Goal: Task Accomplishment & Management: Use online tool/utility

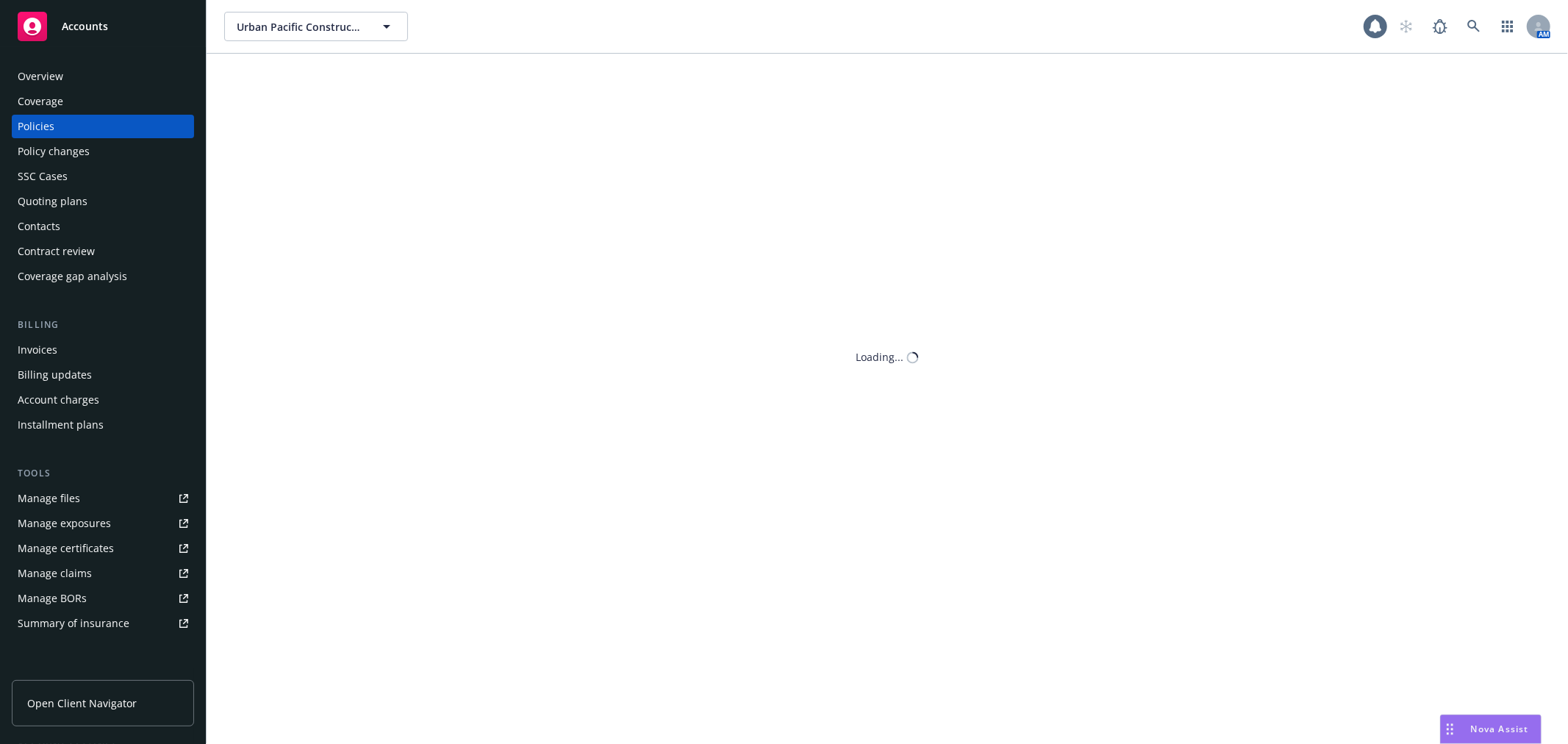
click at [94, 31] on span "Accounts" at bounding box center [85, 26] width 47 height 12
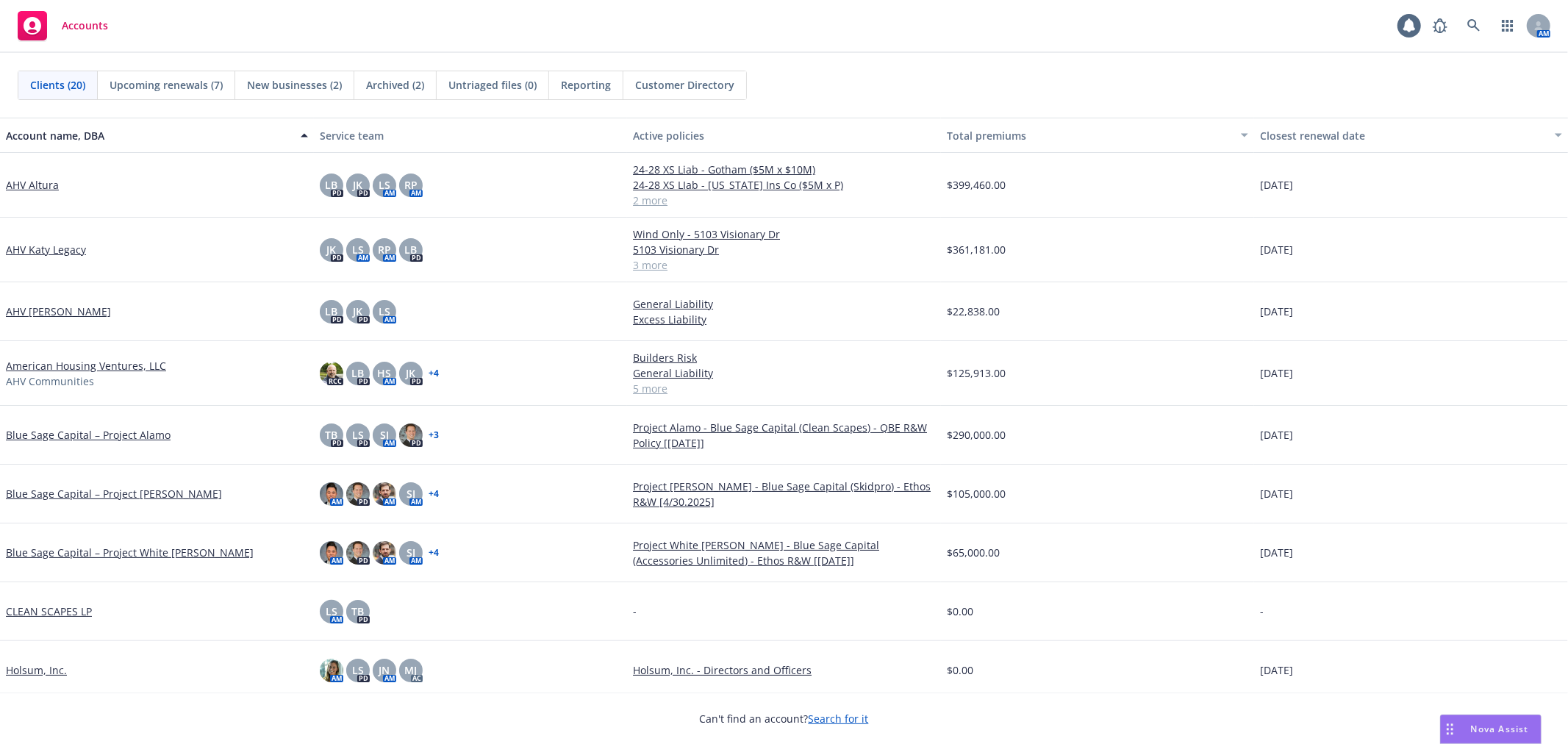
click at [58, 372] on link "American Housing Ventures, LLC" at bounding box center [86, 366] width 160 height 15
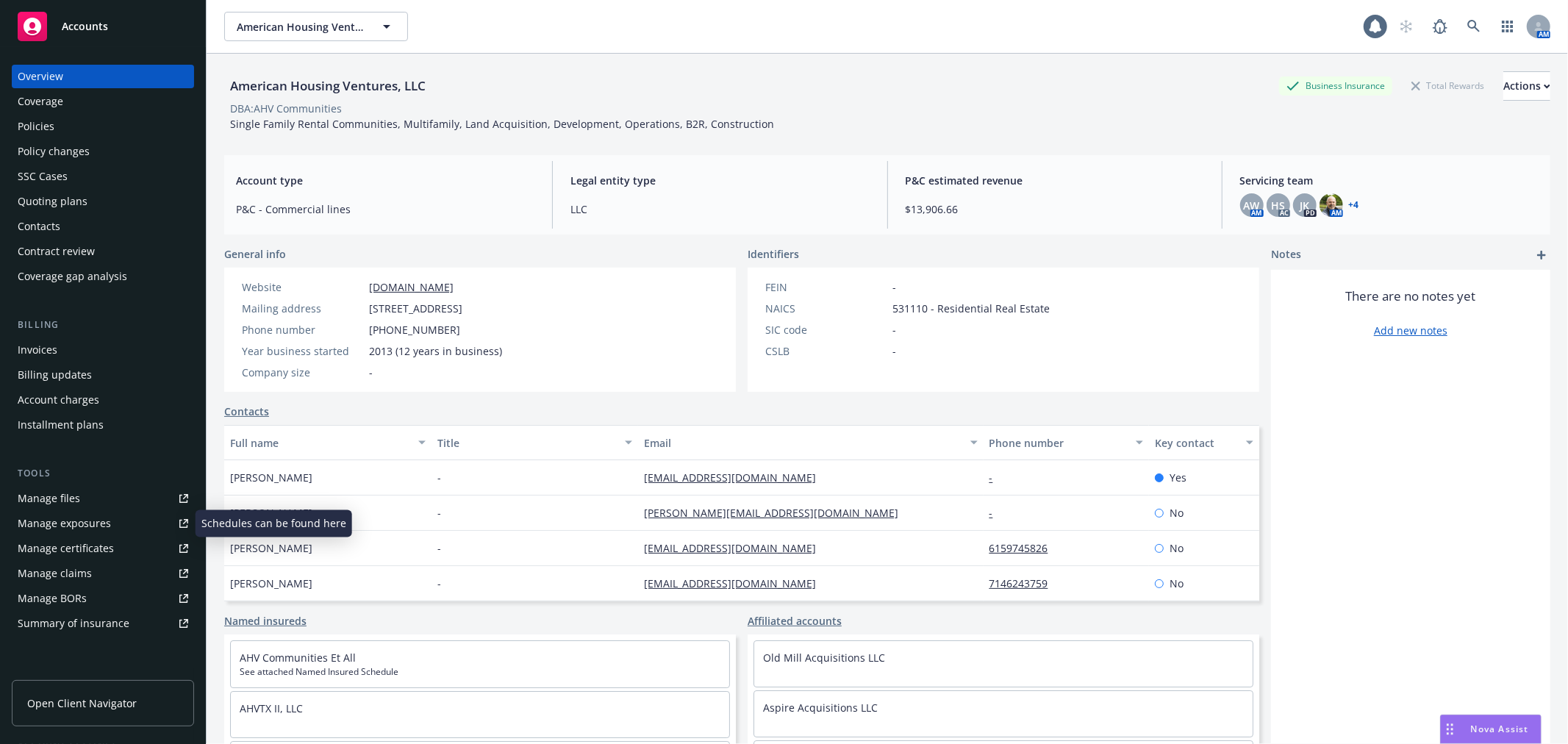
click at [86, 503] on link "Manage files" at bounding box center [103, 499] width 182 height 24
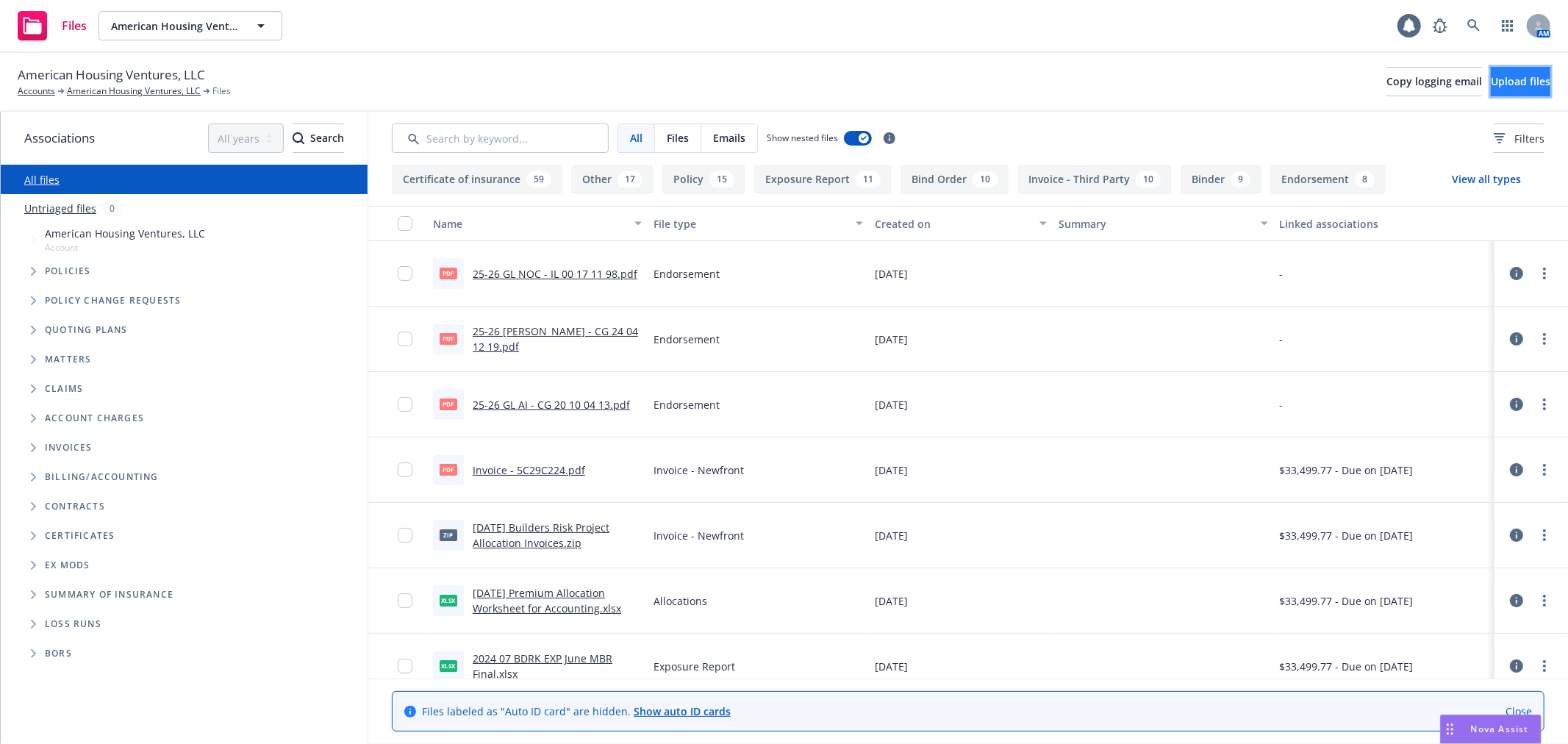
click at [1505, 83] on span "Upload files" at bounding box center [1521, 81] width 59 height 14
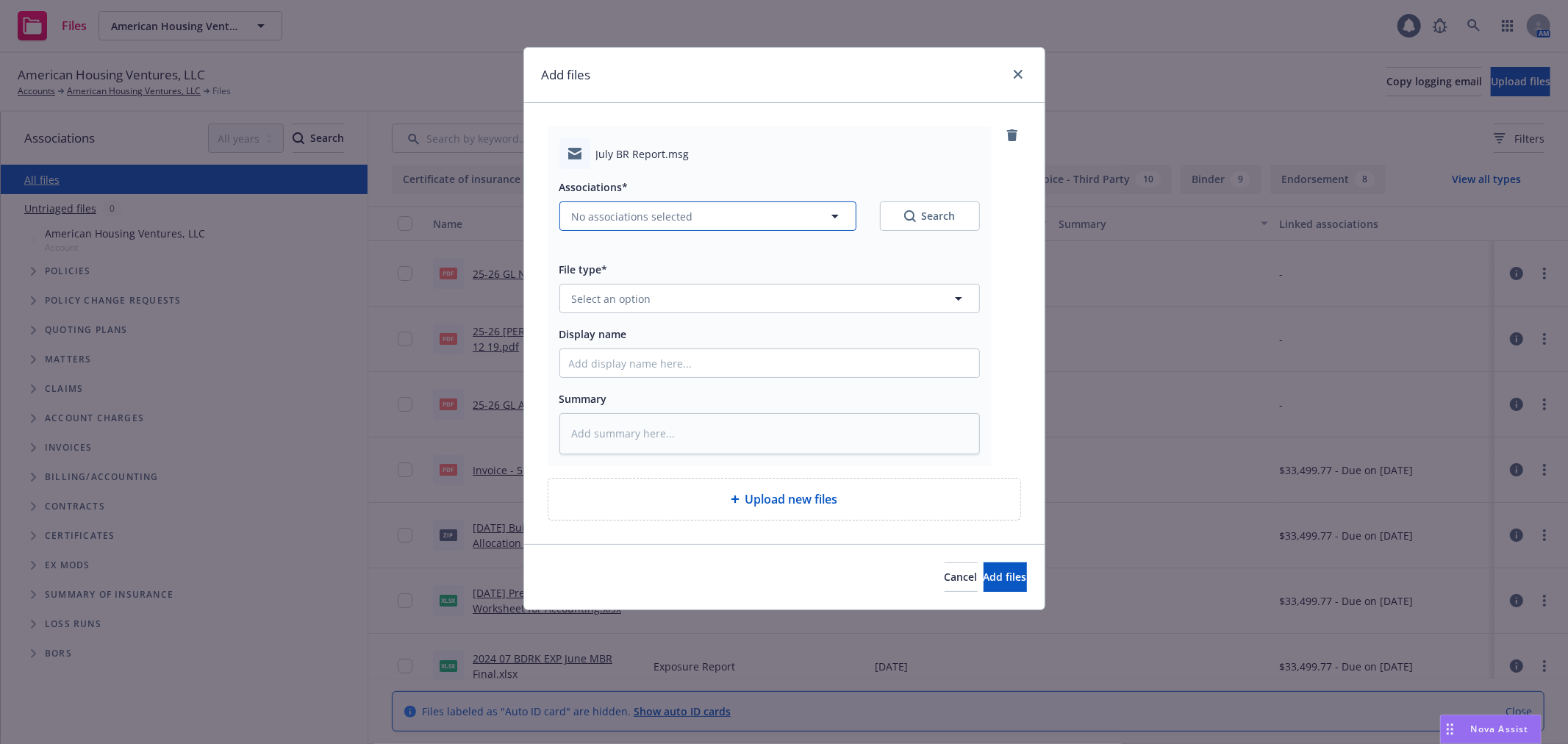
click at [660, 228] on button "No associations selected" at bounding box center [708, 215] width 297 height 30
type textarea "x"
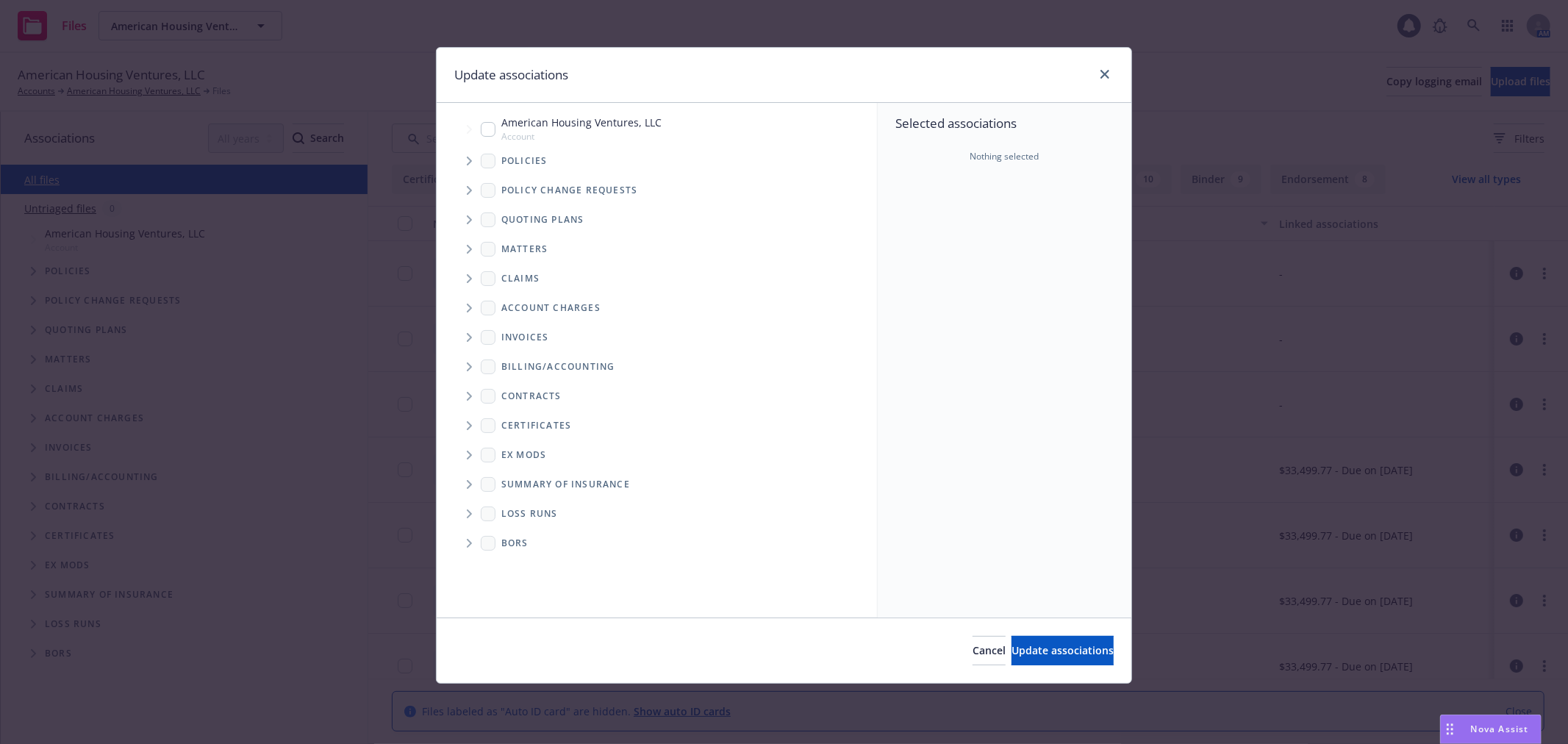
click at [466, 158] on icon "Tree Example" at bounding box center [469, 161] width 6 height 8
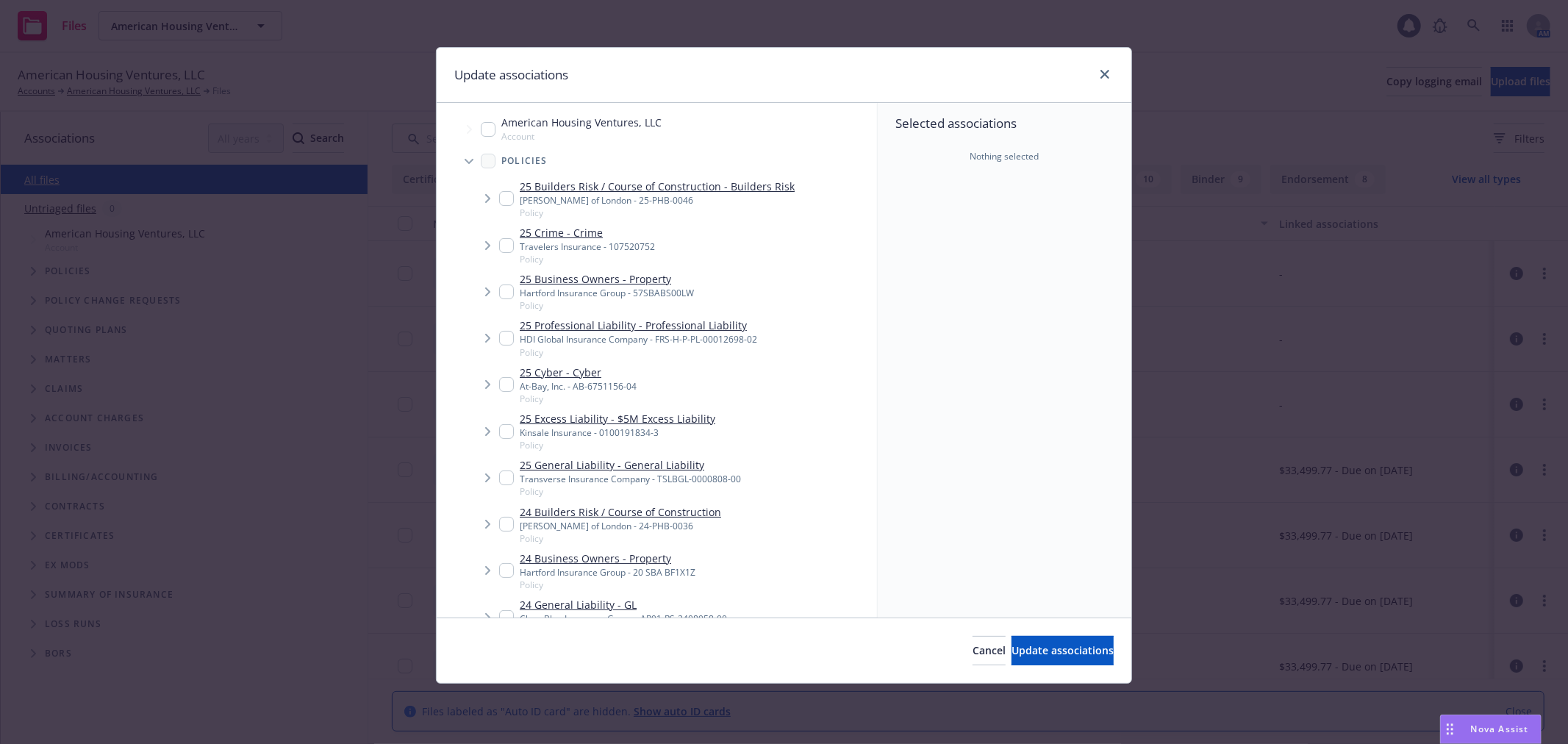
click at [504, 201] on input "Tree Example" at bounding box center [505, 198] width 14 height 14
checkbox input "true"
click at [1030, 648] on span "Update associations" at bounding box center [1062, 650] width 102 height 14
type textarea "x"
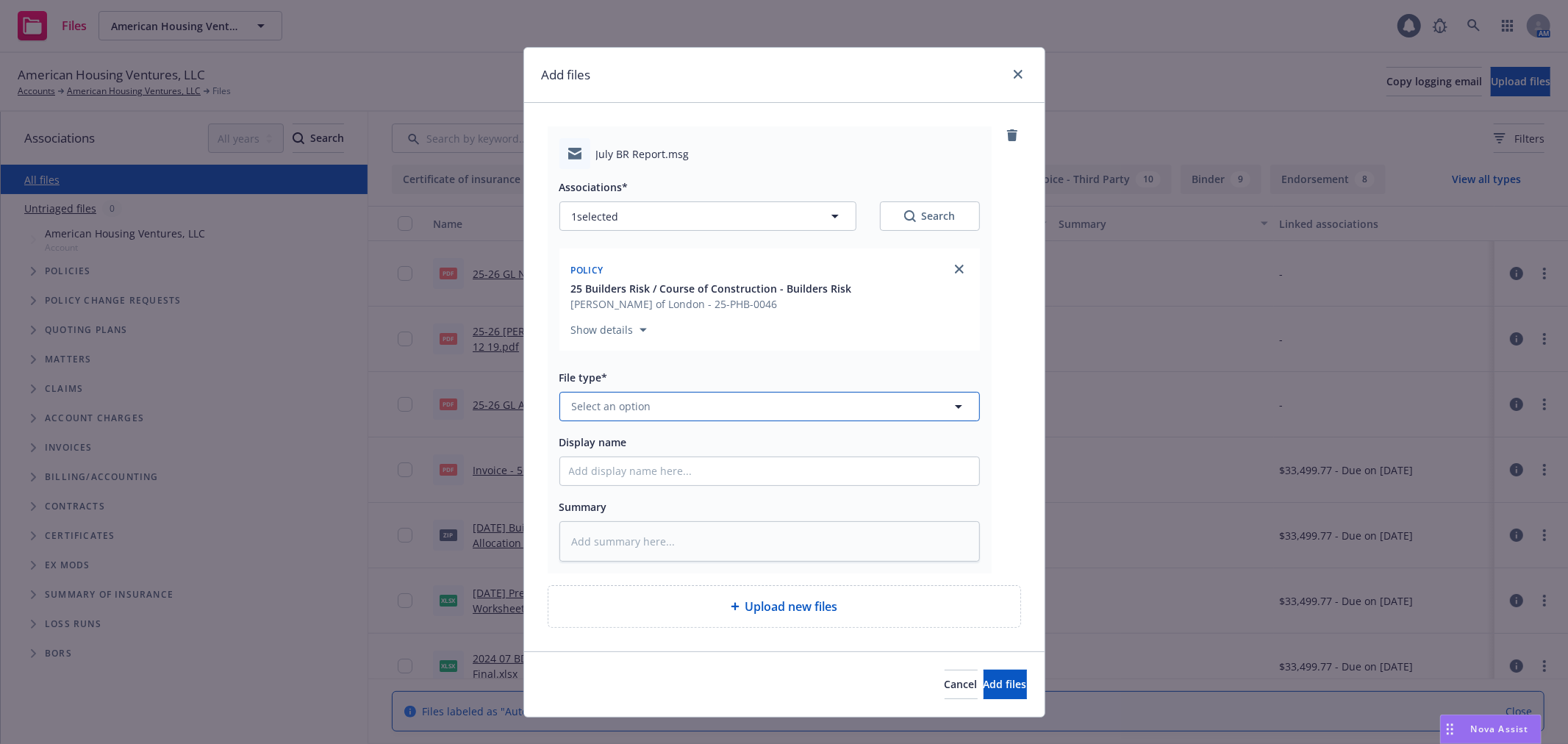
click at [615, 405] on span "Select an option" at bounding box center [611, 406] width 80 height 15
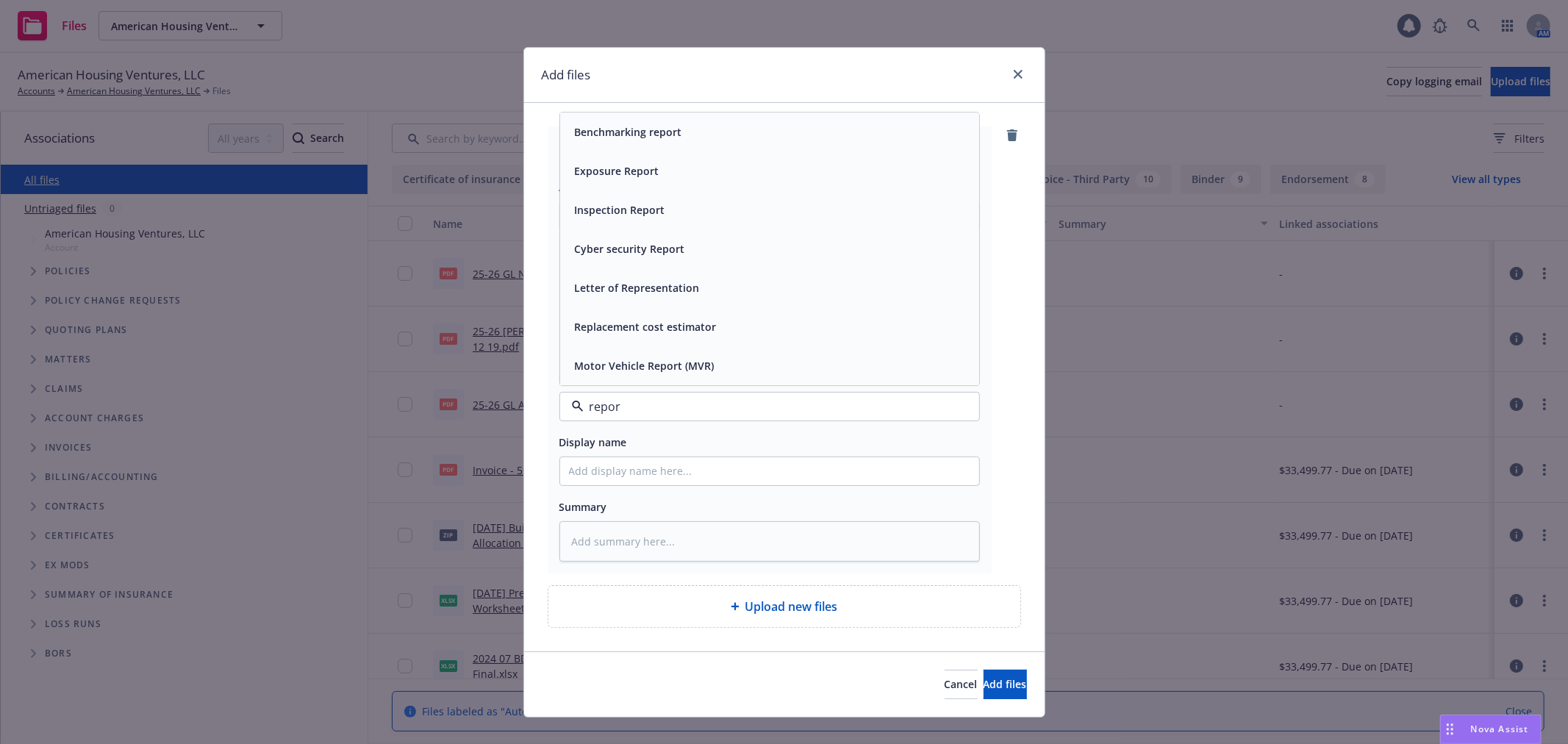
type input "report"
click at [693, 247] on div "Exposure Report" at bounding box center [769, 249] width 401 height 21
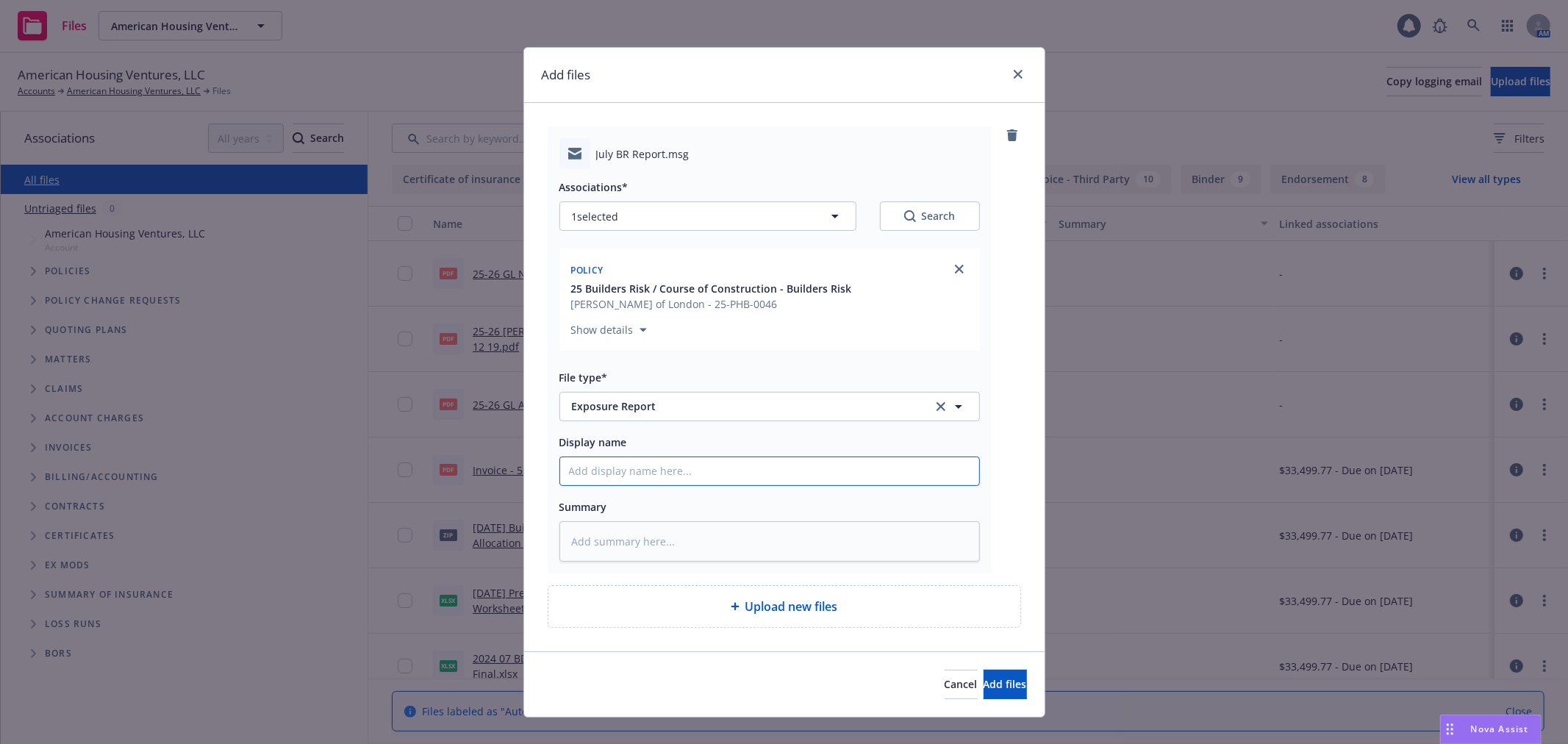
click at [706, 464] on input "Display name" at bounding box center [769, 471] width 419 height 28
type textarea "x"
type input "2"
type textarea "x"
type input "20"
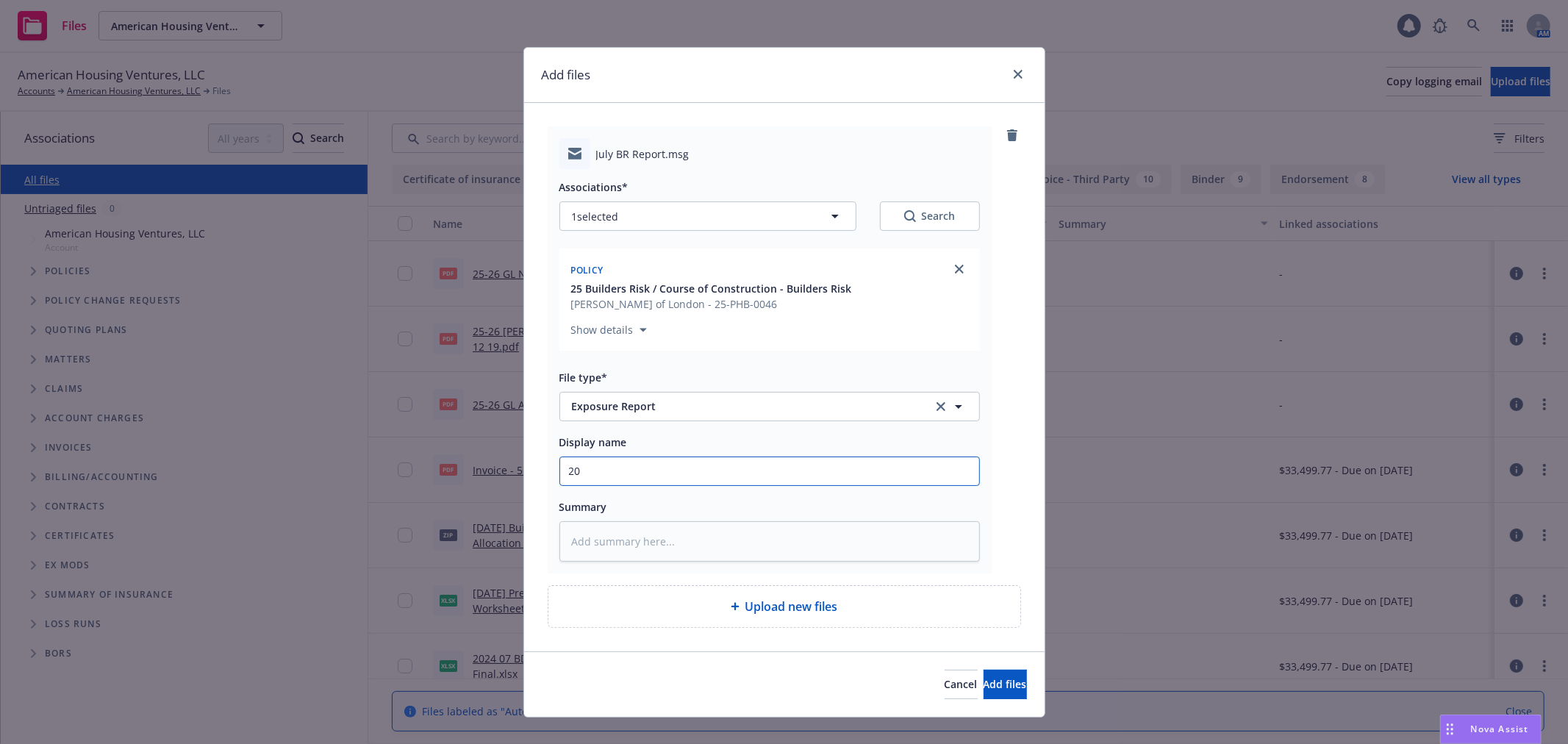
type textarea "x"
type input "202"
type textarea "x"
type input "2025"
type textarea "x"
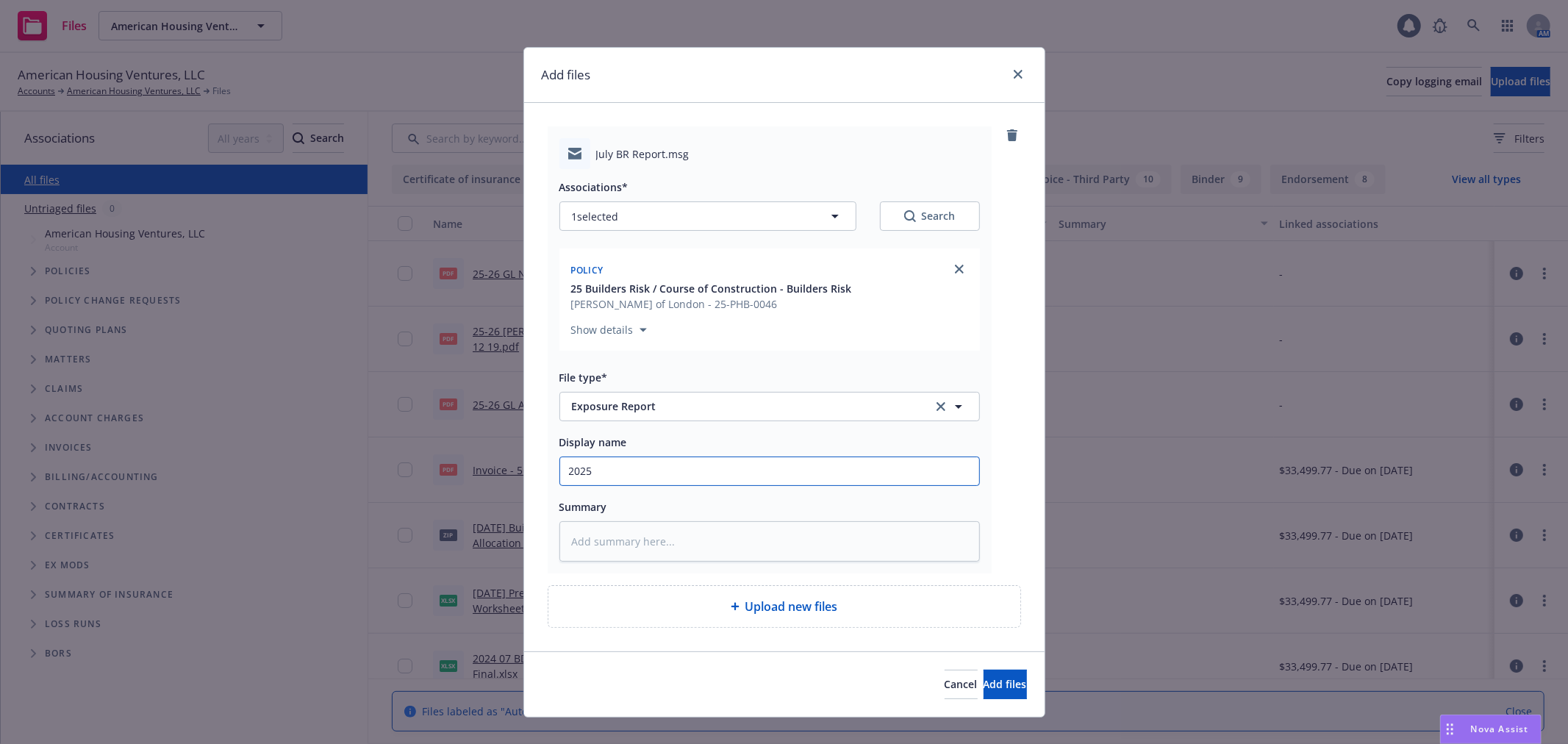
type input "2025"
type textarea "x"
type input "2025 0"
type textarea "x"
type input "2025 07"
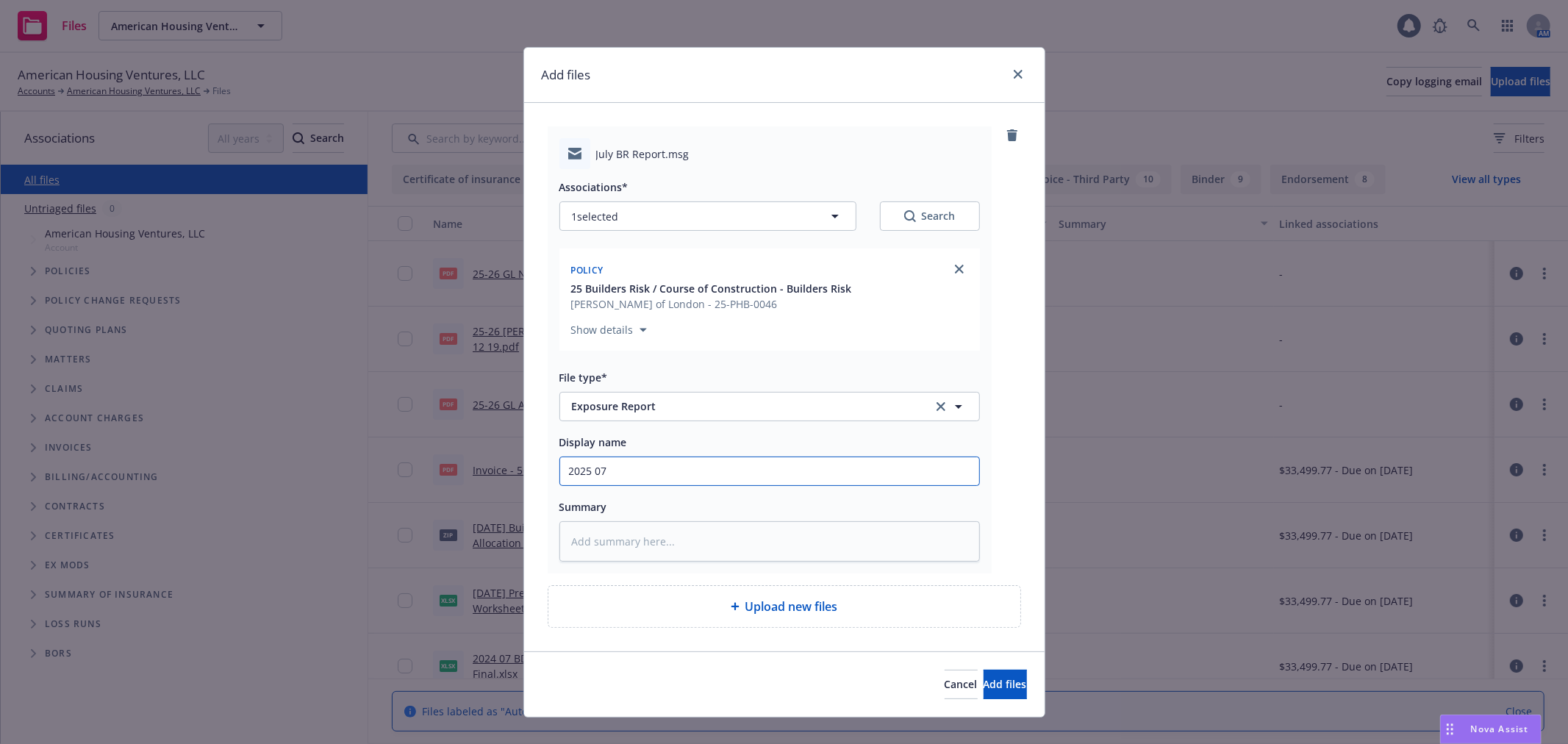
type textarea "x"
type input "2025 07"
type textarea "x"
type input "2025 07 B"
type textarea "x"
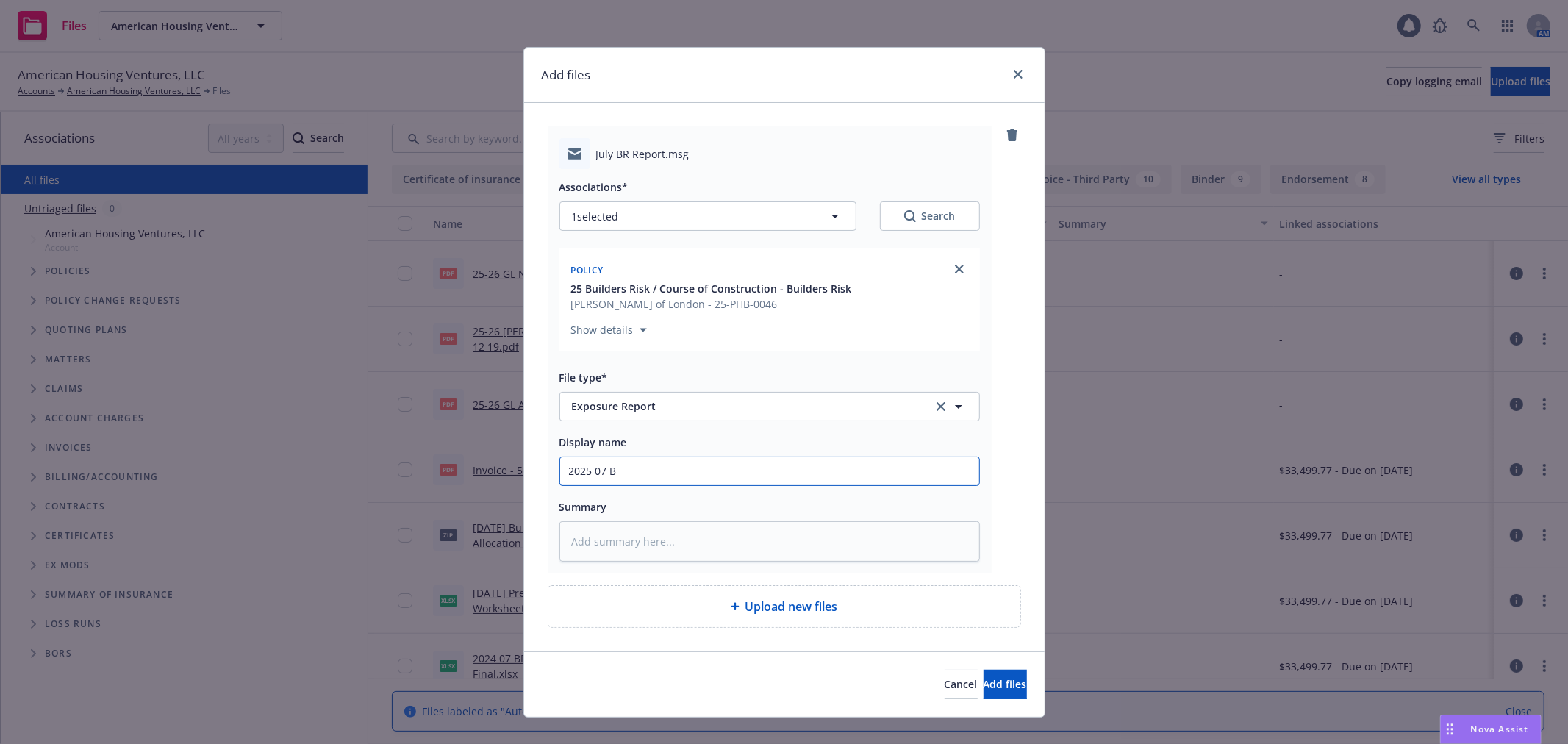
type input "2025 07 BD"
type textarea "x"
type input "2025 07 BDR"
type textarea "x"
type input "2025 07 BDRK"
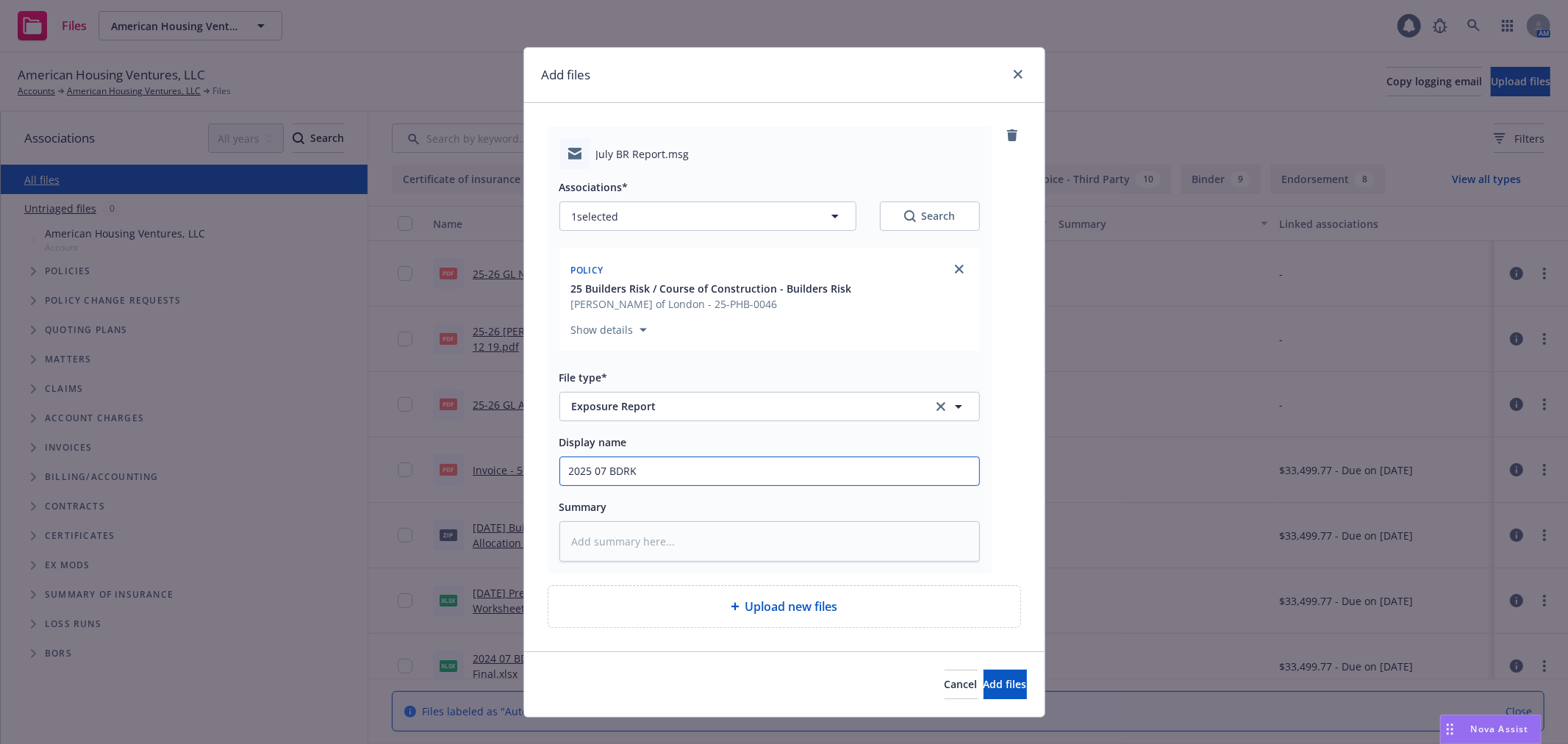
type textarea "x"
type input "2025 07 BDRK"
type textarea "x"
type input "2025 07 BDRK E"
type textarea "x"
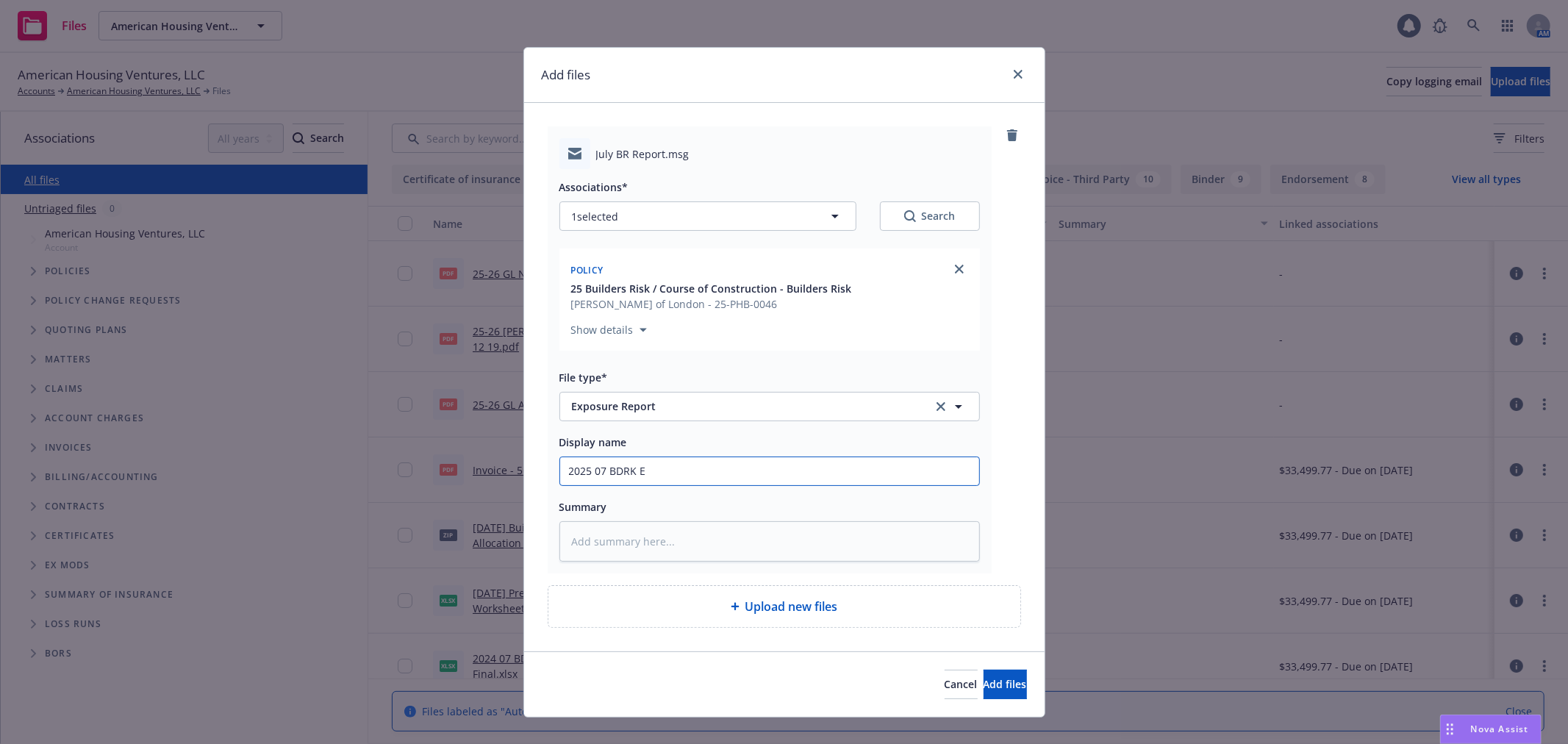
type input "2025 07 BDRK EX"
type textarea "x"
type input "2025 07 BDRK EXP"
type textarea "x"
type input "2025 07 BDRK EXP"
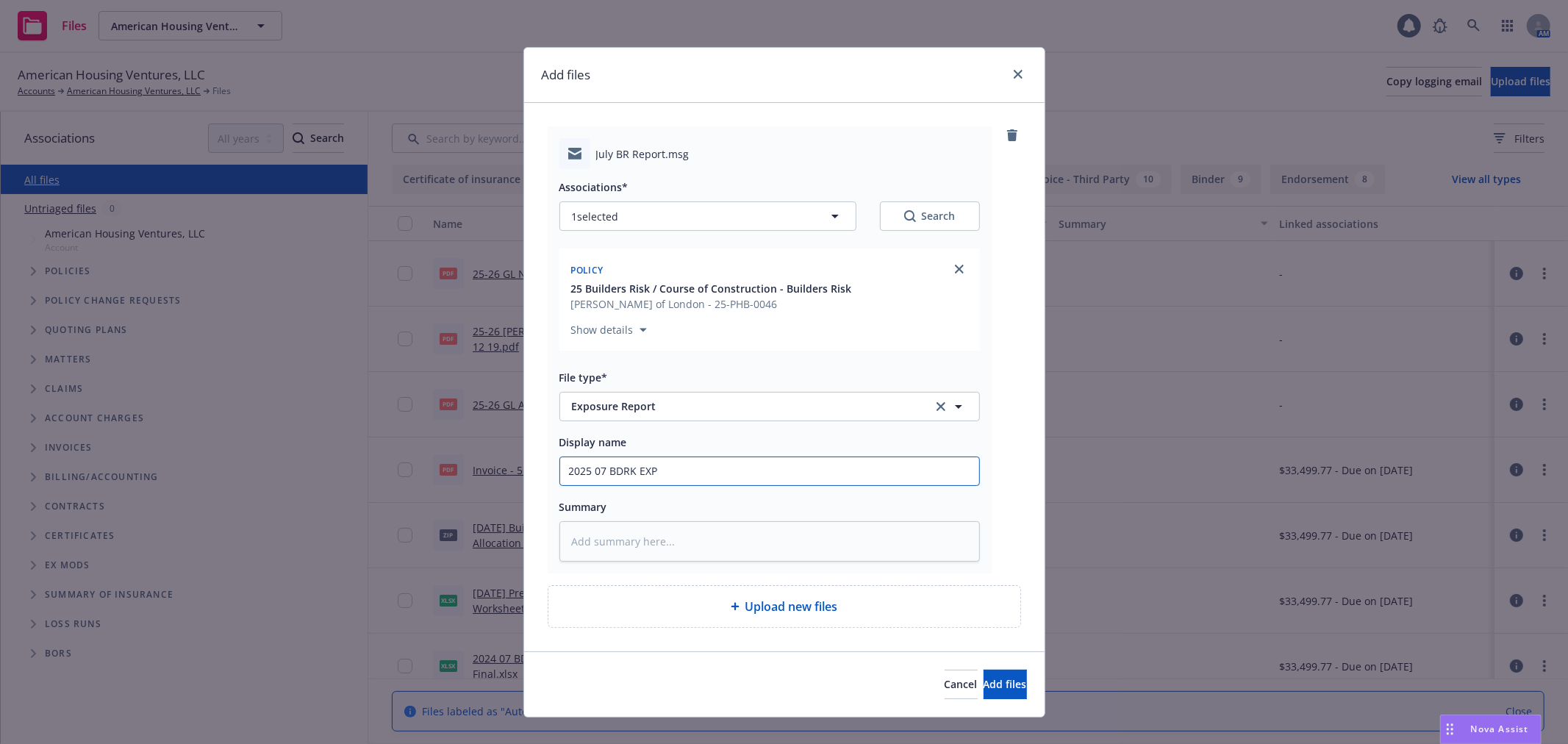
type textarea "x"
type input "2025 07 BDRK EXP J"
type textarea "x"
type input "2025 07 BDRK EXP Ju"
type textarea "x"
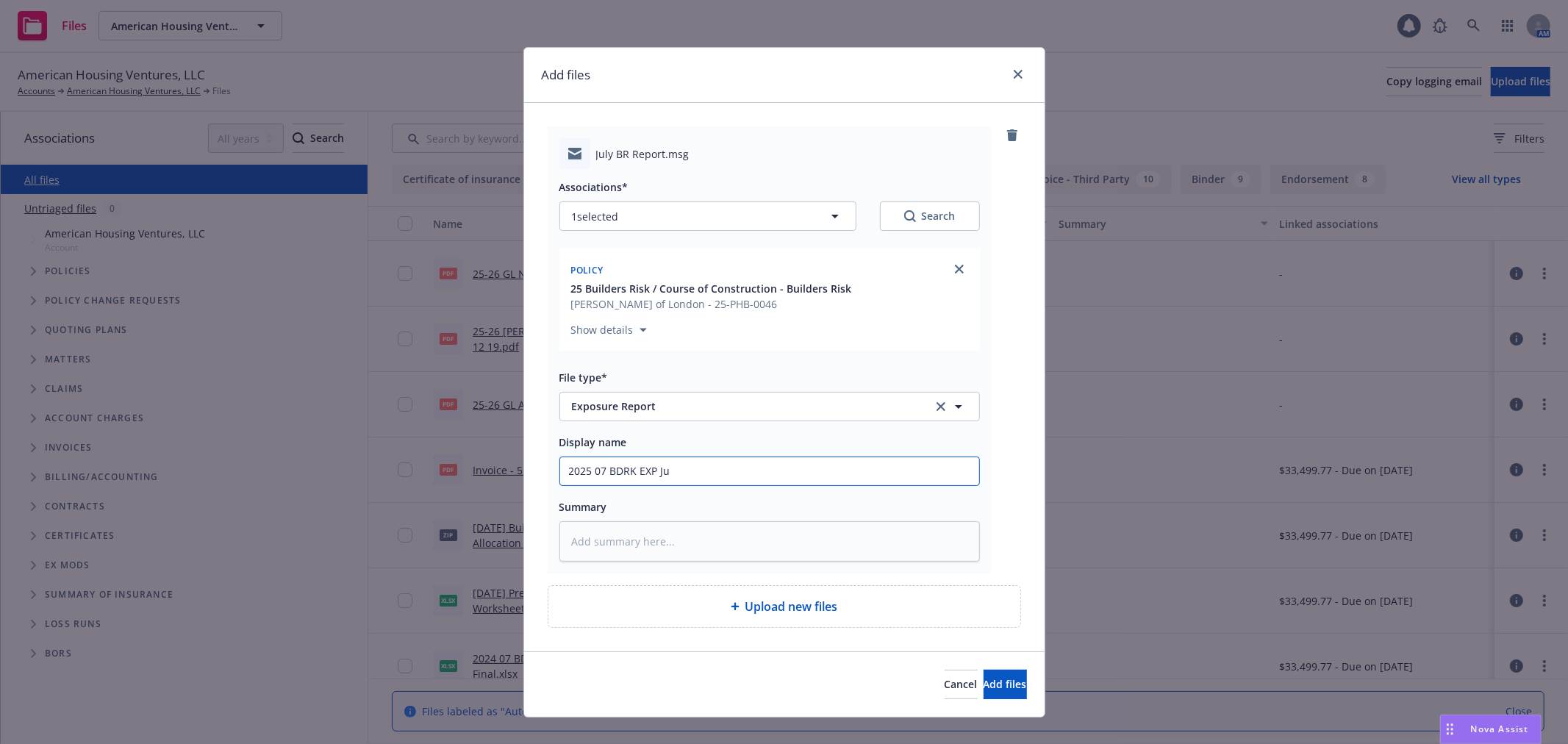
type input "2025 07 BDRK EXP Jul"
type textarea "x"
type input "2025 07 BDRK EXP July"
type textarea "x"
type input "2025 07 BDRK EXP July"
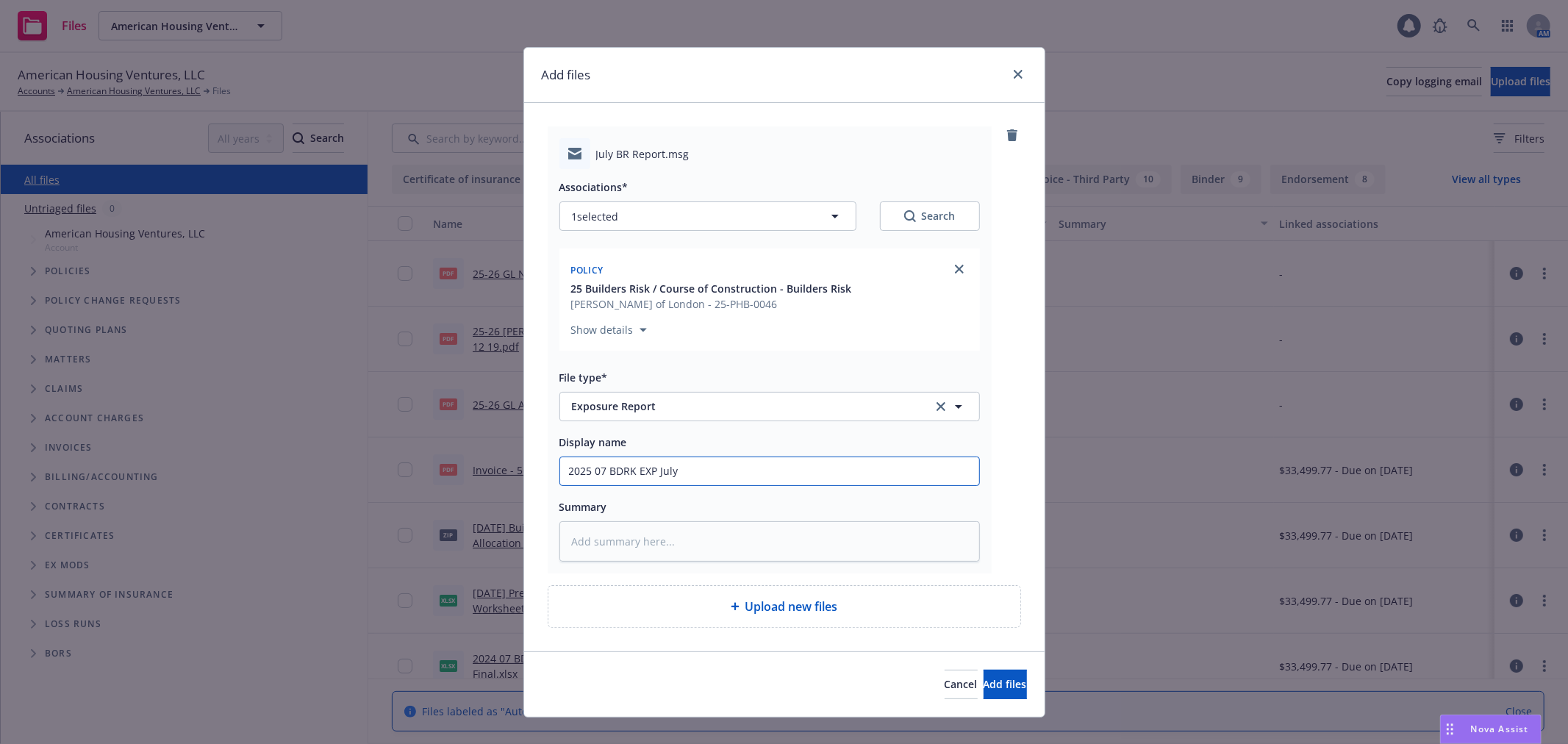
type textarea "x"
type input "2025 07 BDRK EXP July M"
type textarea "x"
type input "2025 07 BDRK EXP July MB"
type textarea "x"
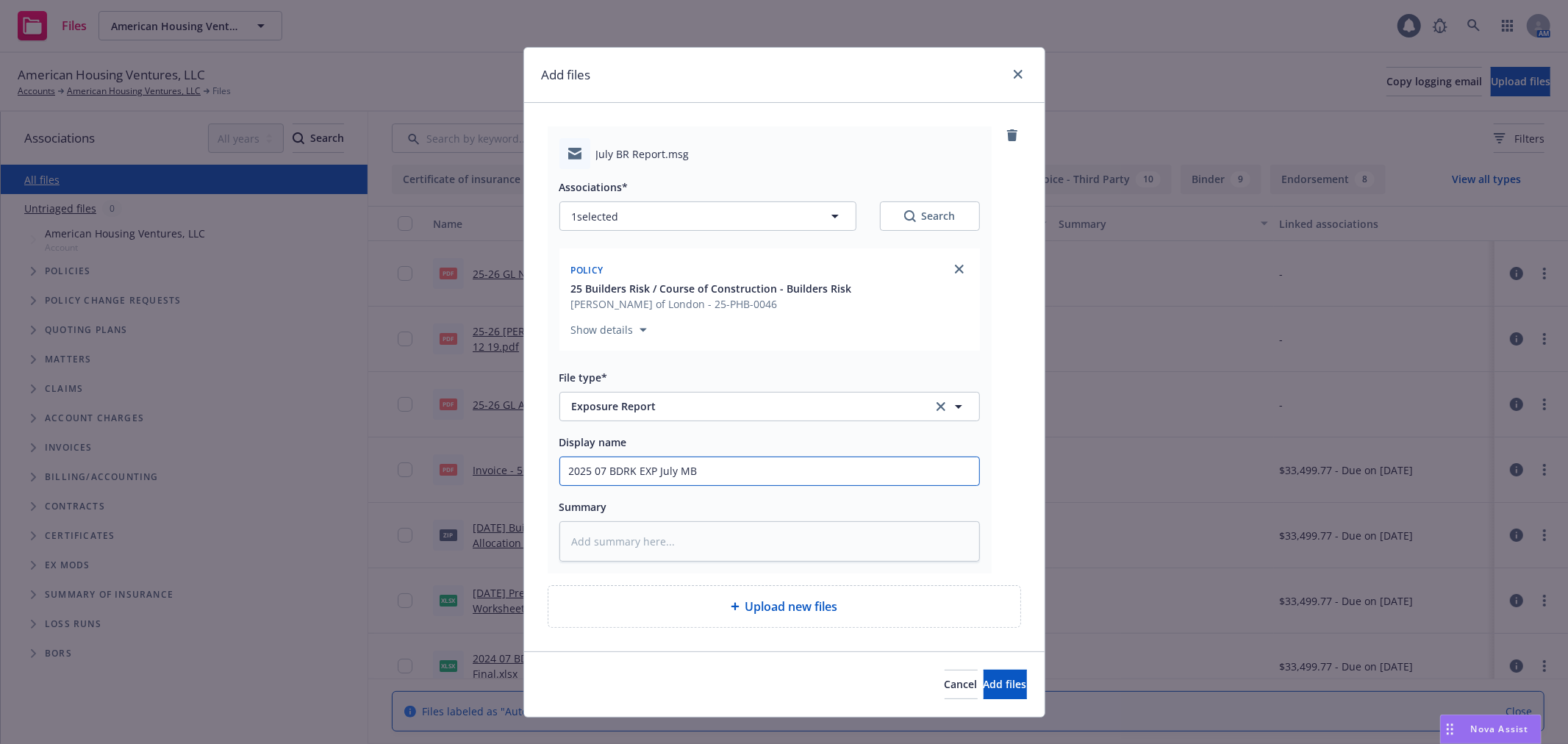
type input "2025 07 BDRK EXP July MBR"
type textarea "x"
type input "2025 07 BDRK EXP July MBR"
type textarea "x"
type input "2025 07 BDRK EXP July MBR f"
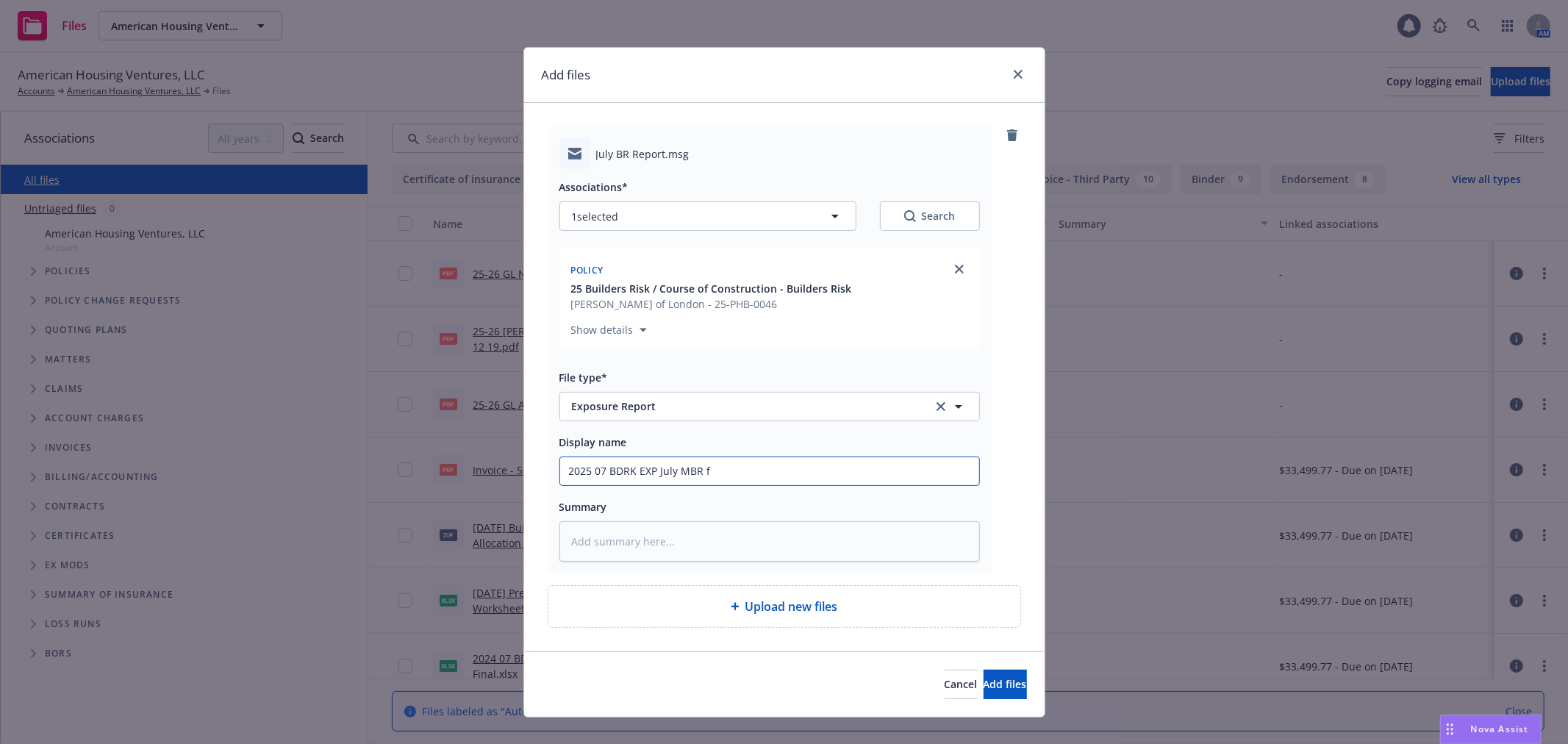
type textarea "x"
type input "2025 07 BDRK EXP July MBR fr"
type textarea "x"
type input "2025 07 BDRK EXP July MBR fro"
type textarea "x"
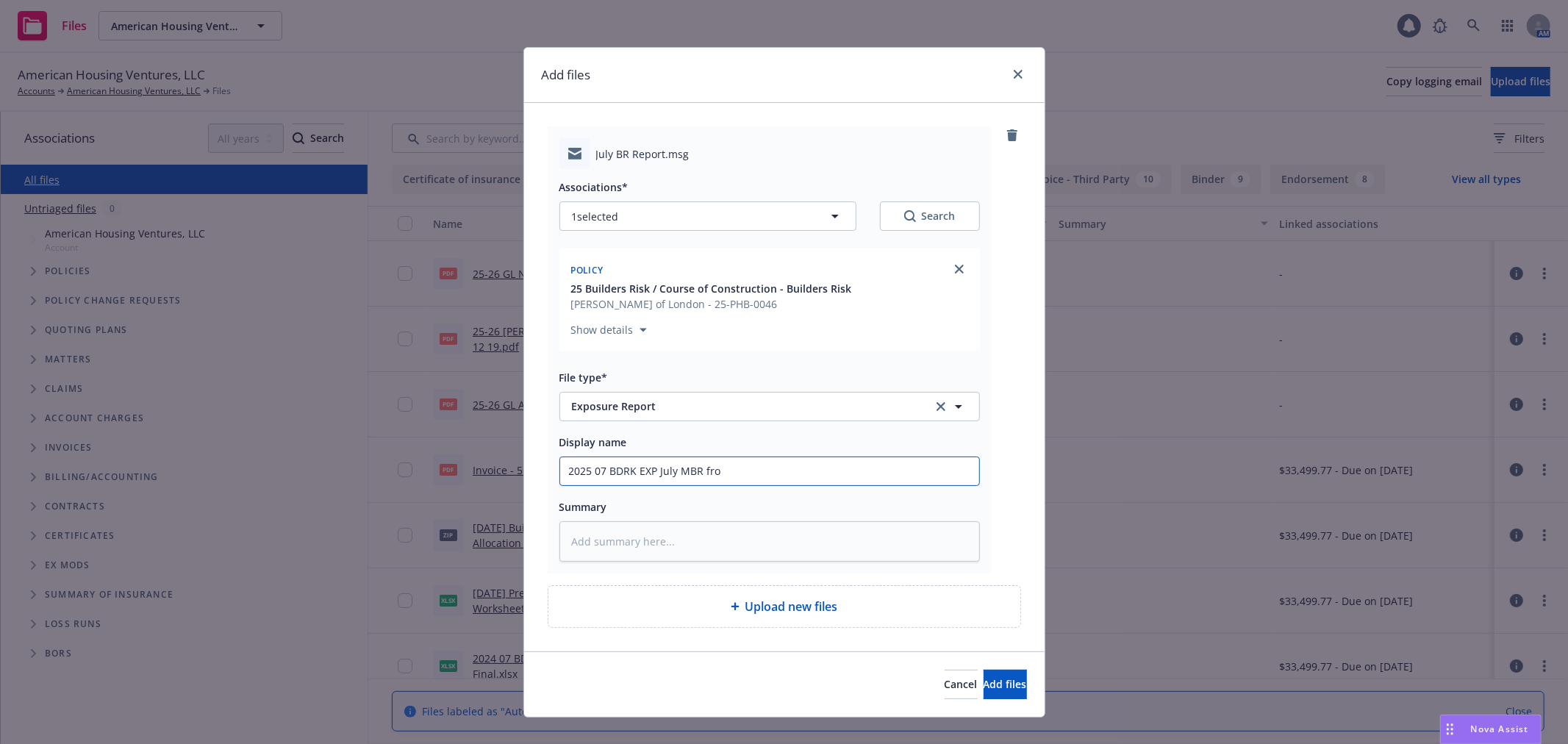
type input "2025 07 BDRK EXP July MBR from"
type textarea "x"
type input "2025 07 BDRK EXP July MBR from"
type textarea "x"
type input "2025 07 BDRK EXP July MBR from c"
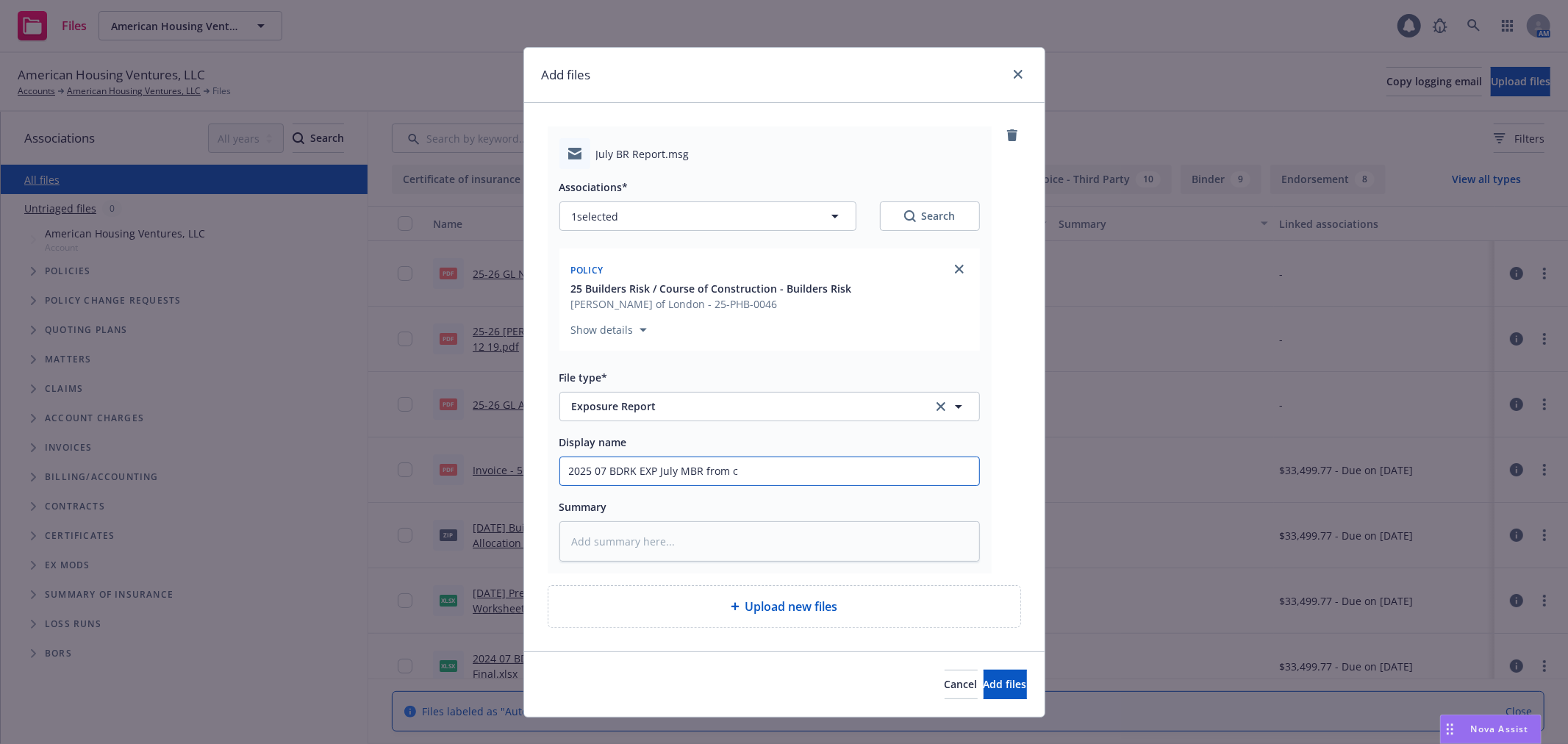
type textarea "x"
type input "2025 07 BDRK EXP July MBR from cl"
type textarea "x"
type input "2025 07 BDRK EXP July MBR from cle"
type textarea "x"
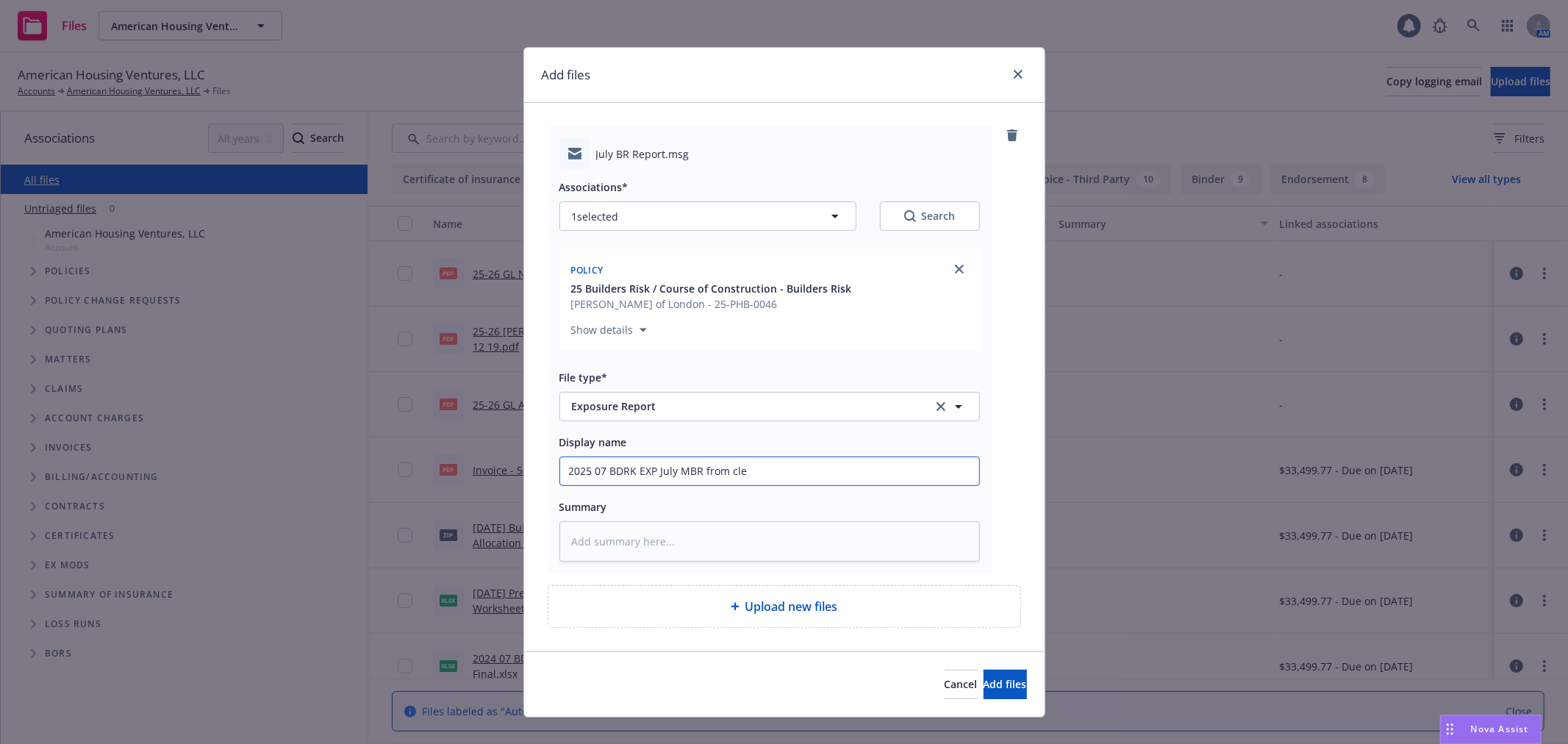
type input "2025 07 BDRK EXP July MBR from clei"
type textarea "x"
type input "2025 07 BDRK EXP July MBR from clein"
type textarea "x"
type input "2025 07 BDRK EXP July MBR from cleint"
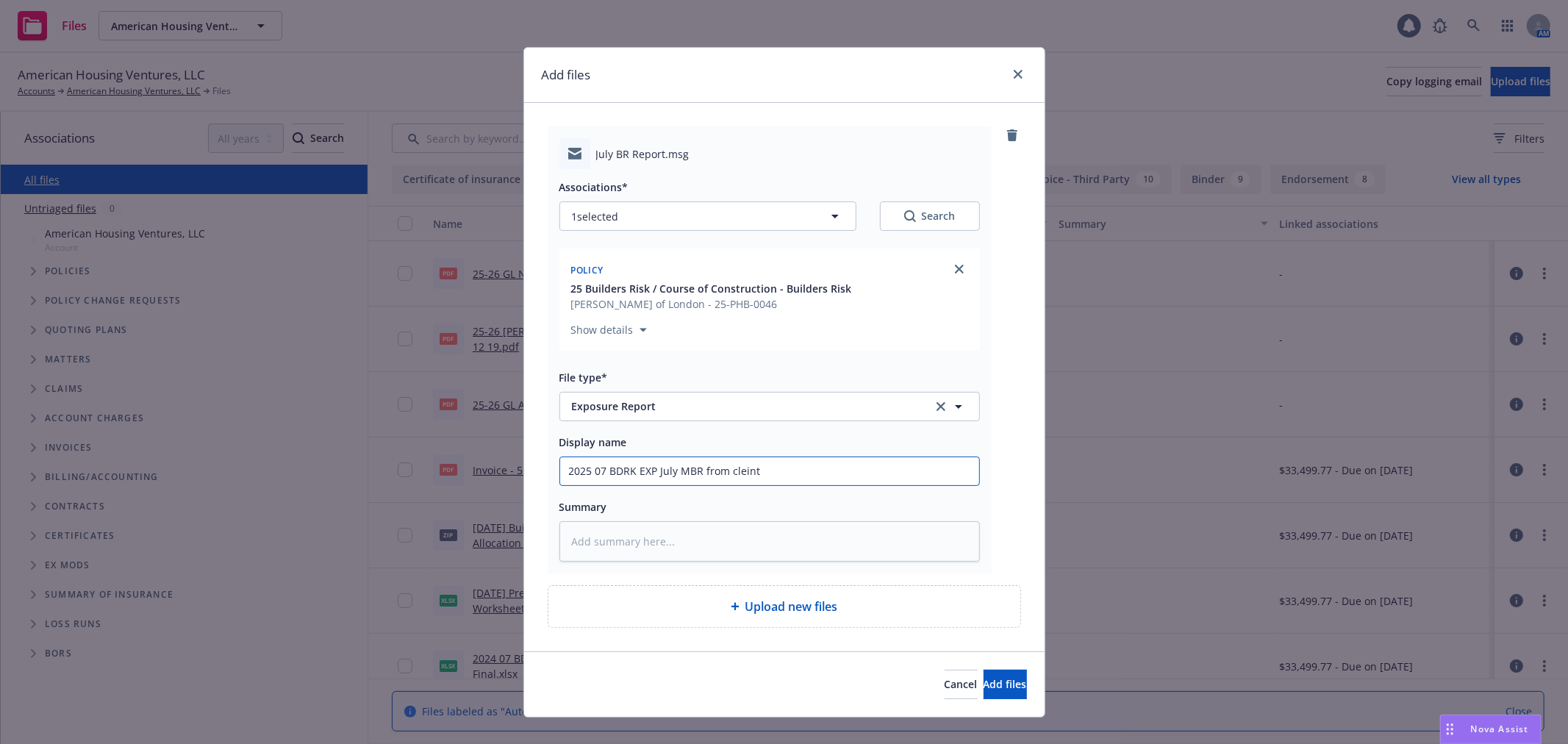
type textarea "x"
type input "2025 07 BDRK EXP July MBR from clein"
type textarea "x"
type input "2025 07 BDRK EXP July MBR from clei"
type textarea "x"
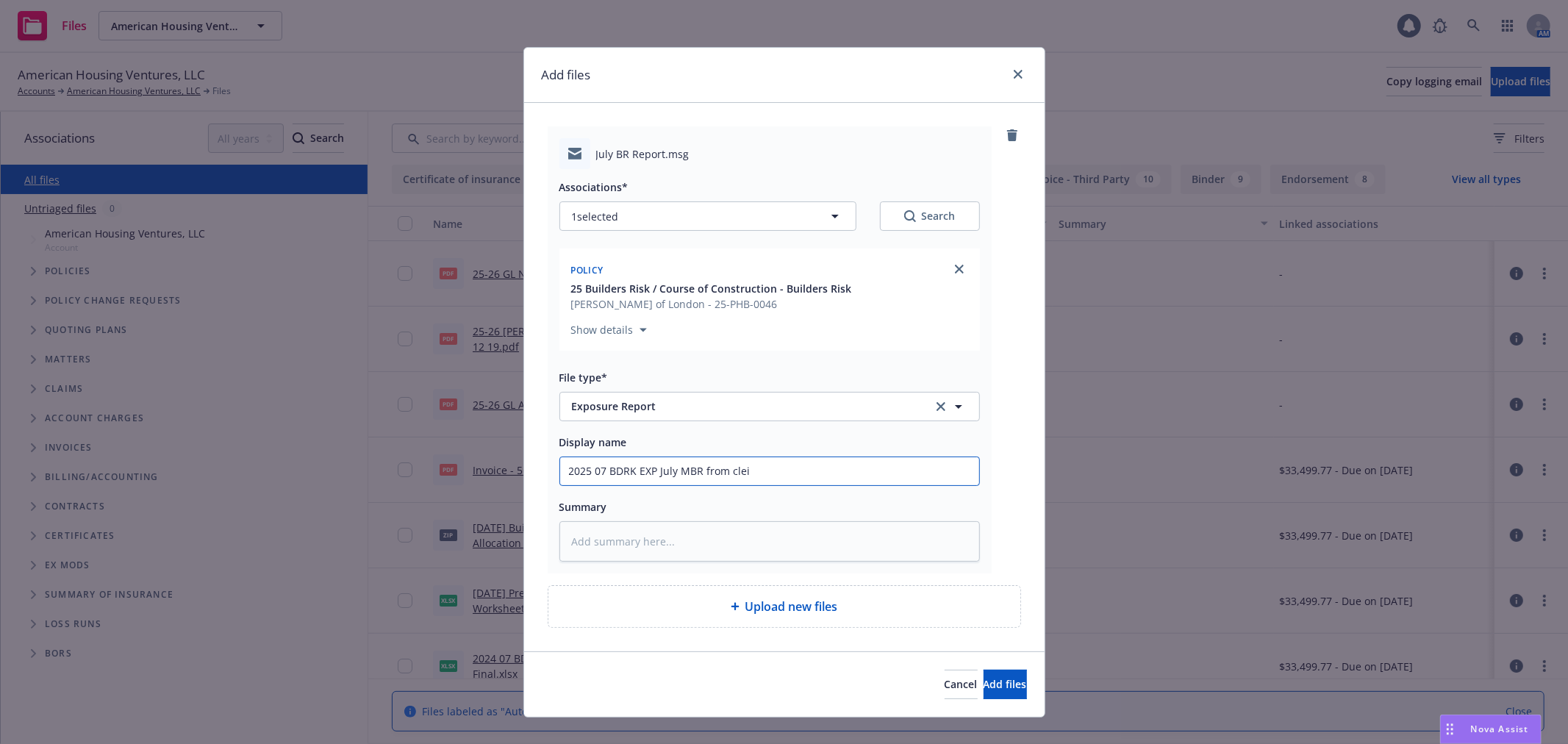
type input "2025 07 BDRK EXP July MBR from cle"
type textarea "x"
type input "2025 07 BDRK EXP July MBR from cli"
type textarea "x"
type input "2025 07 BDRK EXP July MBR from clio"
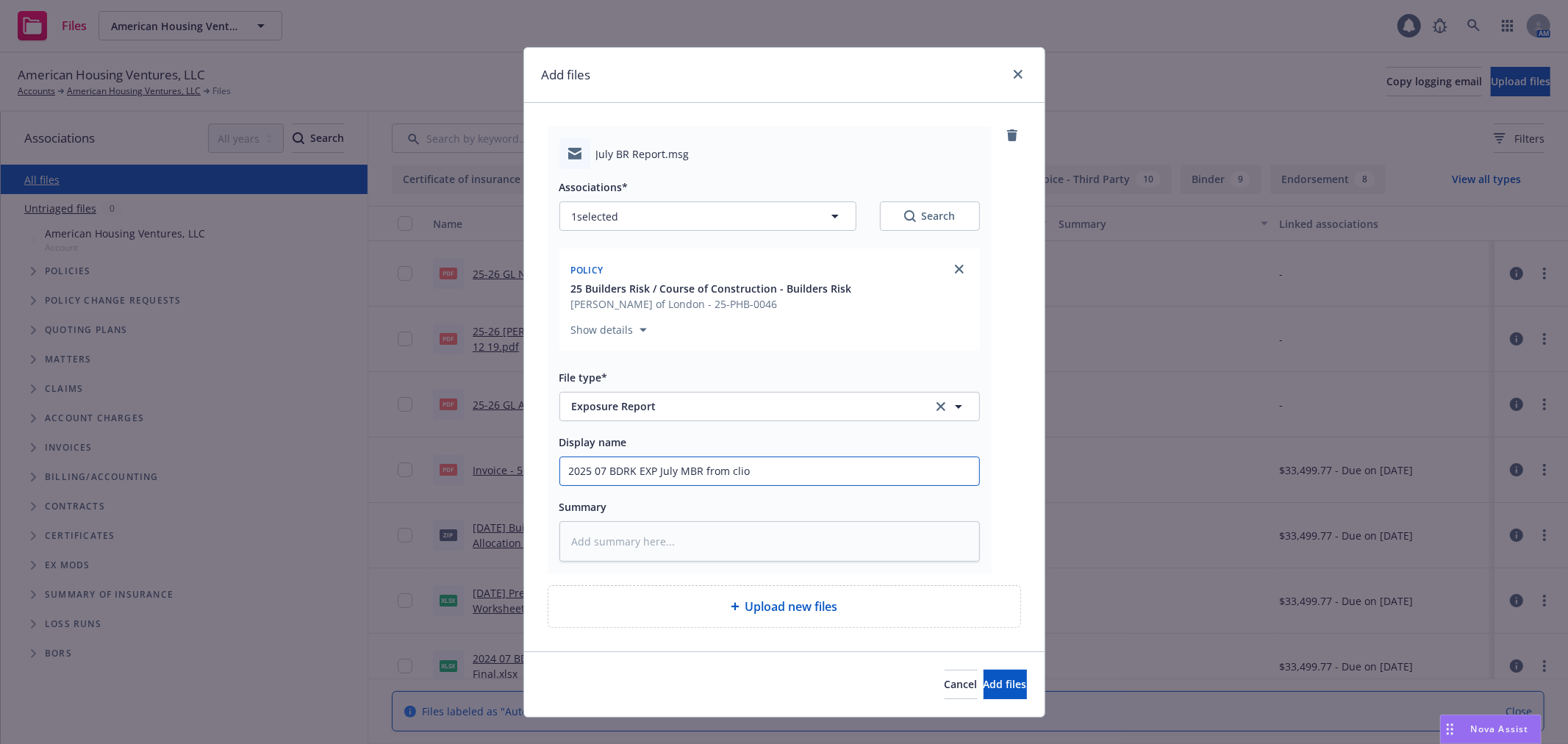
type textarea "x"
type input "2025 07 BDRK EXP July MBR from clioen"
type textarea "x"
type input "2025 07 BDRK EXP July MBR from clioent"
type textarea "x"
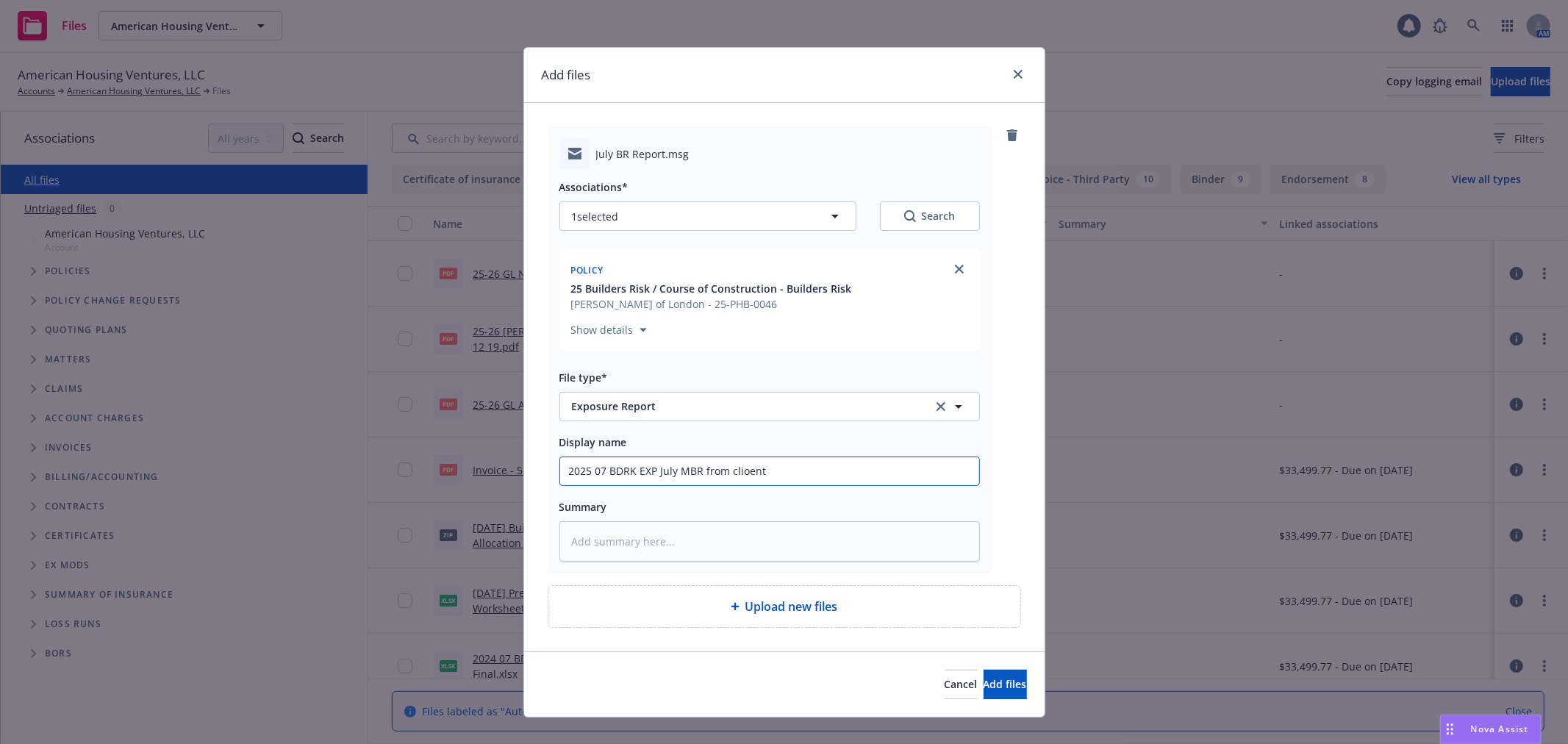
type input "2025 07 BDRK EXP July MBR from clioen"
type textarea "x"
type input "2025 07 BDRK EXP July MBR from clioe"
type textarea "x"
type input "2025 07 BDRK EXP July MBR from clio"
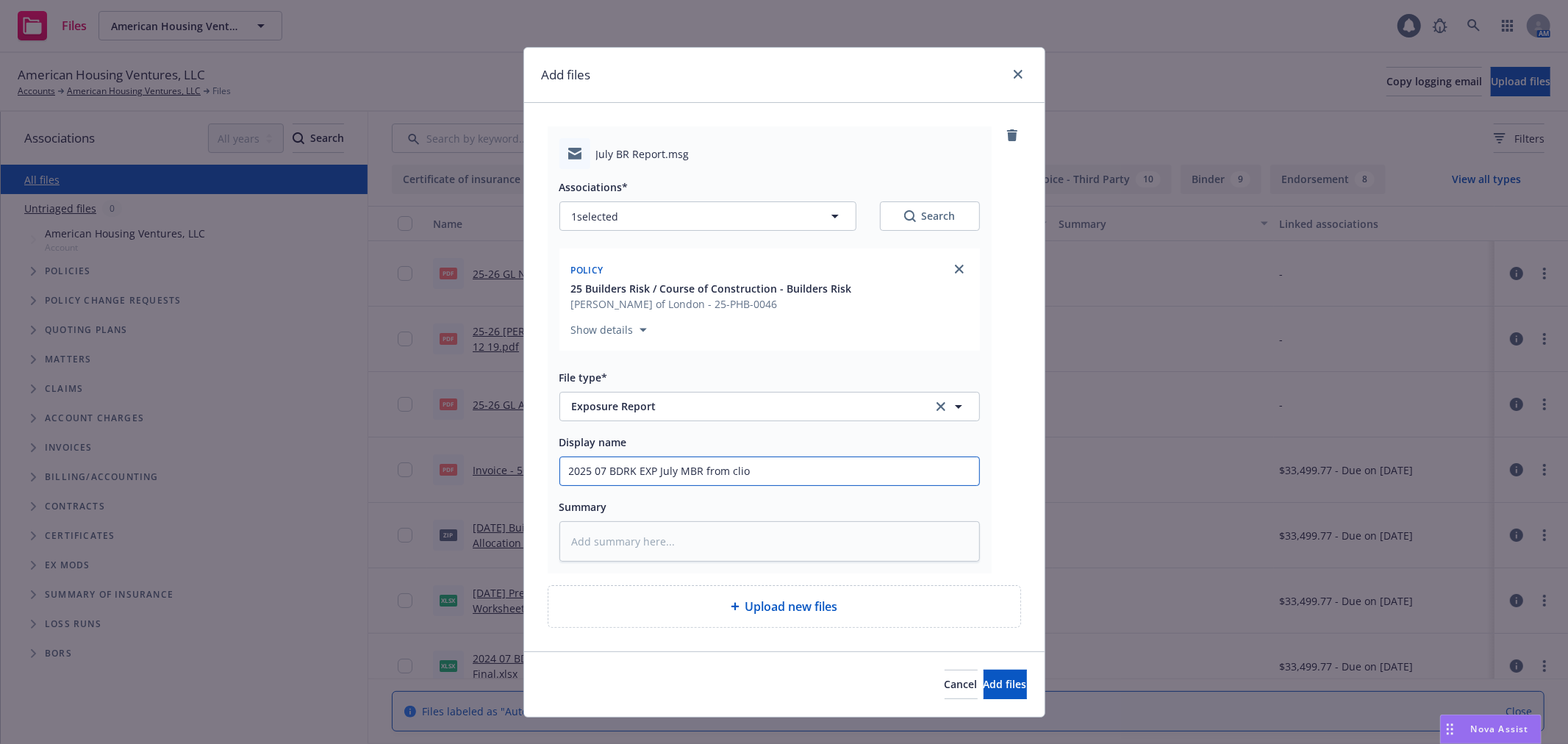
type textarea "x"
type input "2025 07 BDRK EXP July MBR from cli"
type textarea "x"
type input "2025 07 BDRK EXP July MBR from clie"
type textarea "x"
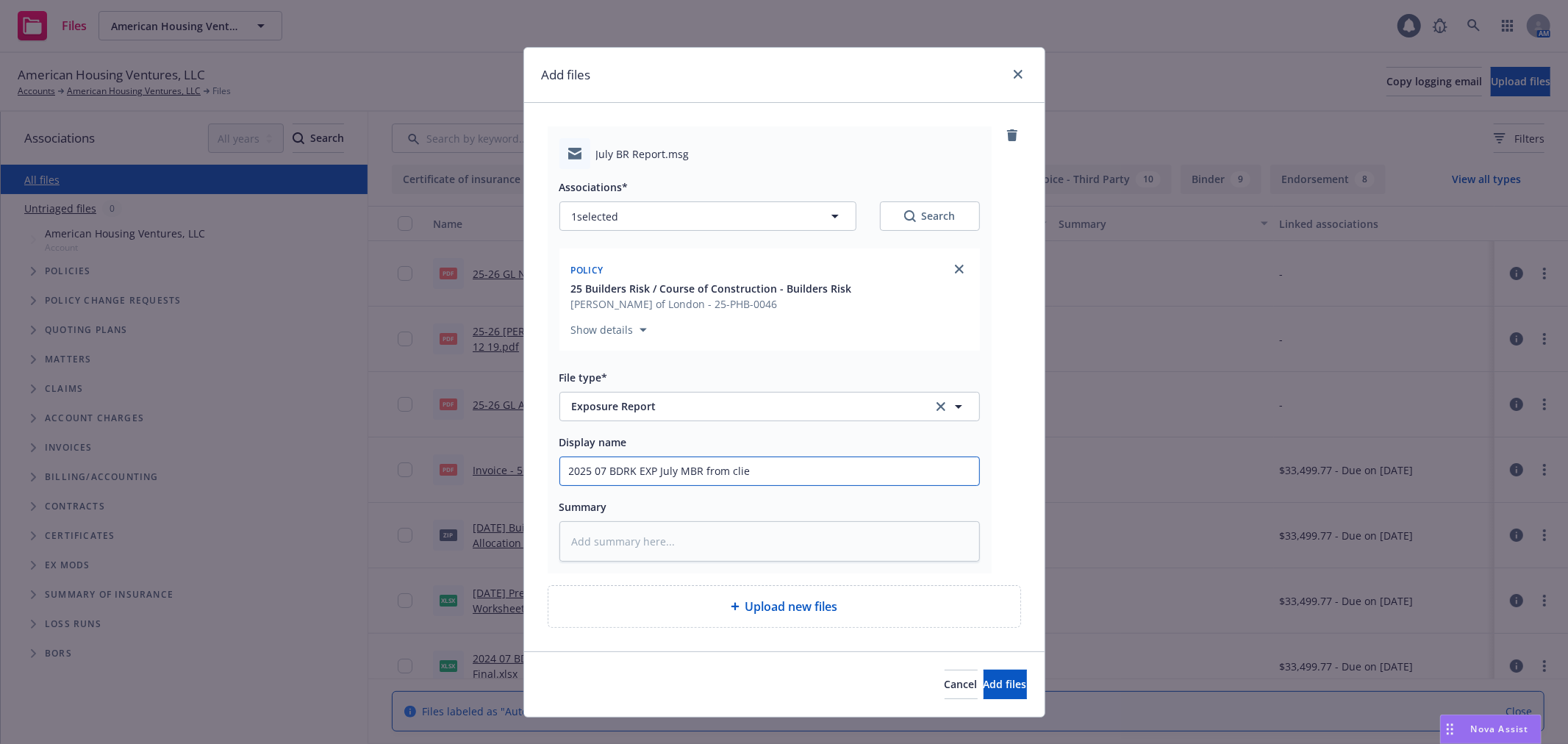
type input "2025 07 BDRK EXP July MBR from clien"
type textarea "x"
type input "2025 07 BDRK EXP July MBR from client"
click at [801, 614] on span "Upload new files" at bounding box center [791, 607] width 92 height 18
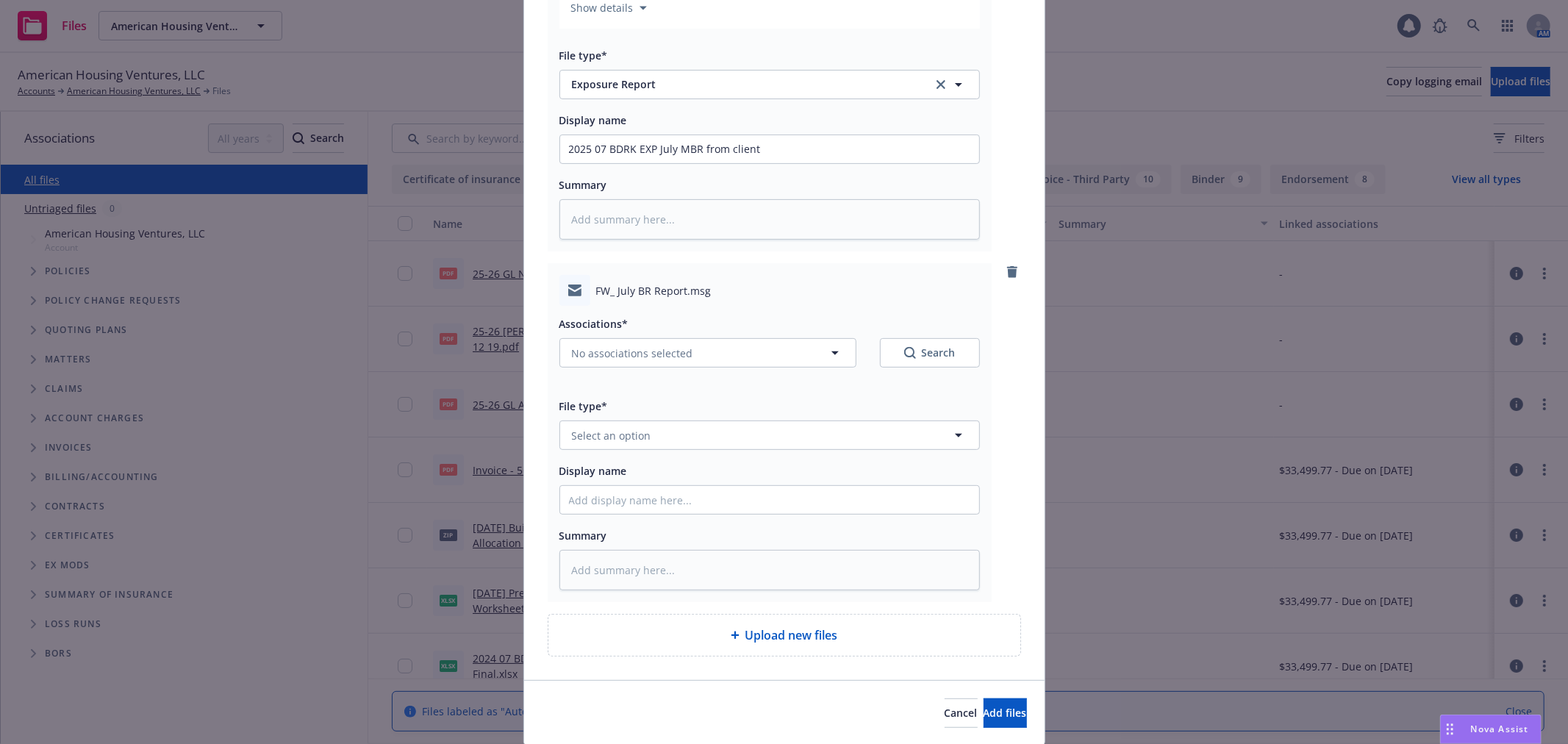
scroll to position [327, 0]
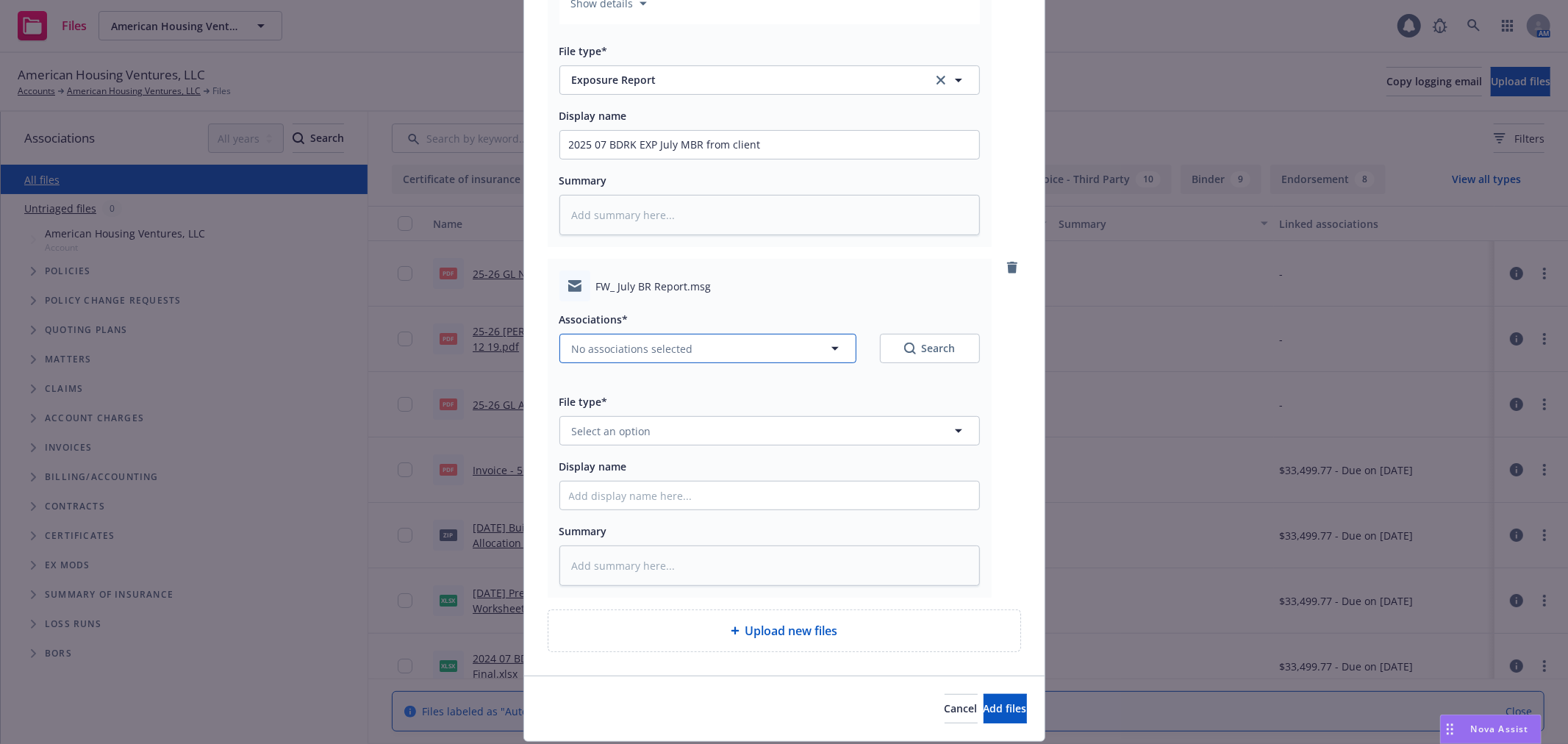
click at [719, 349] on button "No associations selected" at bounding box center [708, 348] width 297 height 30
type textarea "x"
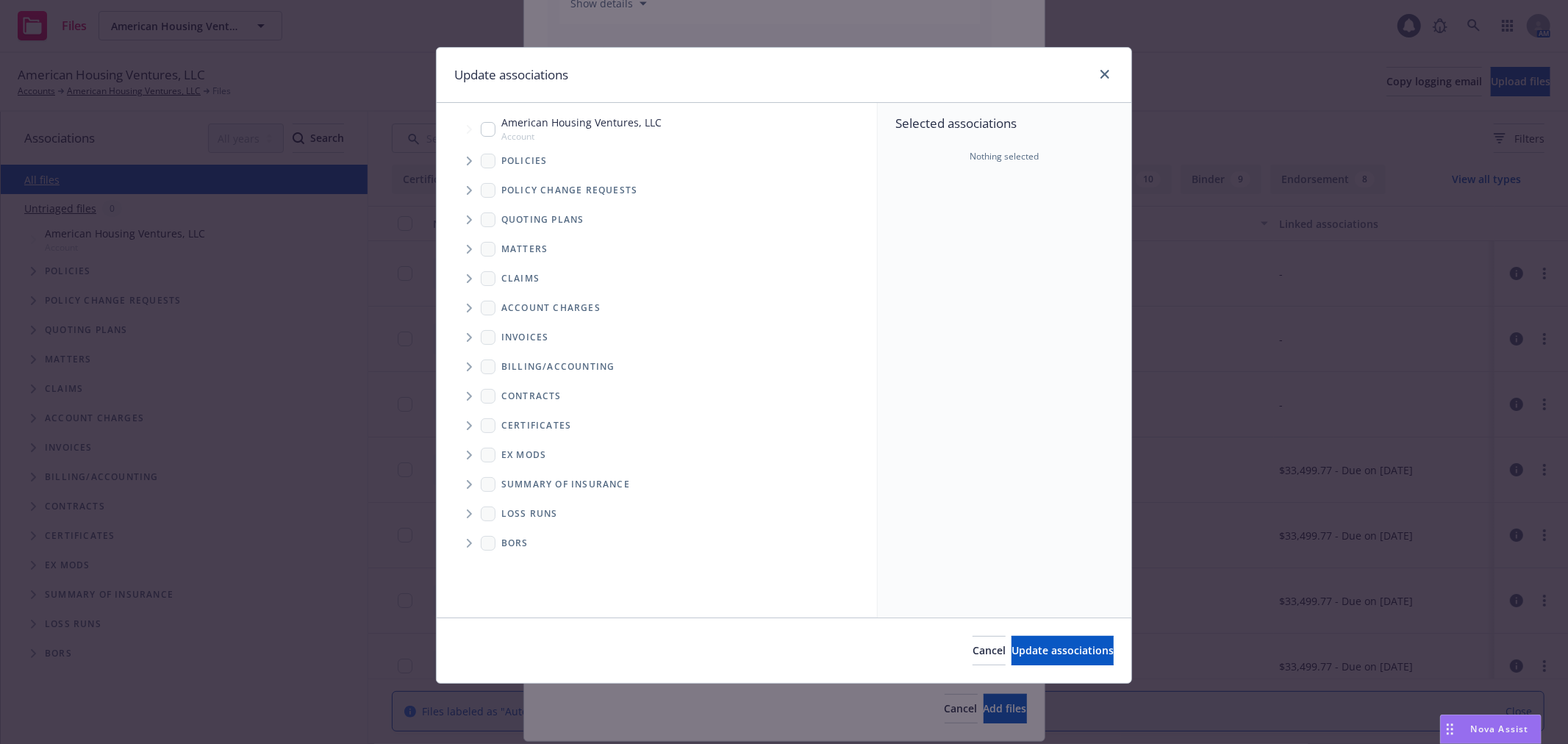
click at [471, 158] on icon "Tree Example" at bounding box center [469, 161] width 6 height 8
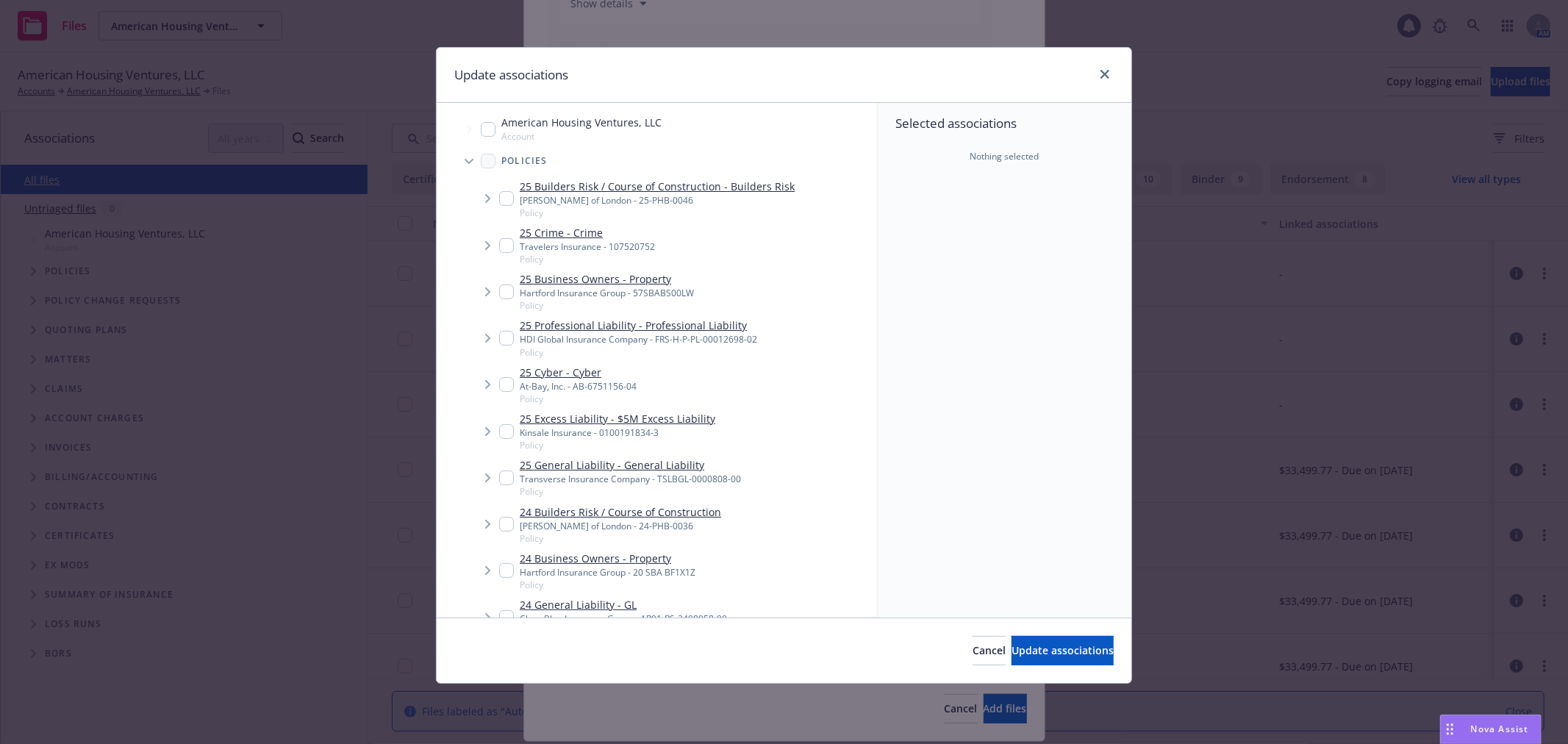
click at [503, 203] on input "Tree Example" at bounding box center [505, 198] width 14 height 14
checkbox input "true"
click at [1046, 649] on span "Update associations" at bounding box center [1062, 650] width 102 height 14
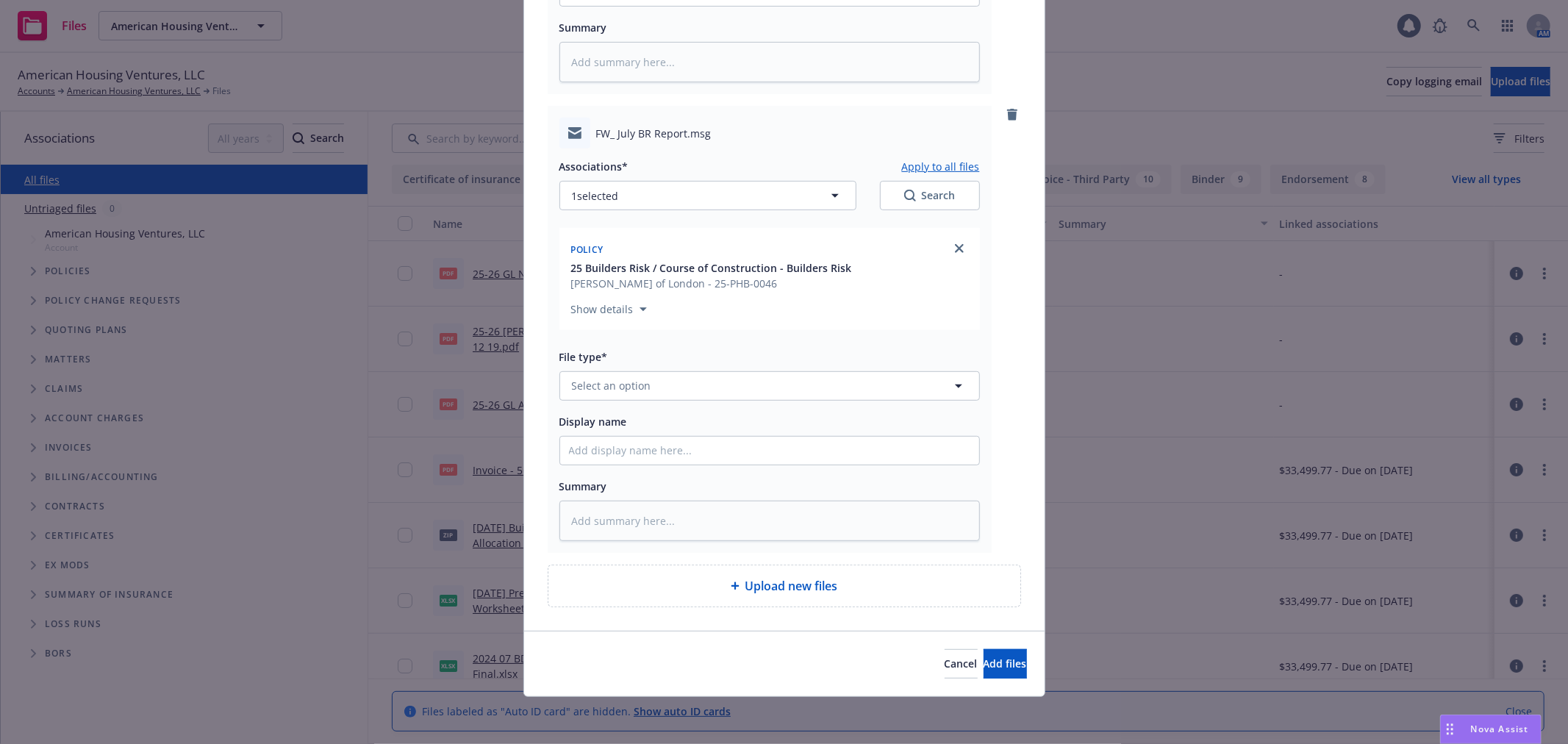
scroll to position [483, 0]
paste input "July BR Report"
type textarea "x"
type input "July BR Report"
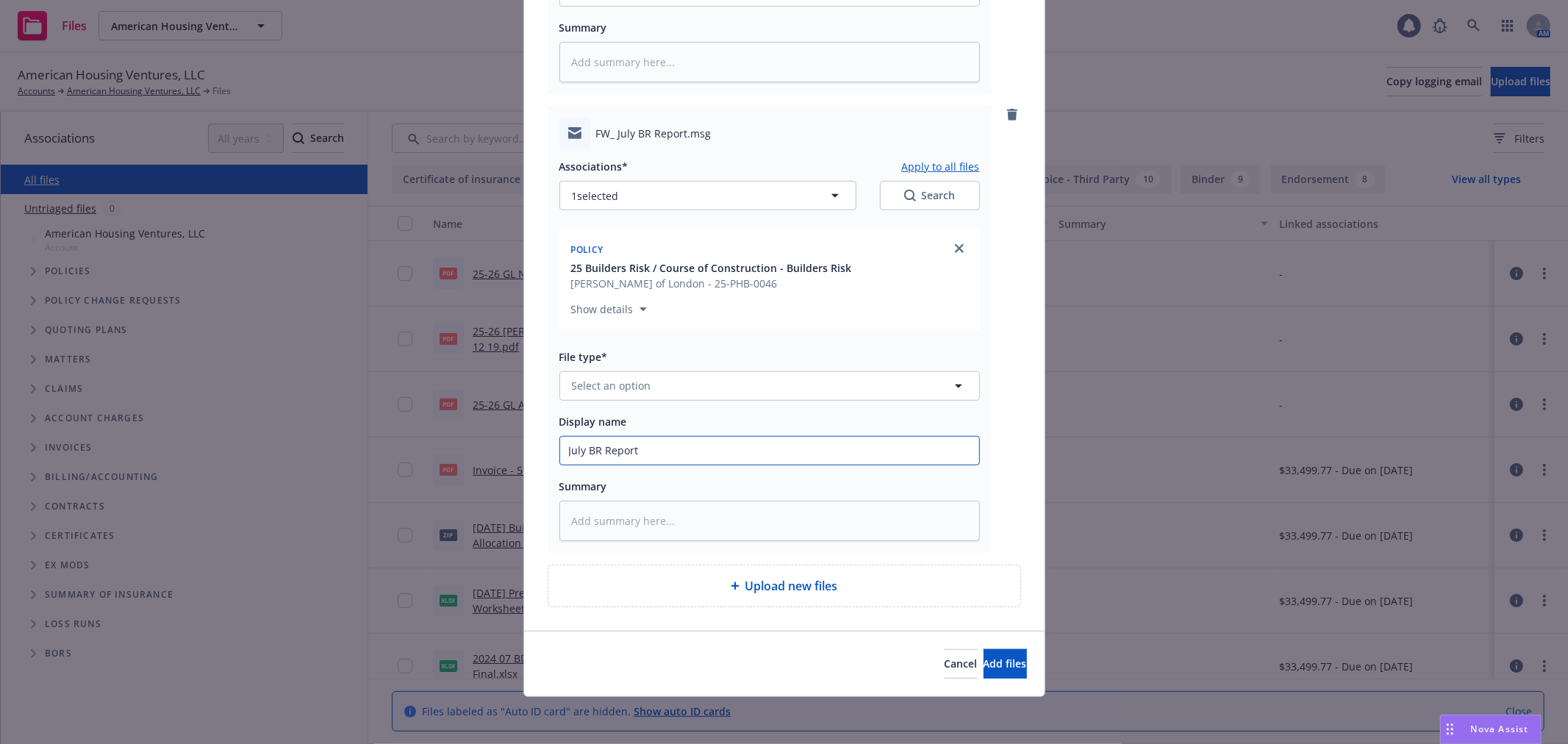
drag, startPoint x: 731, startPoint y: 446, endPoint x: 391, endPoint y: 439, distance: 340.1
click at [391, 439] on div "Add files July BR Report.msg Associations* Apply to all files 1 selected Search…" at bounding box center [784, 372] width 1568 height 744
type textarea "x"
type input "2"
type textarea "x"
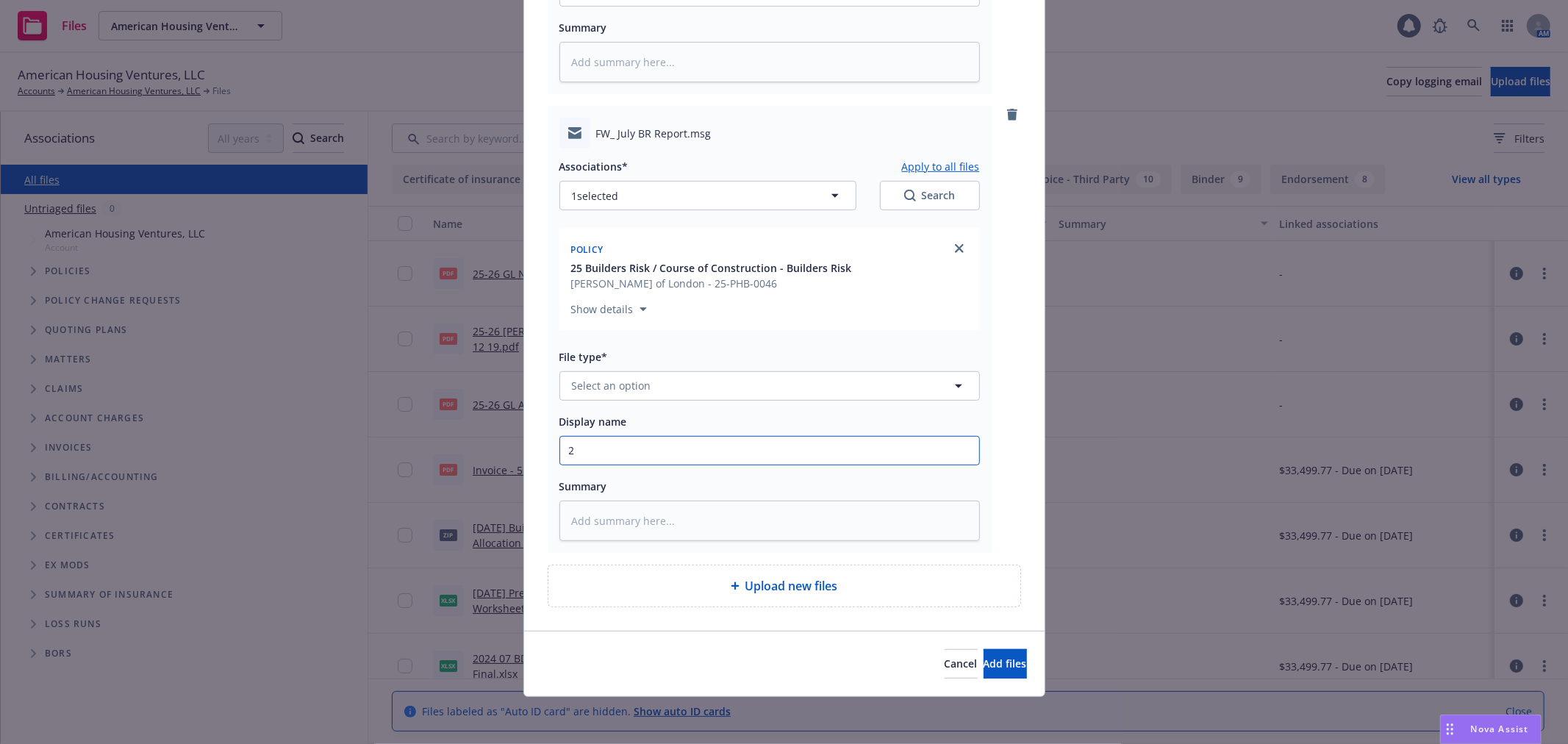
type input "20"
type textarea "x"
type input "202"
type textarea "x"
type input "2025"
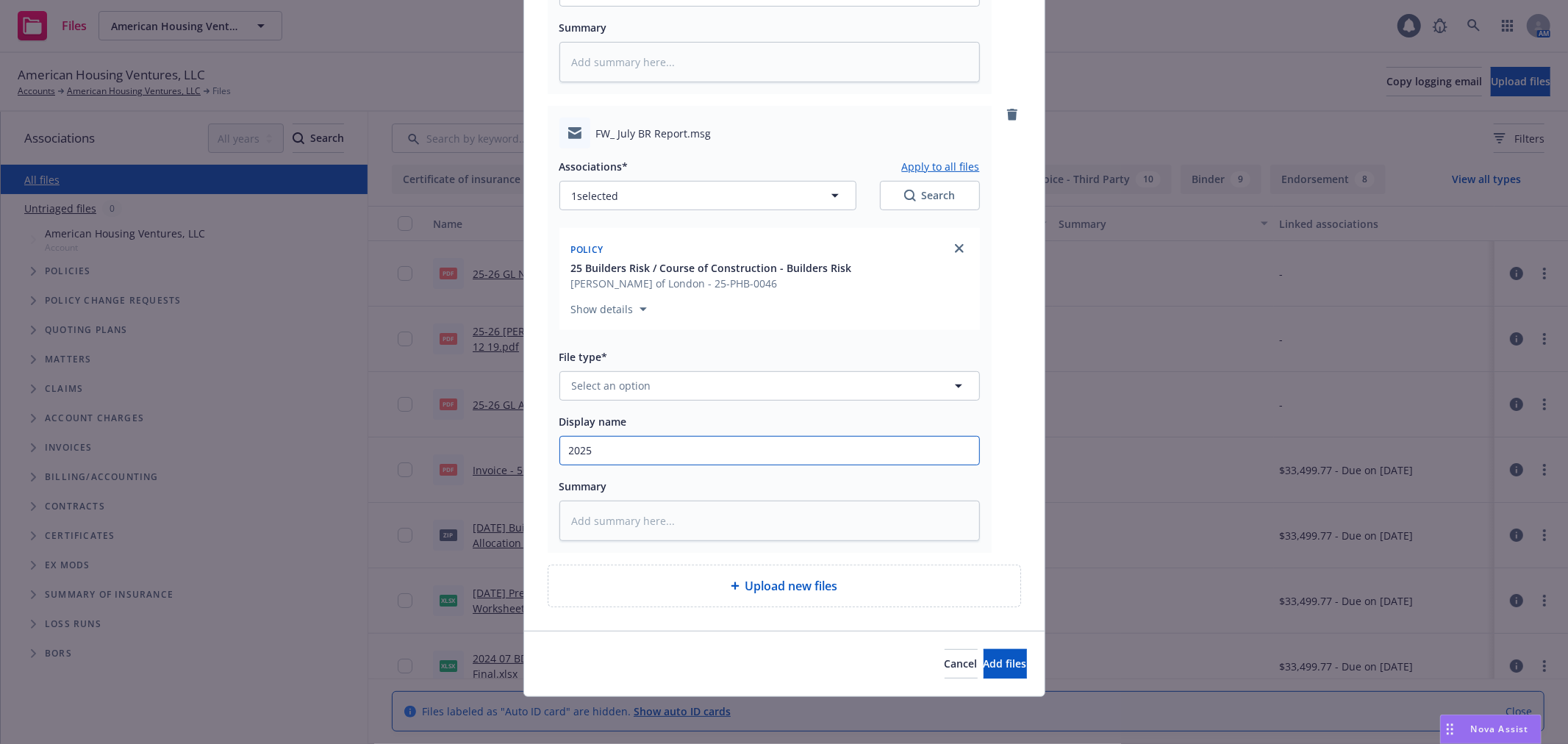
type textarea "x"
type input "2025"
type textarea "x"
type input "2025 0"
type textarea "x"
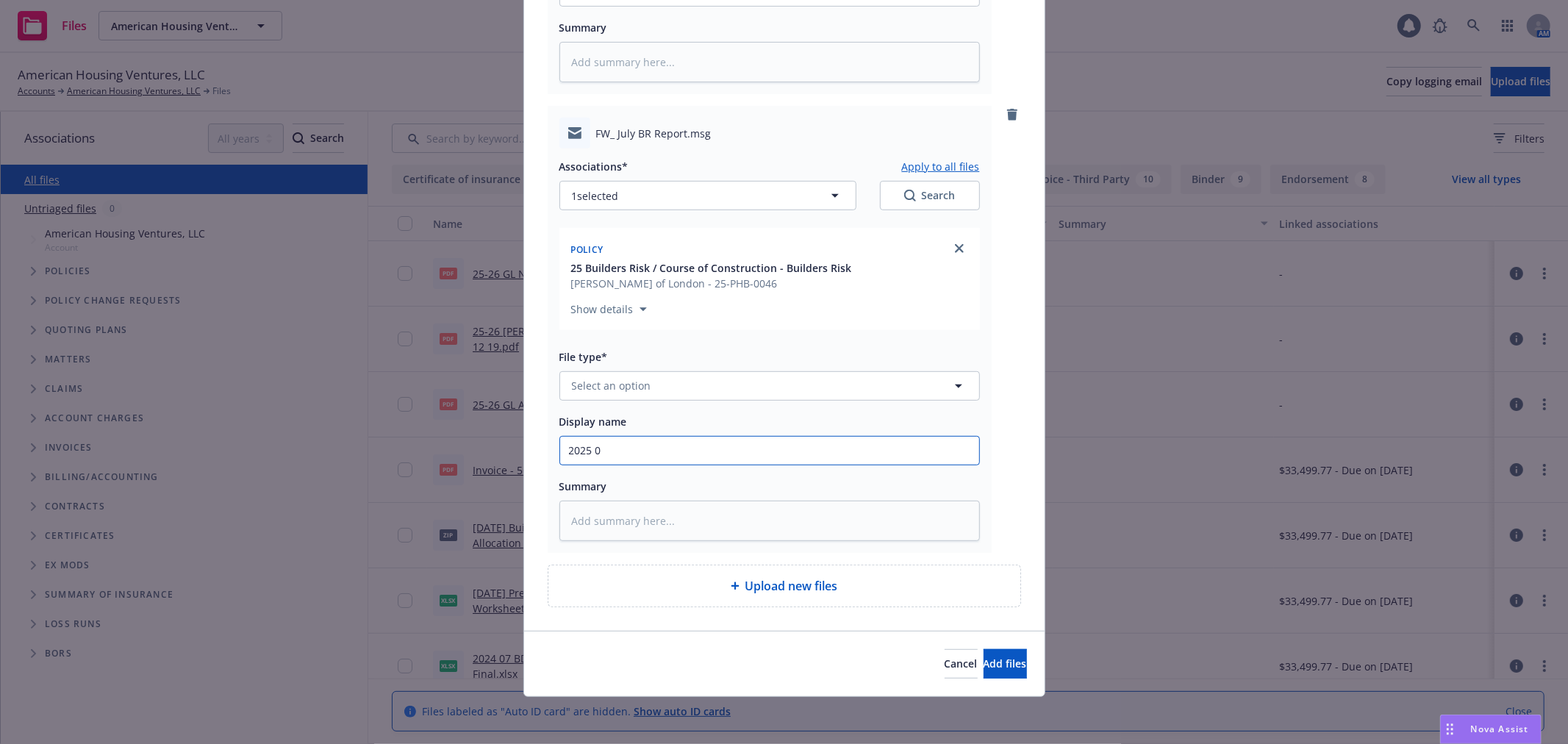
type input "2025 07"
type textarea "x"
type input "2025 07"
type textarea "x"
type input "2025 07 B"
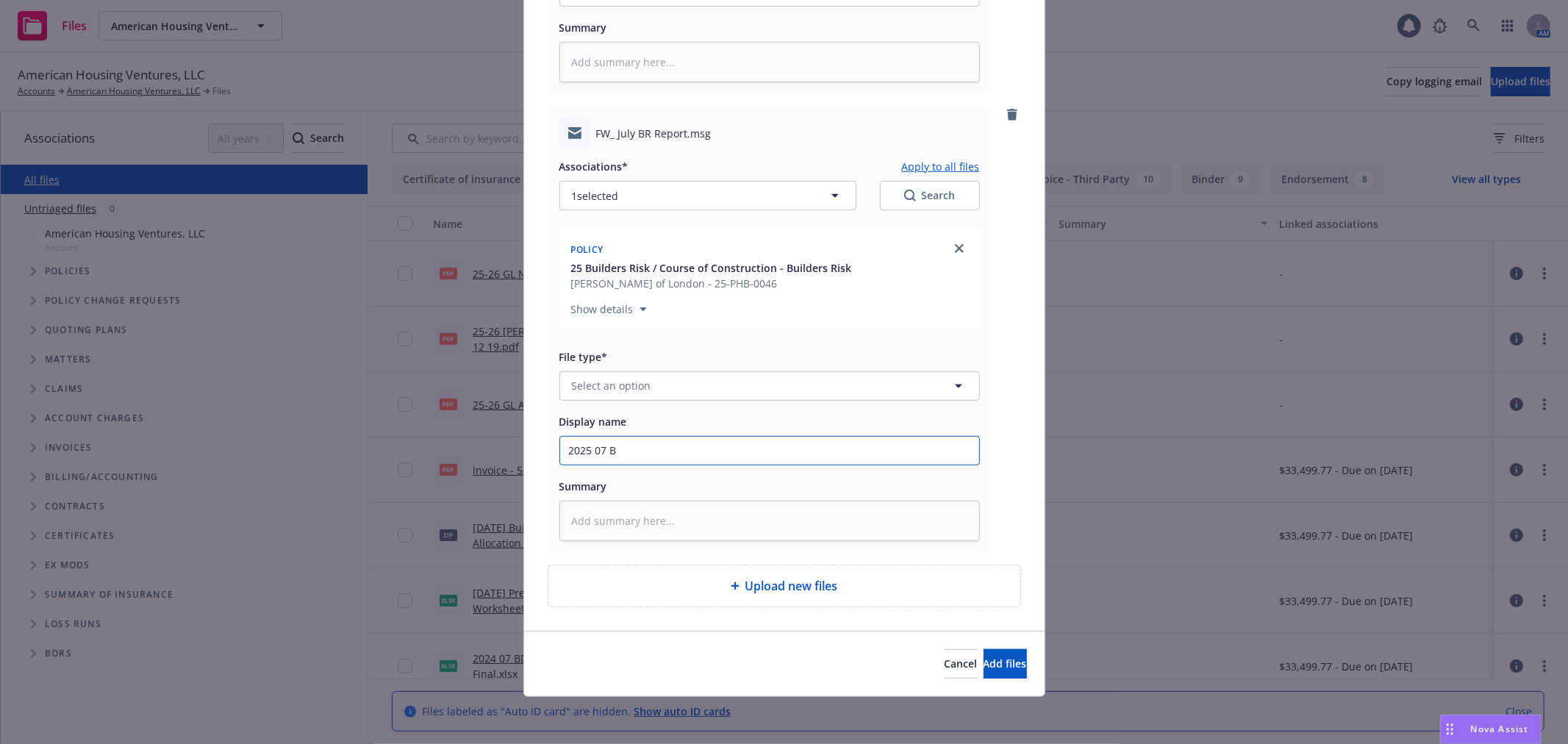
type textarea "x"
type input "2025 07 BD"
type textarea "x"
type input "2025 07 BDR"
type textarea "x"
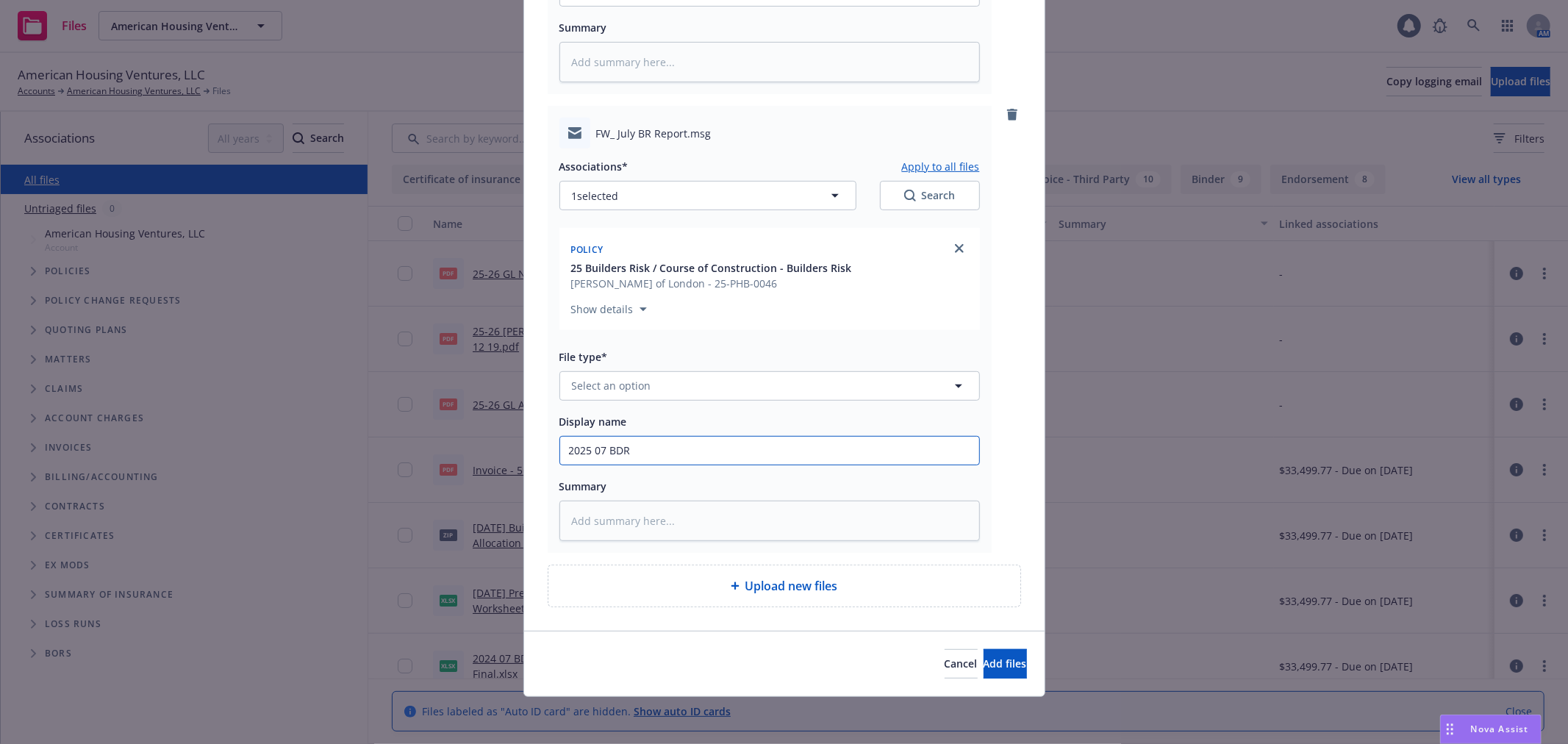
type input "2025 07 BDRK"
type textarea "x"
type input "2025 07 BDRK"
type textarea "x"
type input "2025 07 BDRK E"
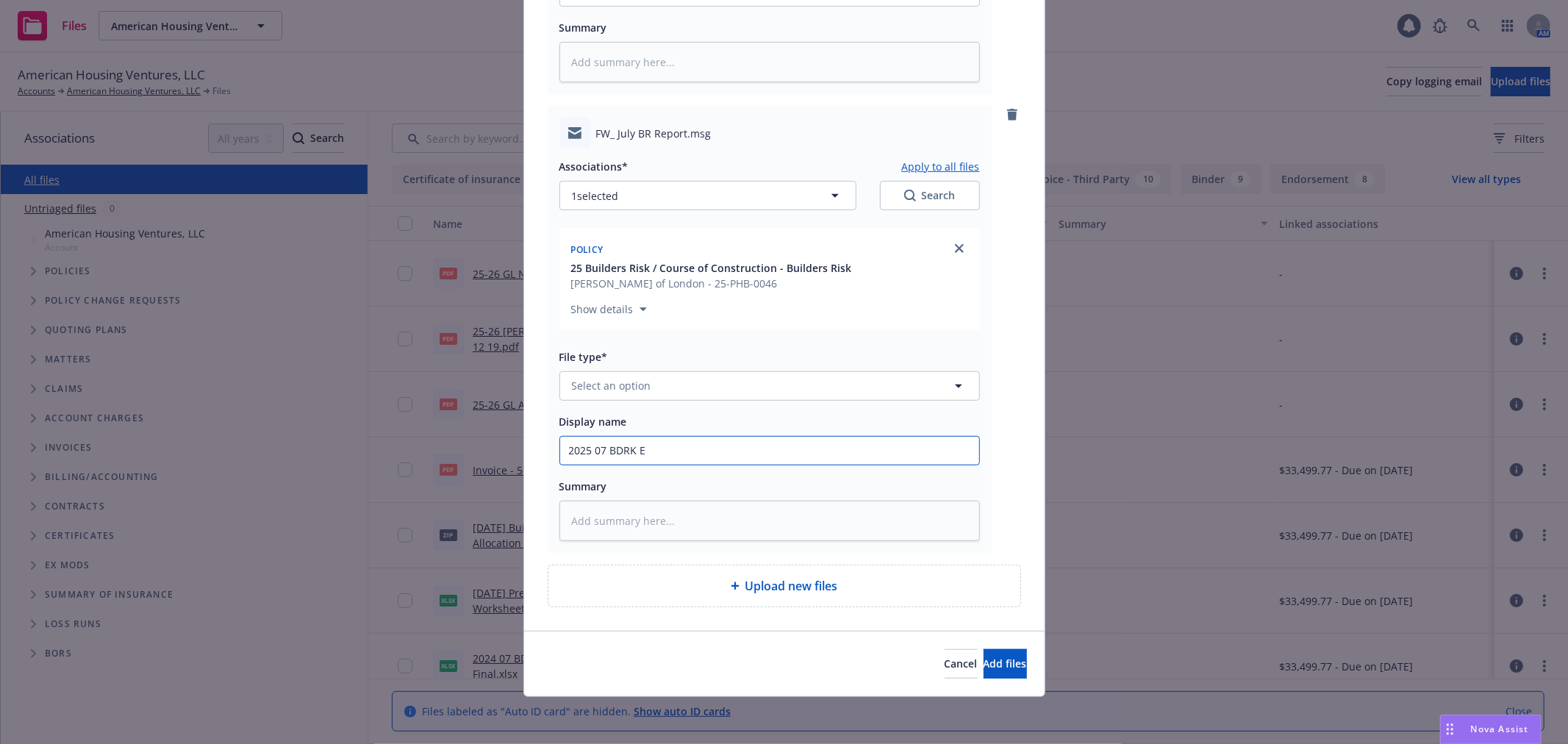
type textarea "x"
type input "2025 07 BDRK EX"
type textarea "x"
type input "2025 07 BDRK EXP"
type textarea "x"
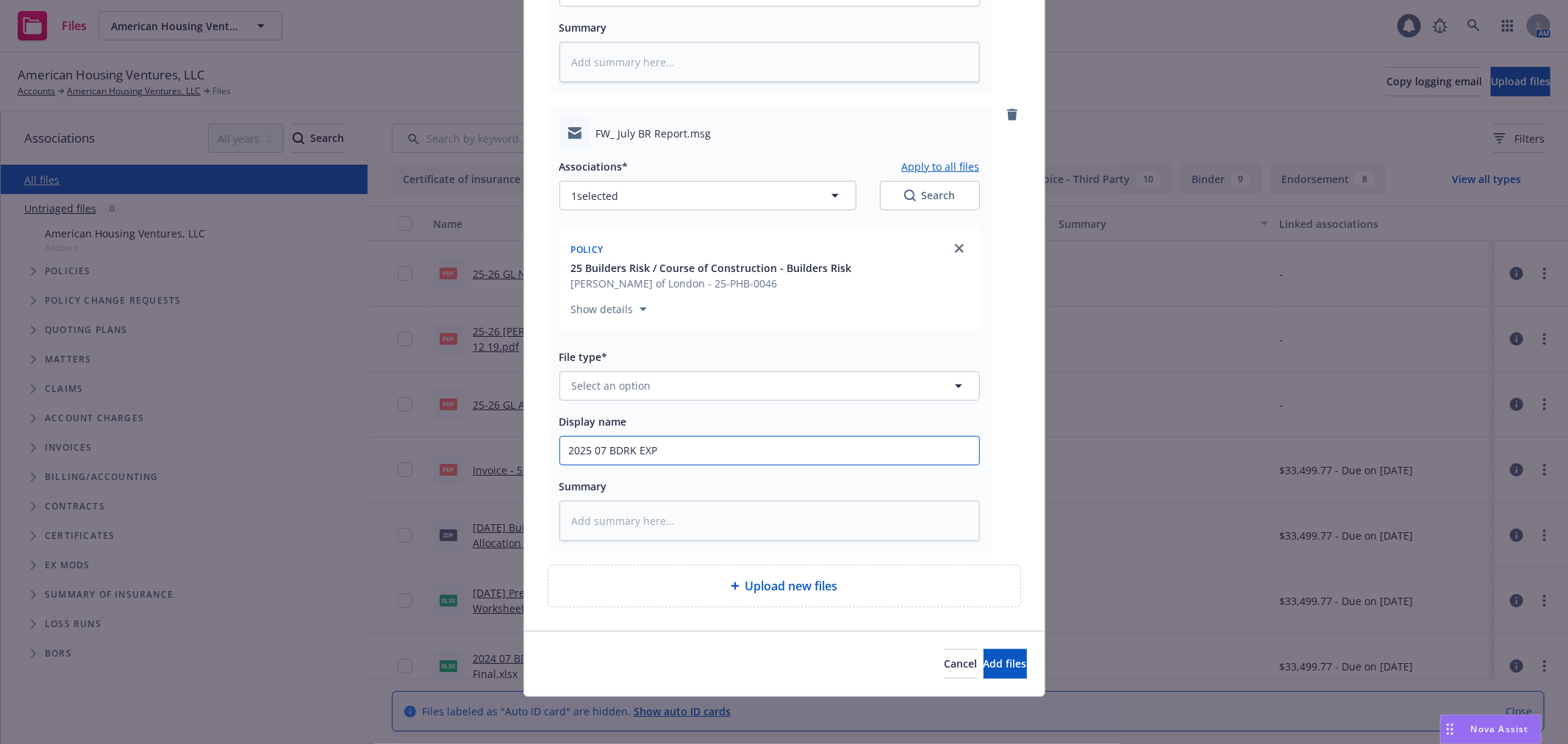
type input "2025 07 BDRK EXP"
type textarea "x"
type input "2025 07 BDRK EXP J"
type textarea "x"
type input "2025 07 BDRK EXP Ju"
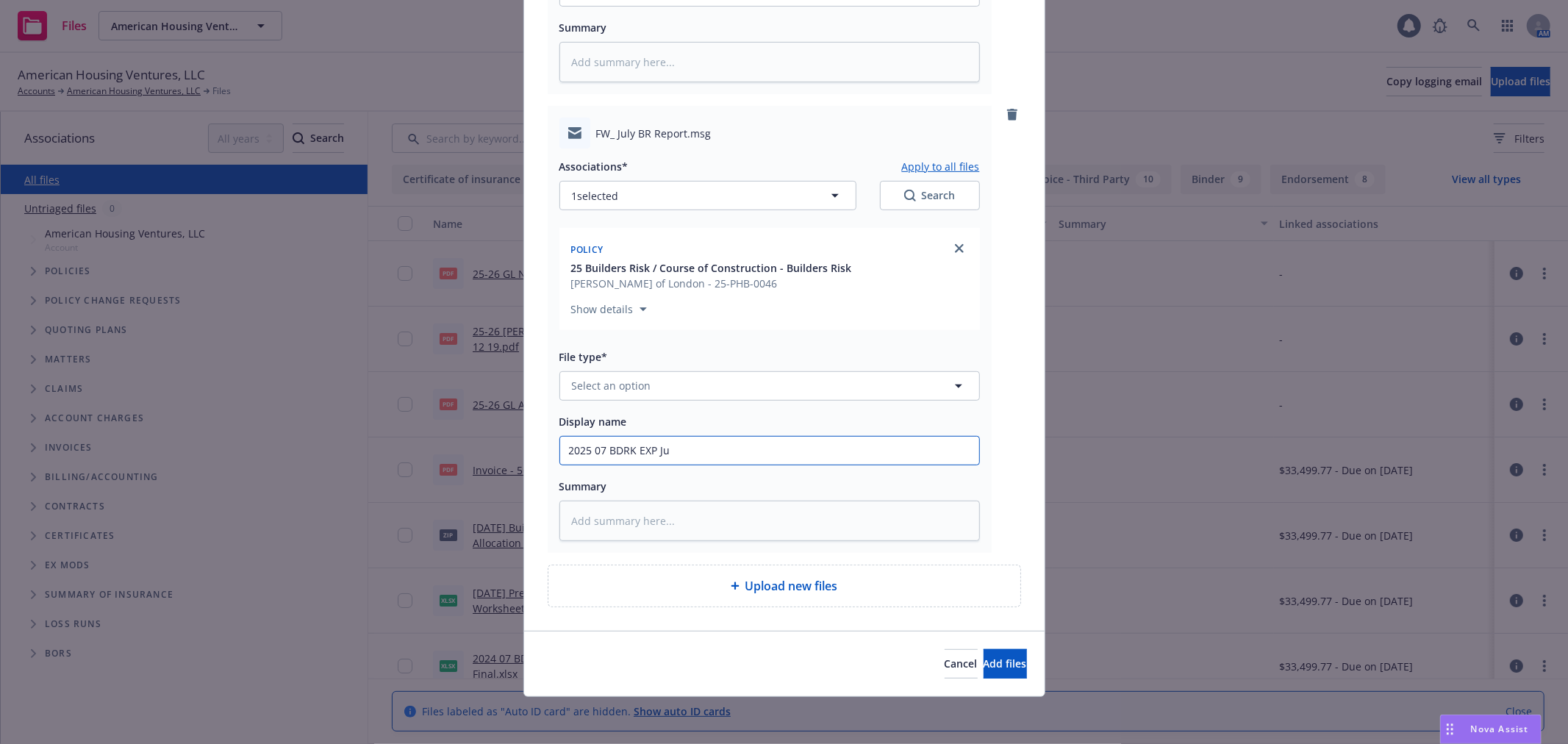
type textarea "x"
type input "2025 07 BDRK EXP Jul"
type textarea "x"
type input "2025 07 BDRK EXP July"
type textarea "x"
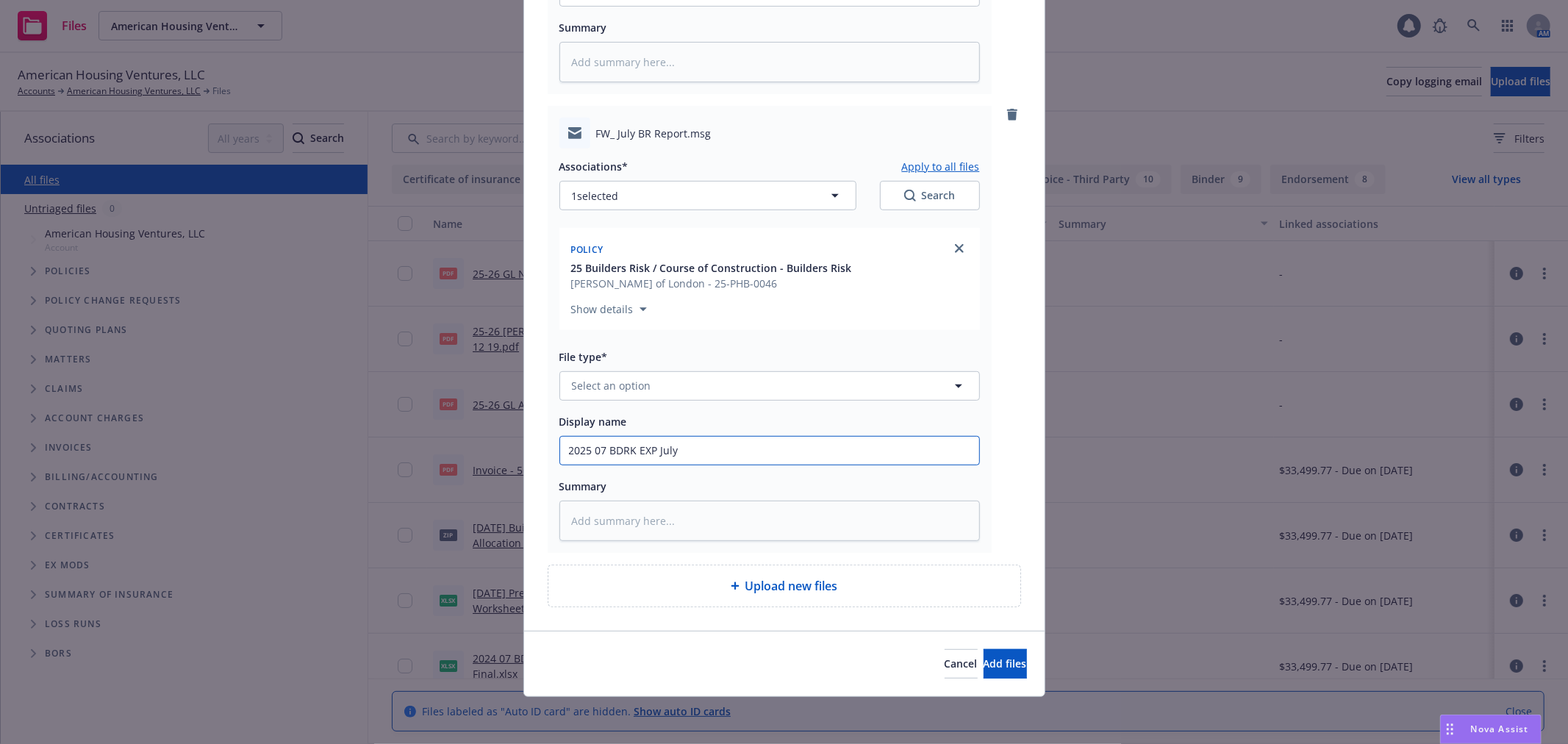
type input "2025 07 BDRK EXP July"
type textarea "x"
type input "2025 07 BDRK EXP July M"
type textarea "x"
type input "2025 07 BDRK EXP July MB"
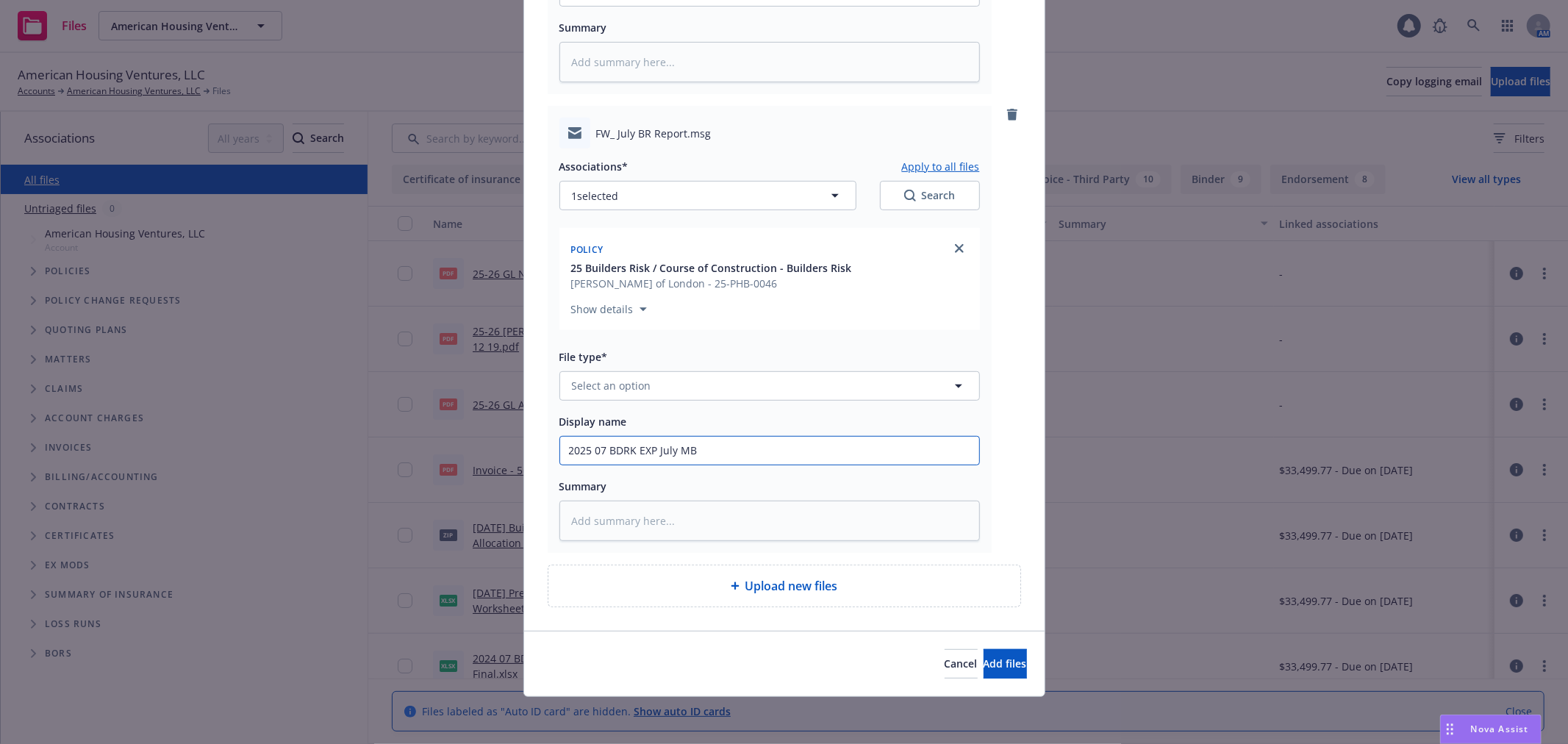
type textarea "x"
type input "2025 07 BDRK EXP July MBR"
type textarea "x"
type input "2025 07 BDRK EXP July MBR"
type textarea "x"
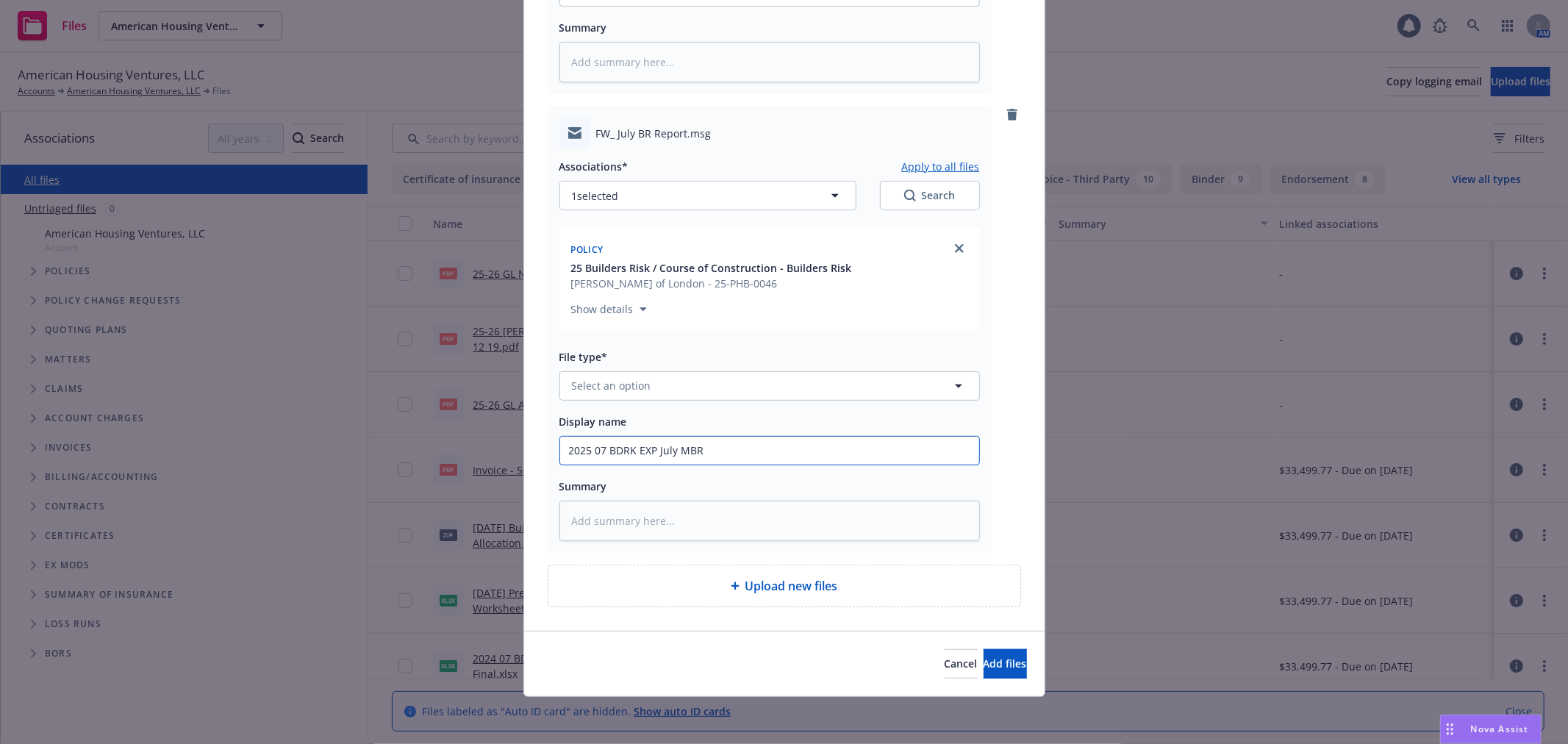
type input "2025 07 BDRK EXP July MBR s"
type textarea "x"
type input "2025 07 BDRK EXP July MBR se"
type textarea "x"
type input "2025 07 BDRK EXP July MBR sen"
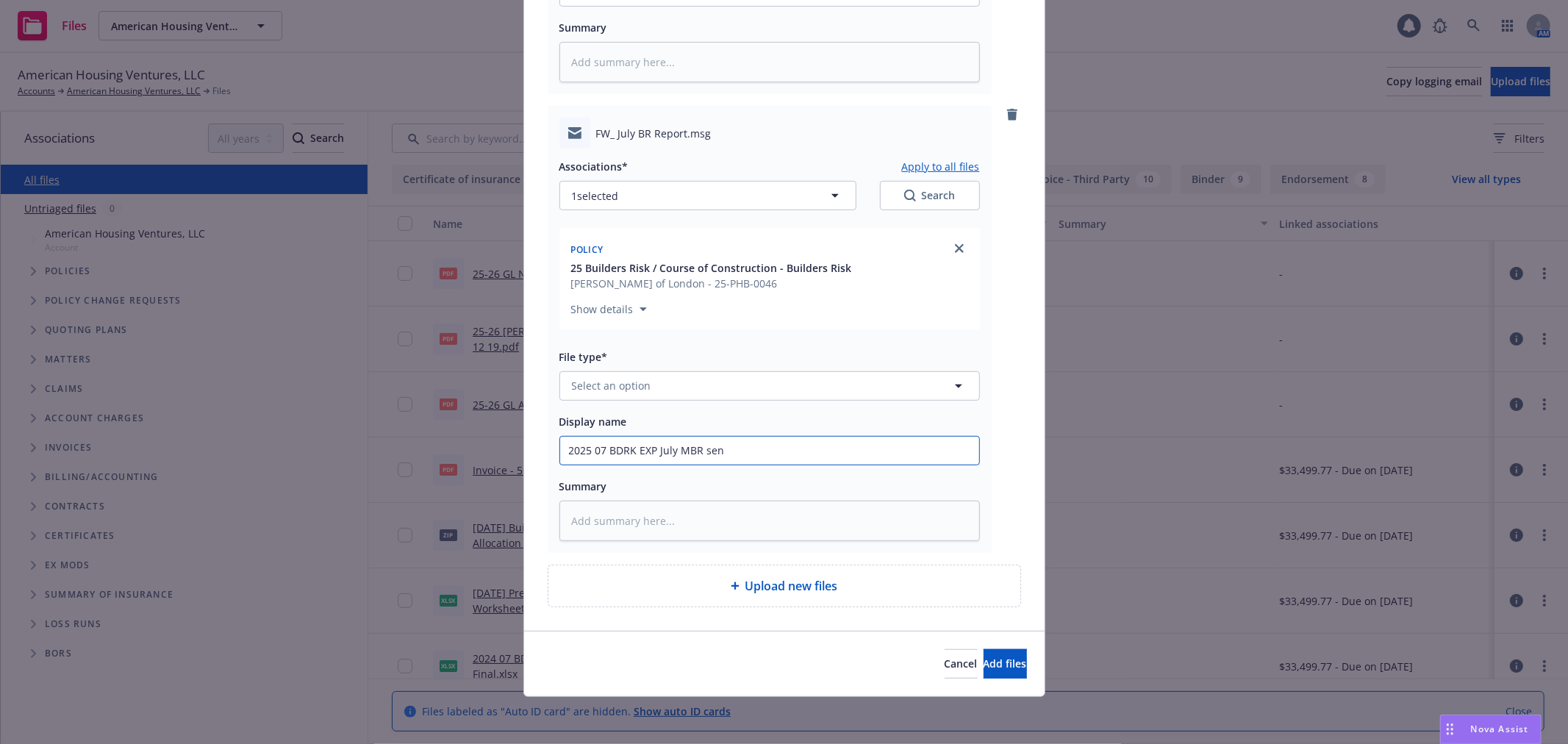
type textarea "x"
type input "2025 07 BDRK EXP July MBR sent"
type textarea "x"
type input "2025 07 BDRK EXP July MBR sent"
type textarea "x"
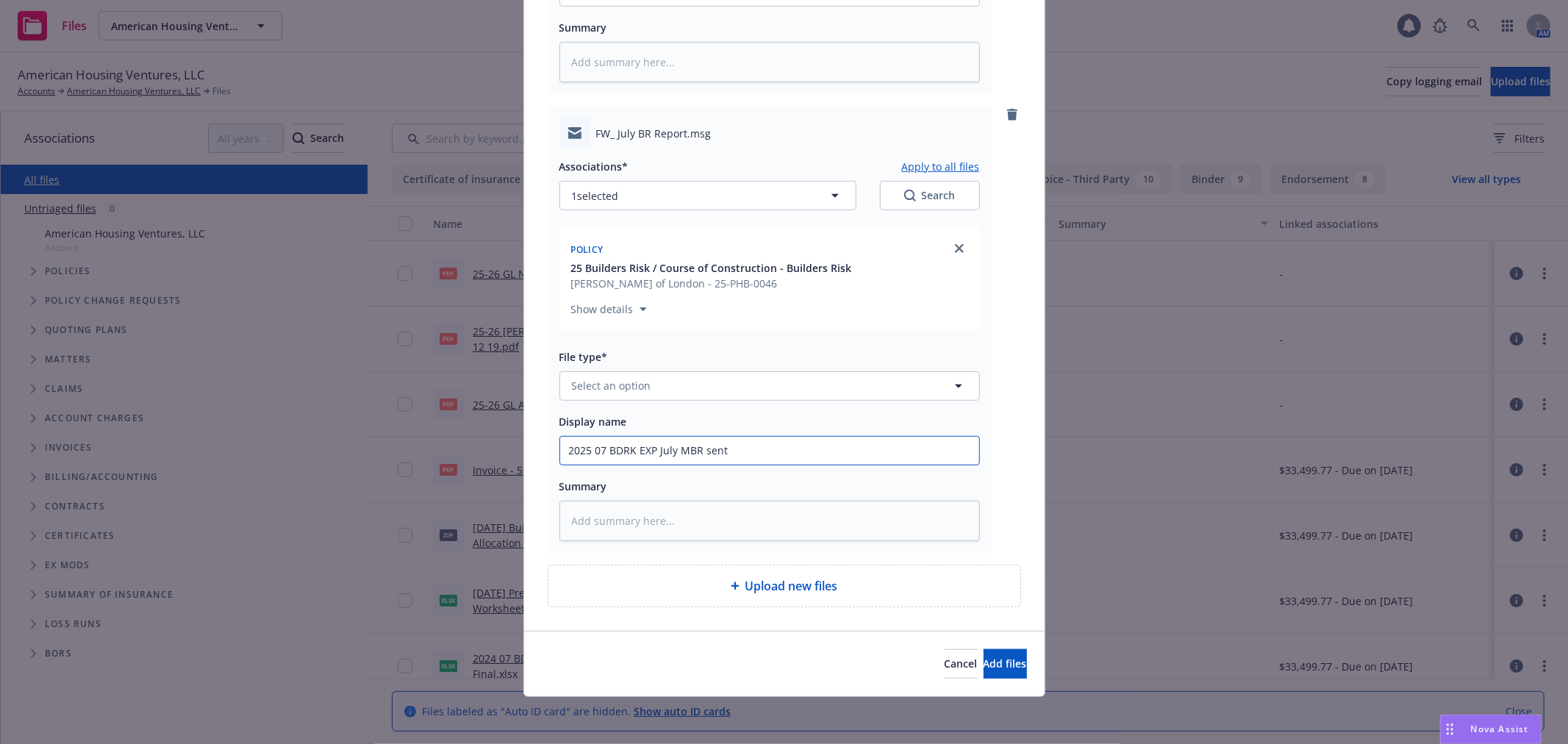
type input "2025 07 BDRK EXP July MBR sent t"
type textarea "x"
type input "2025 07 BDRK EXP July MBR sent to"
type textarea "x"
type input "2025 07 BDRK EXP July MBR sent to"
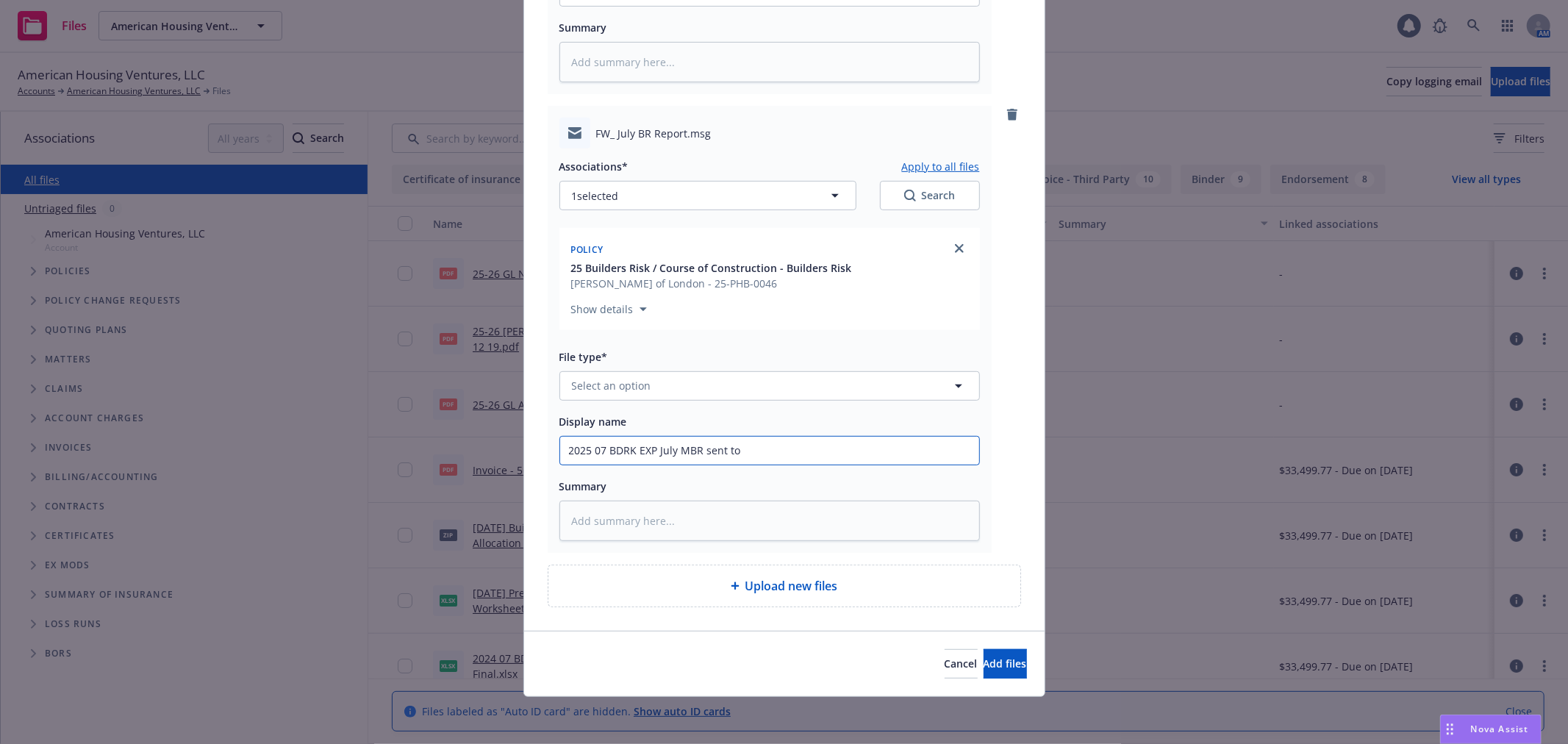
type textarea "x"
type input "2025 07 BDRK EXP July MBR sent to R"
type textarea "x"
type input "2025 07 BDRK EXP July MBR sent to RT"
click at [833, 390] on button "Select an option" at bounding box center [770, 386] width 421 height 30
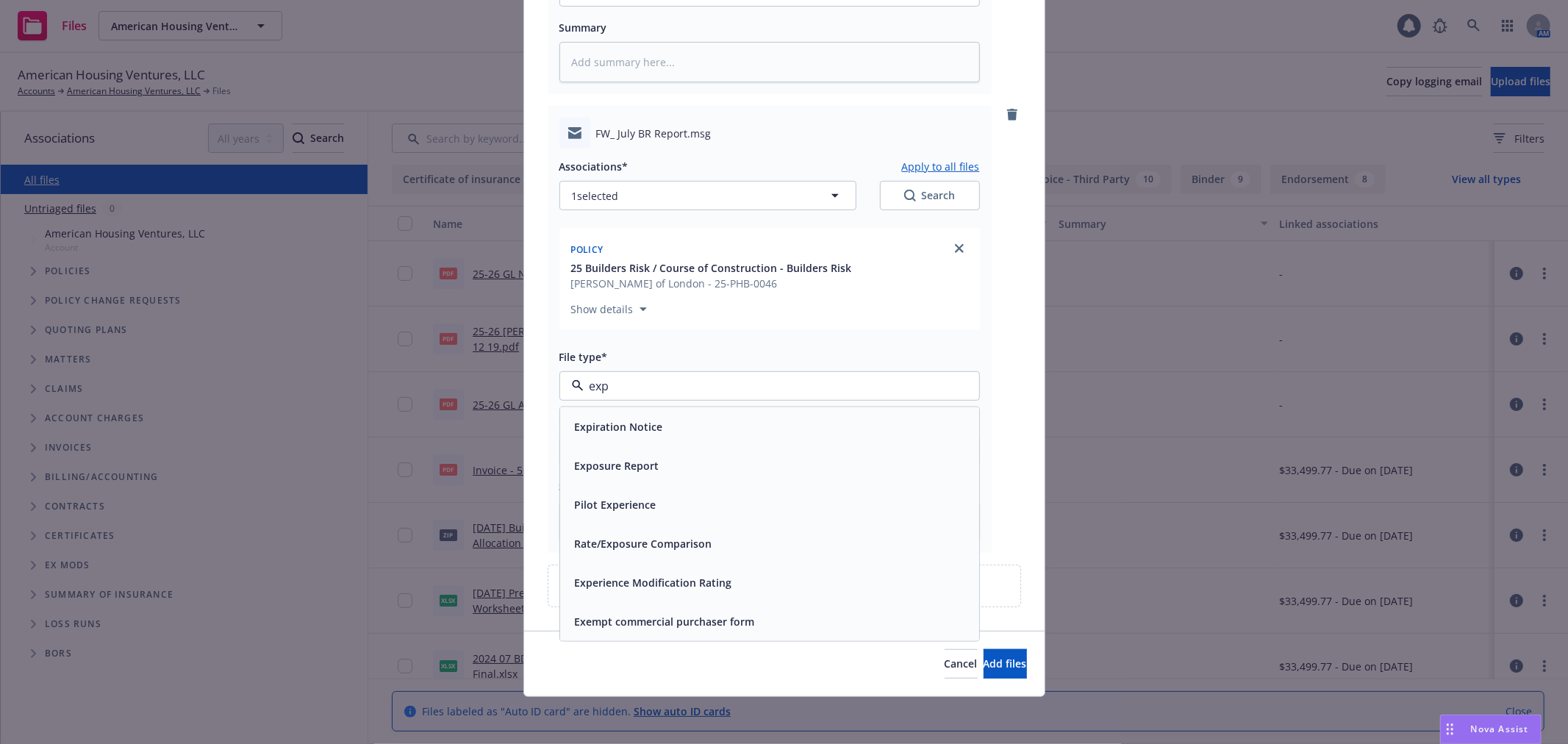
type input "expo"
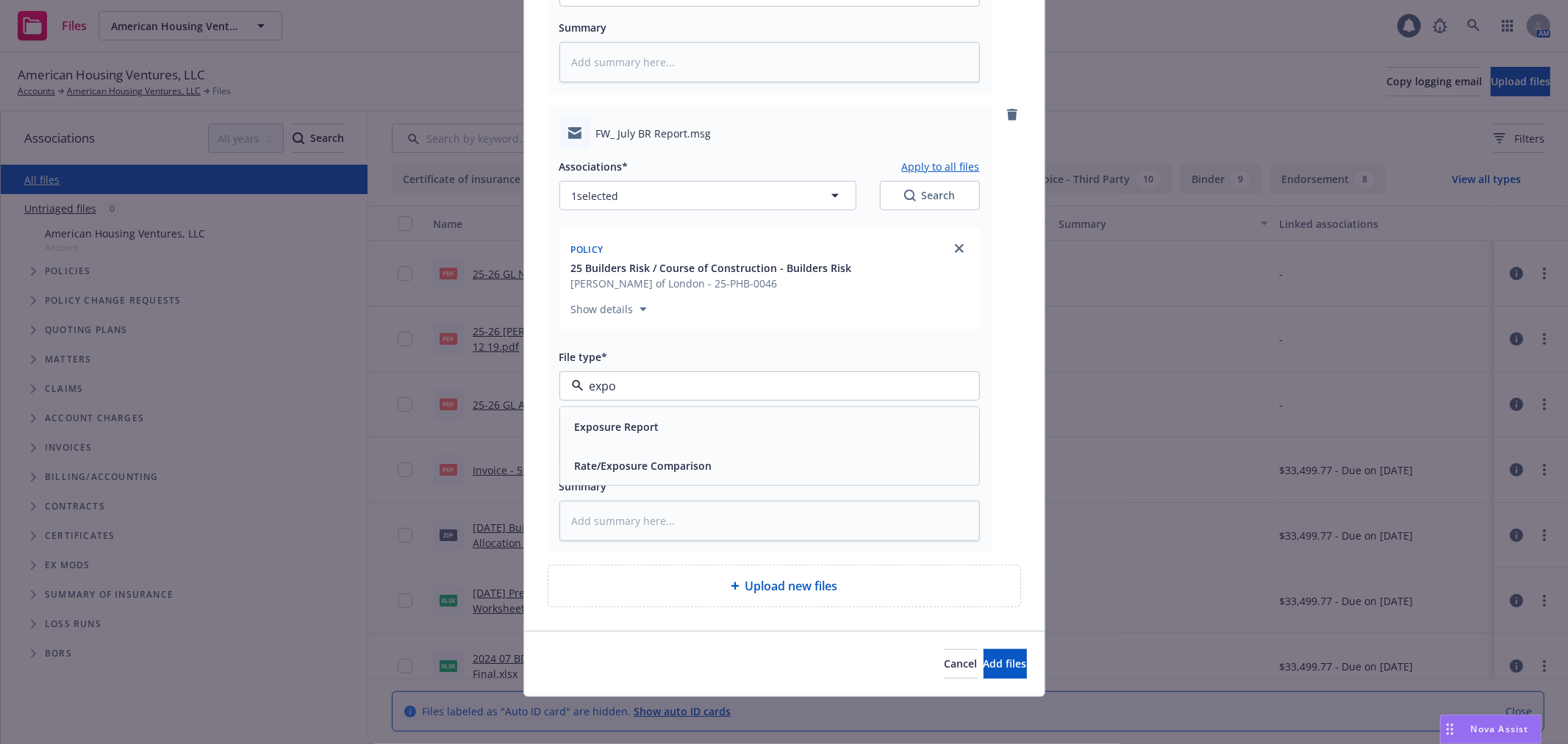
click at [810, 417] on div "Exposure Report" at bounding box center [769, 426] width 401 height 21
click at [760, 586] on span "Upload new files" at bounding box center [791, 585] width 92 height 18
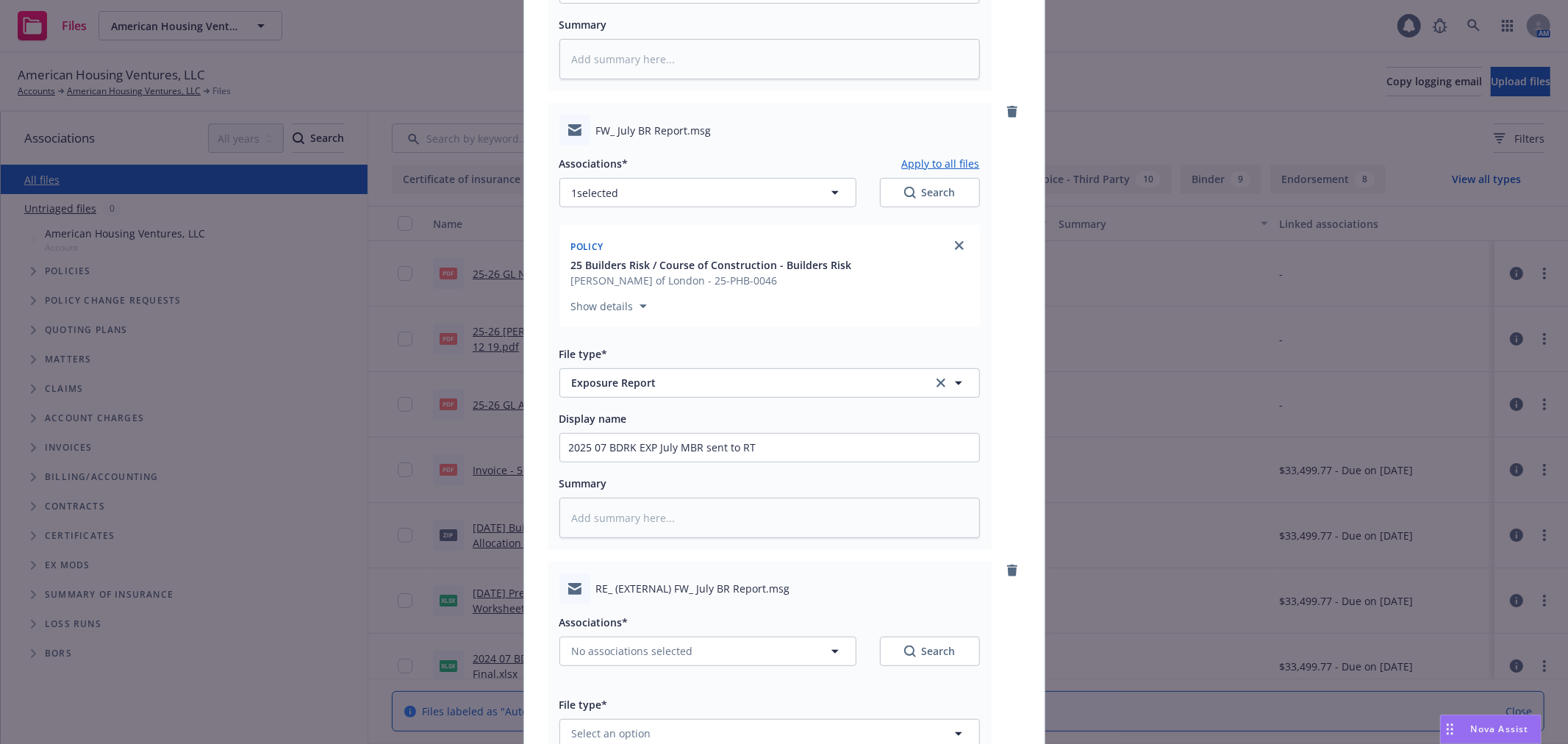
scroll to position [809, 0]
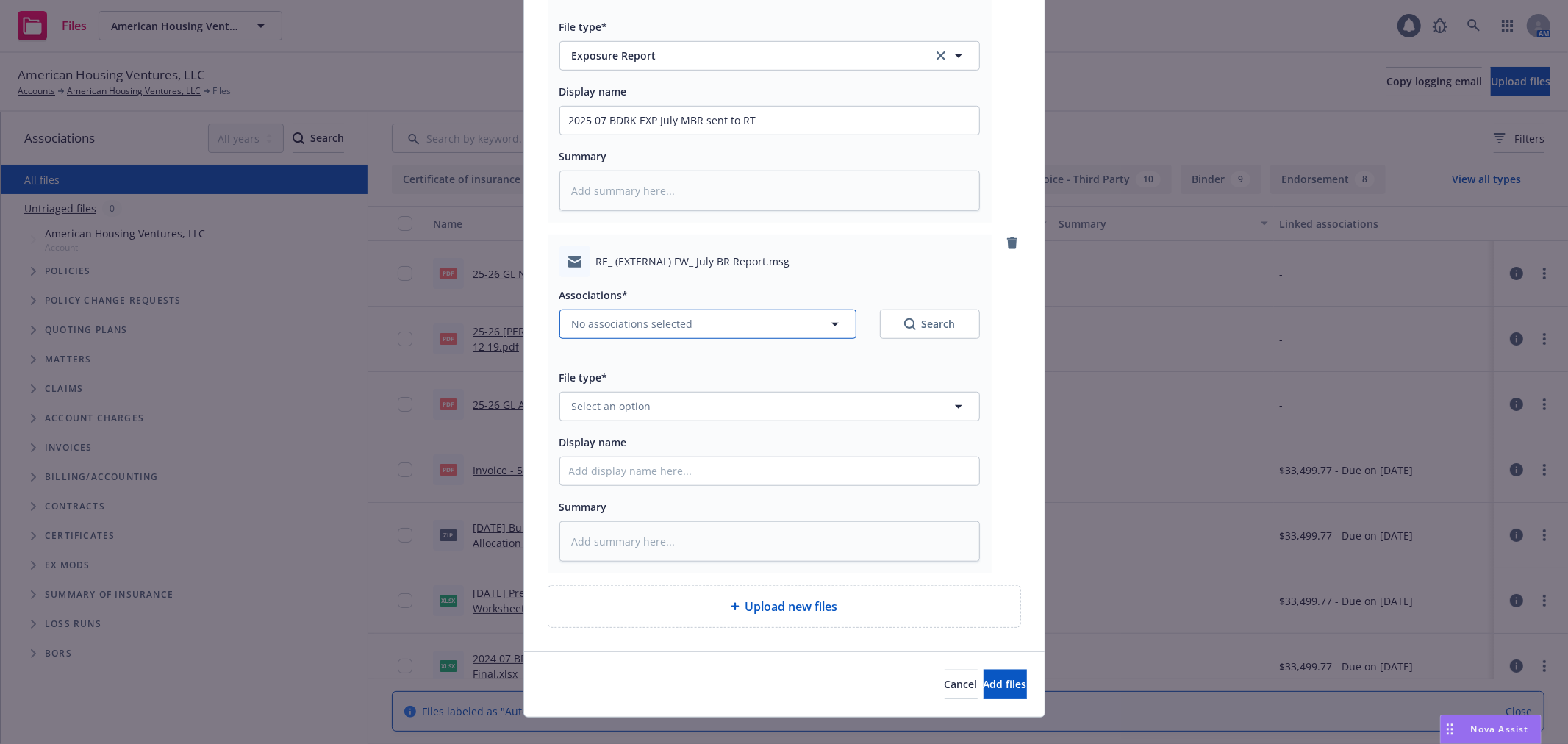
click at [588, 339] on button "No associations selected" at bounding box center [708, 324] width 297 height 30
type textarea "x"
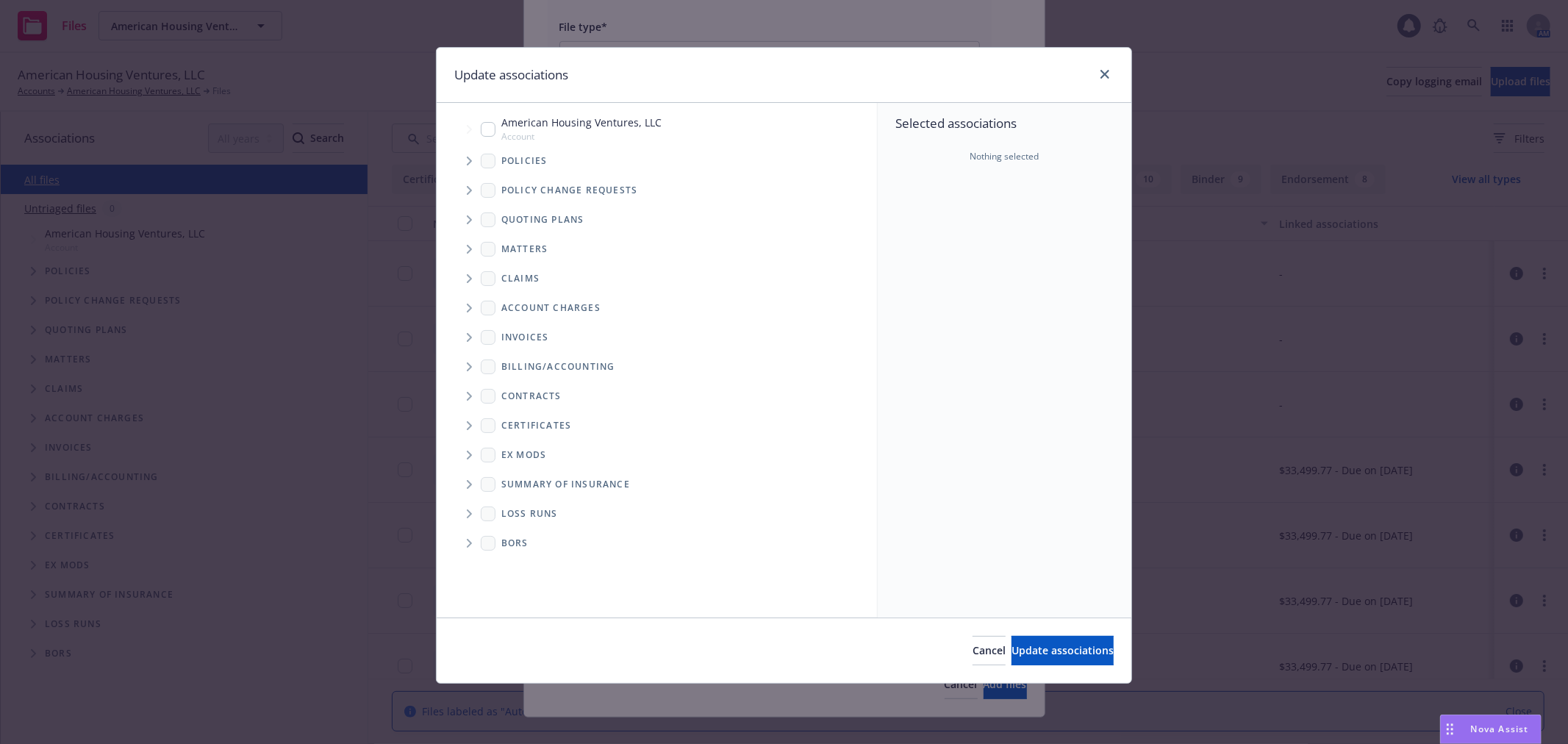
click at [465, 160] on span "Tree Example" at bounding box center [469, 161] width 24 height 24
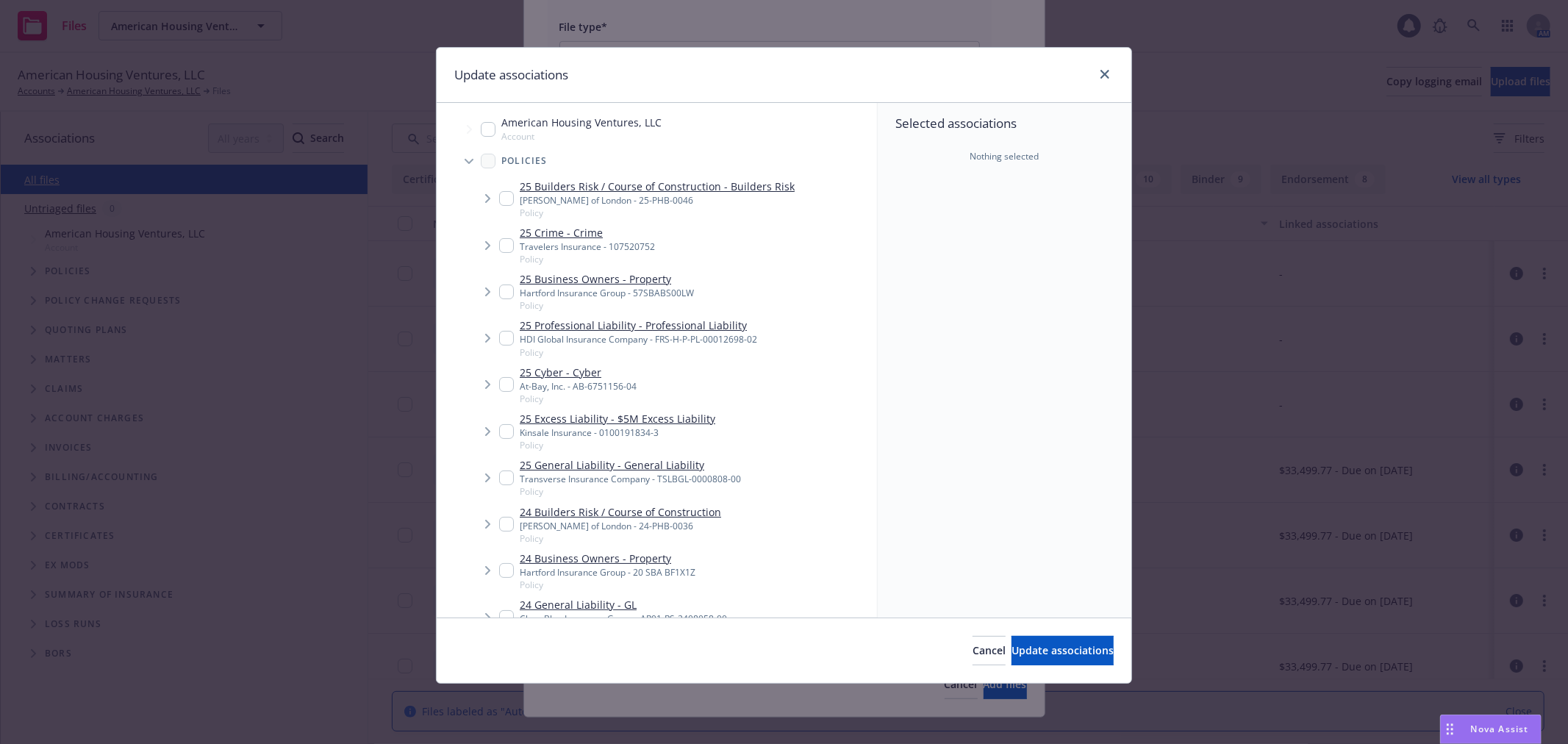
click at [505, 191] on input "Tree Example" at bounding box center [505, 198] width 14 height 14
checkbox input "true"
click at [1011, 637] on button "Update associations" at bounding box center [1062, 651] width 102 height 30
type textarea "x"
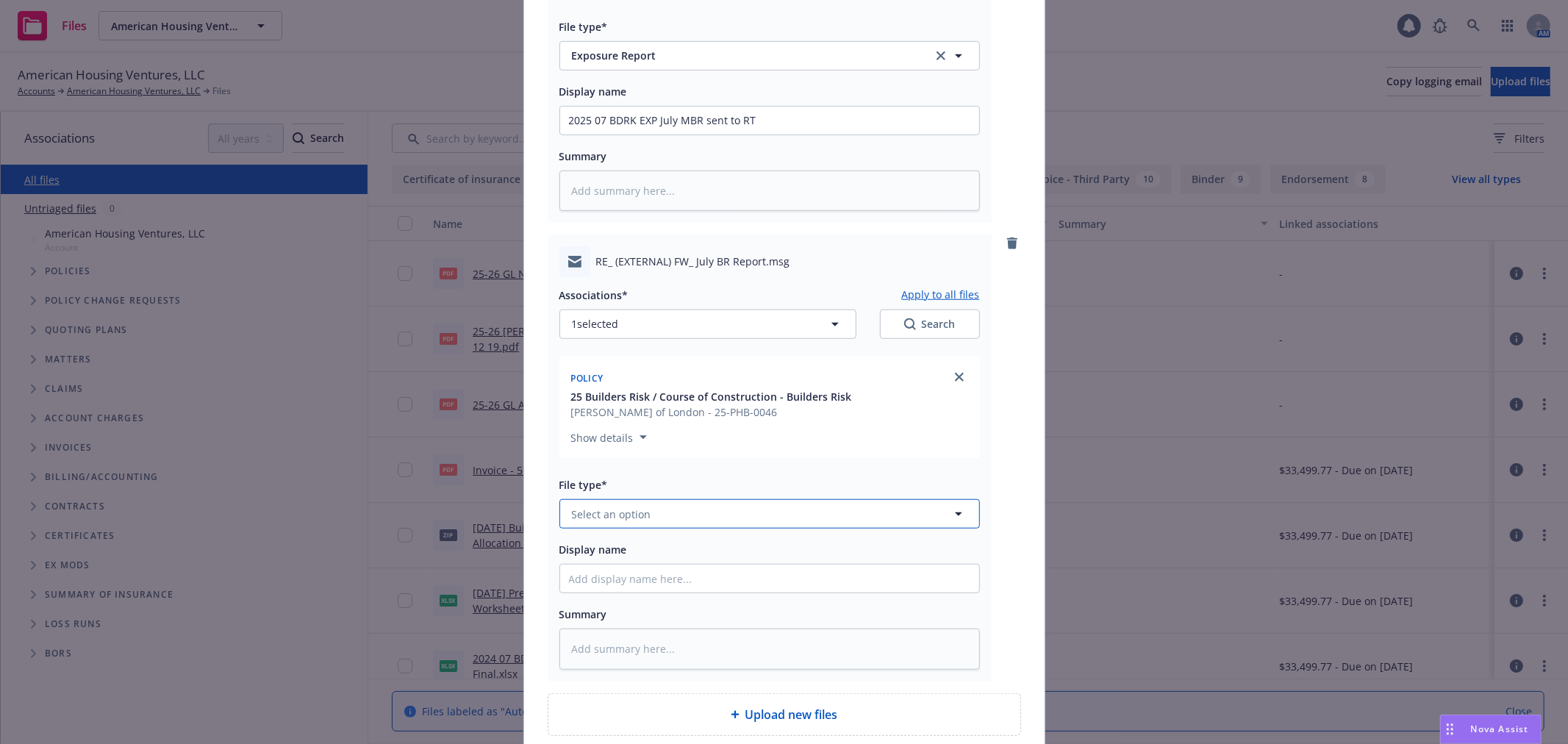
click at [652, 519] on button "Select an option" at bounding box center [770, 513] width 421 height 30
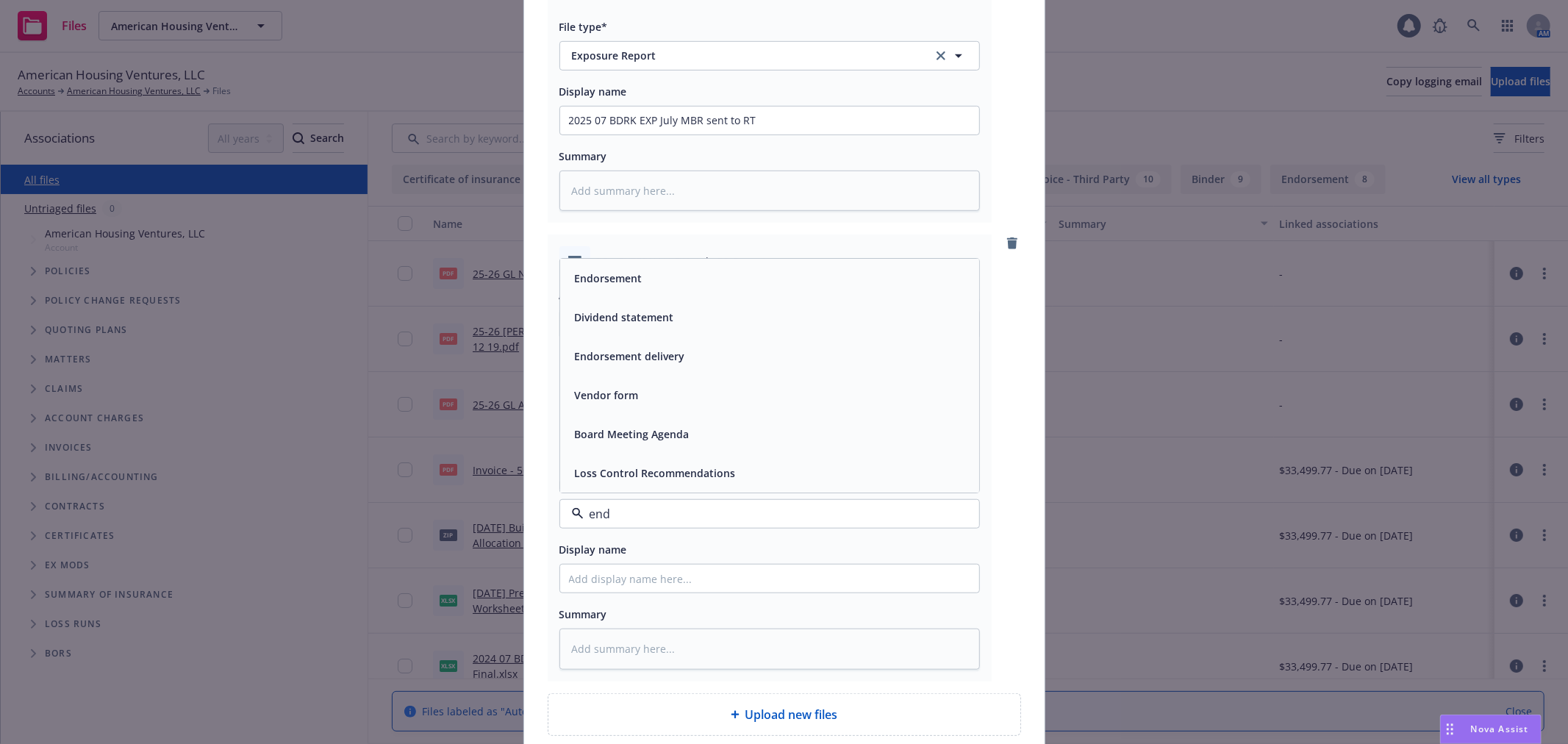
type input "endo"
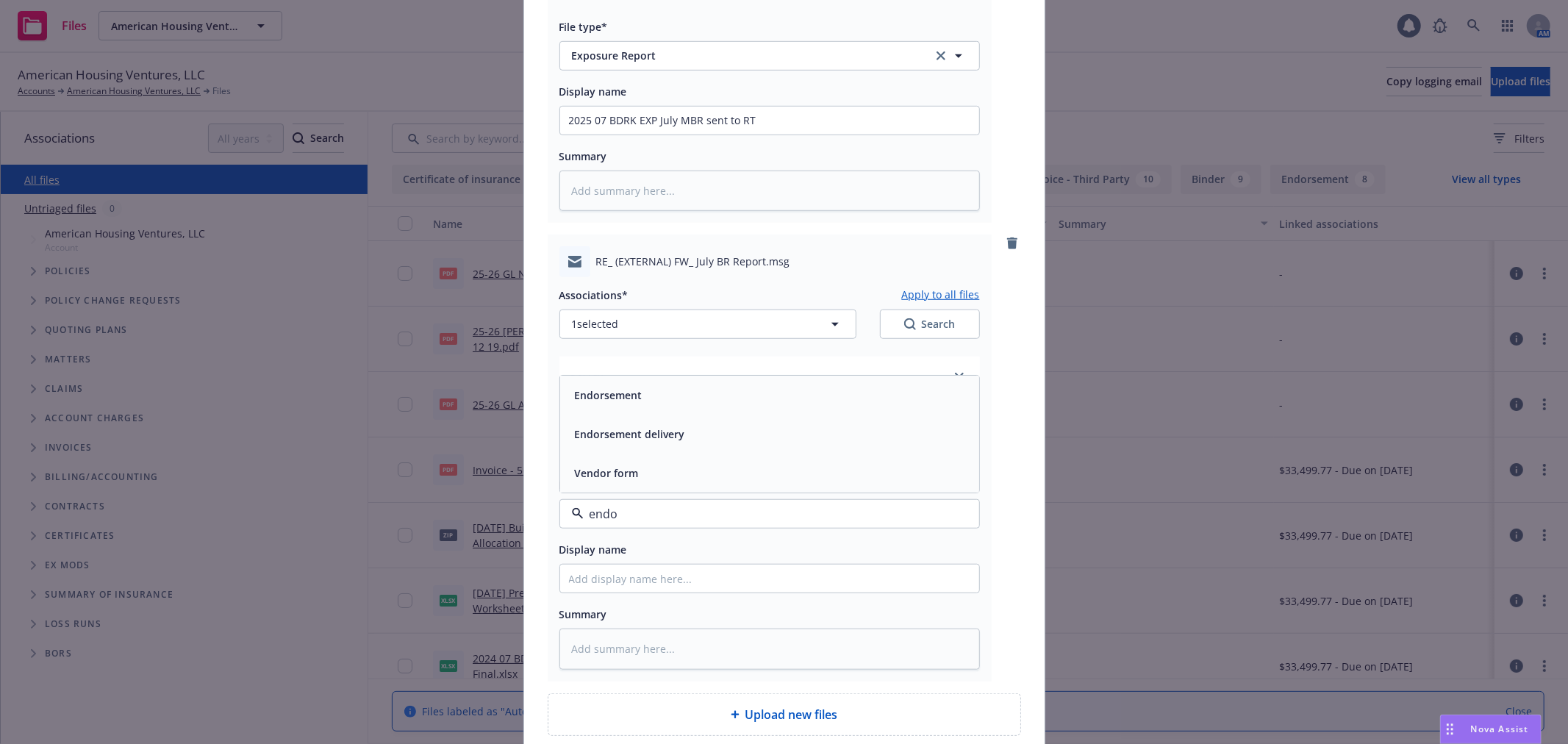
click at [672, 401] on div "Endorsement" at bounding box center [769, 395] width 401 height 21
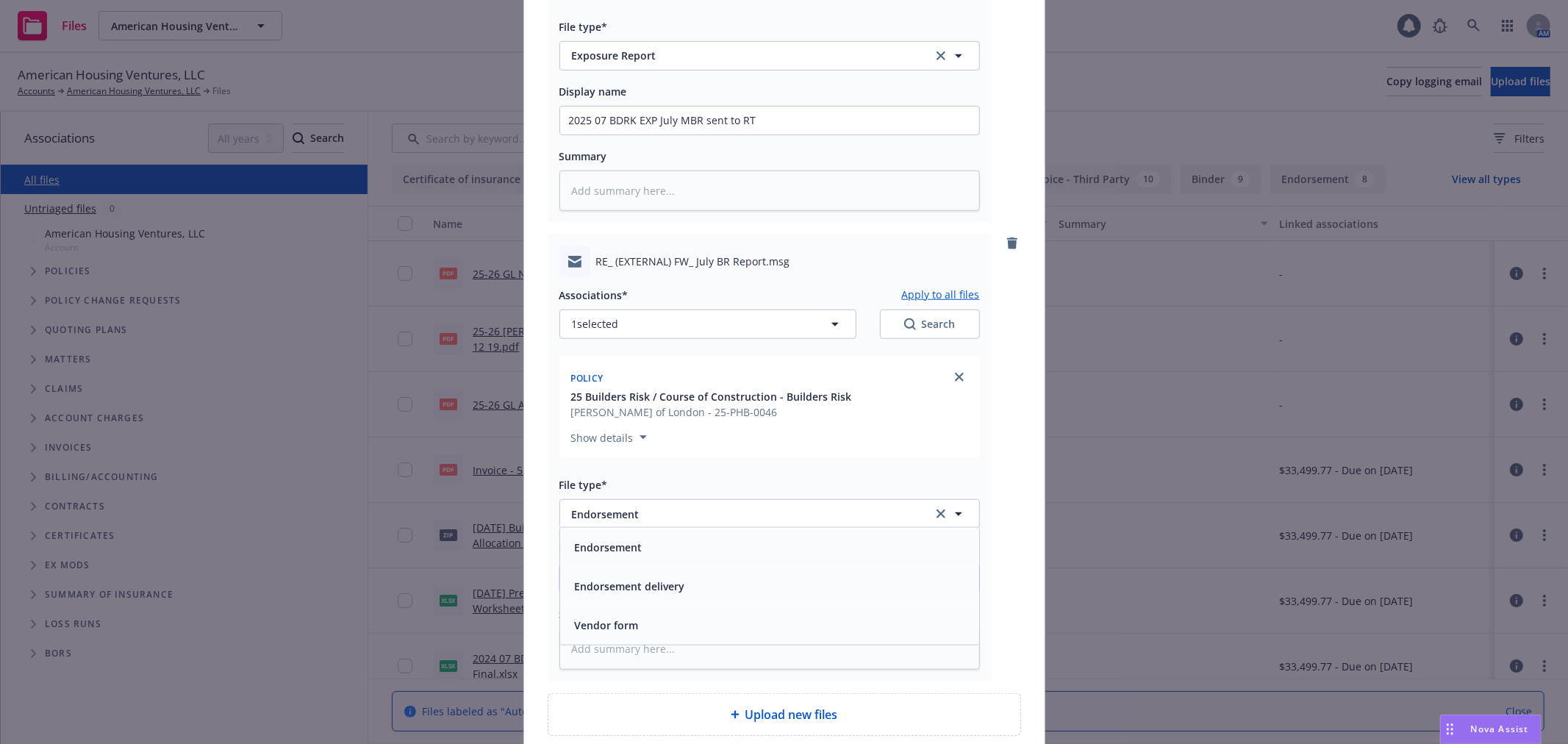
paste input "July BR Report"
type textarea "x"
type input "July BR Report"
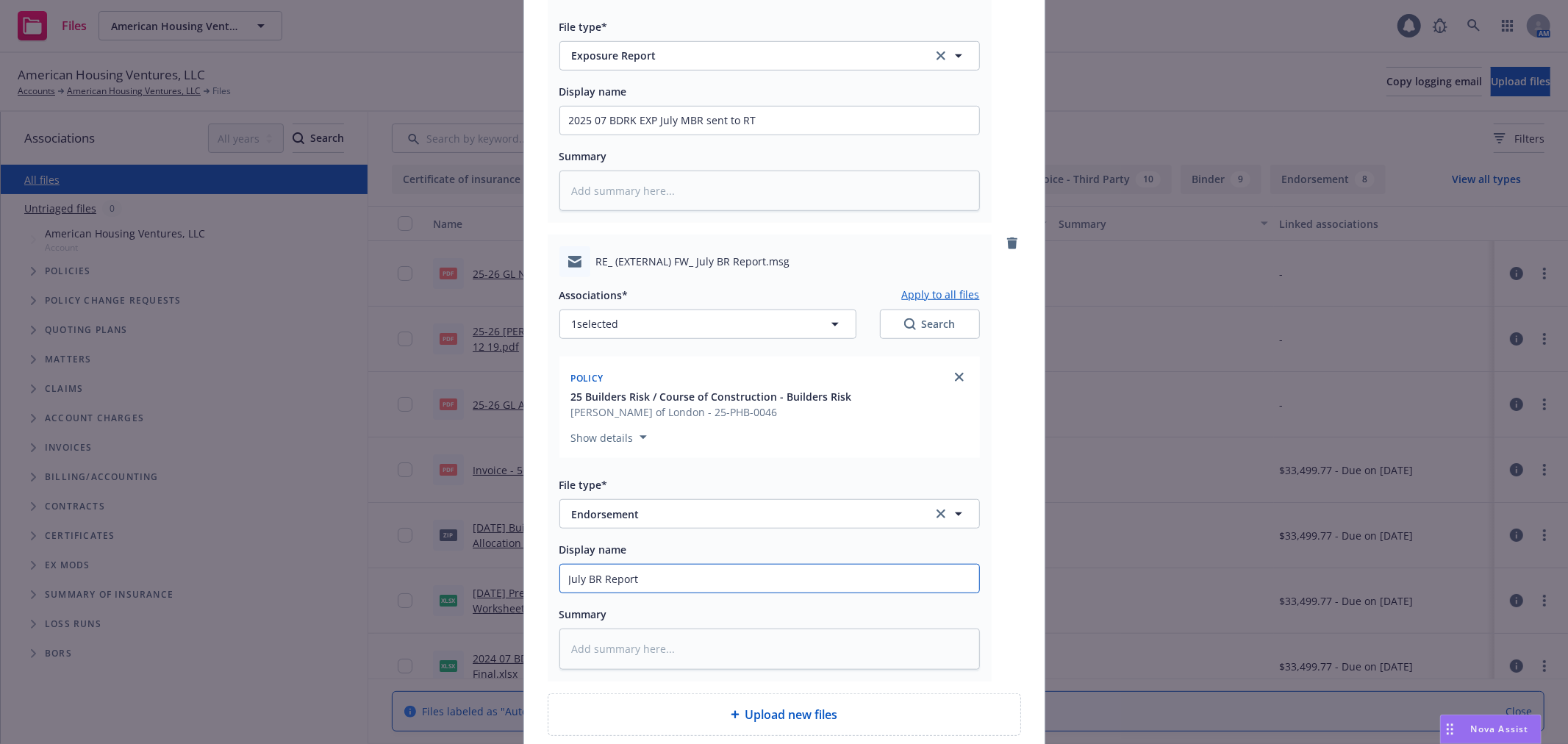
drag, startPoint x: 700, startPoint y: 585, endPoint x: 364, endPoint y: 587, distance: 336.0
click at [364, 587] on div "Add files July BR Report.msg Associations* Apply to all files 1 selected Search…" at bounding box center [784, 372] width 1568 height 744
type textarea "x"
type input "2"
type textarea "x"
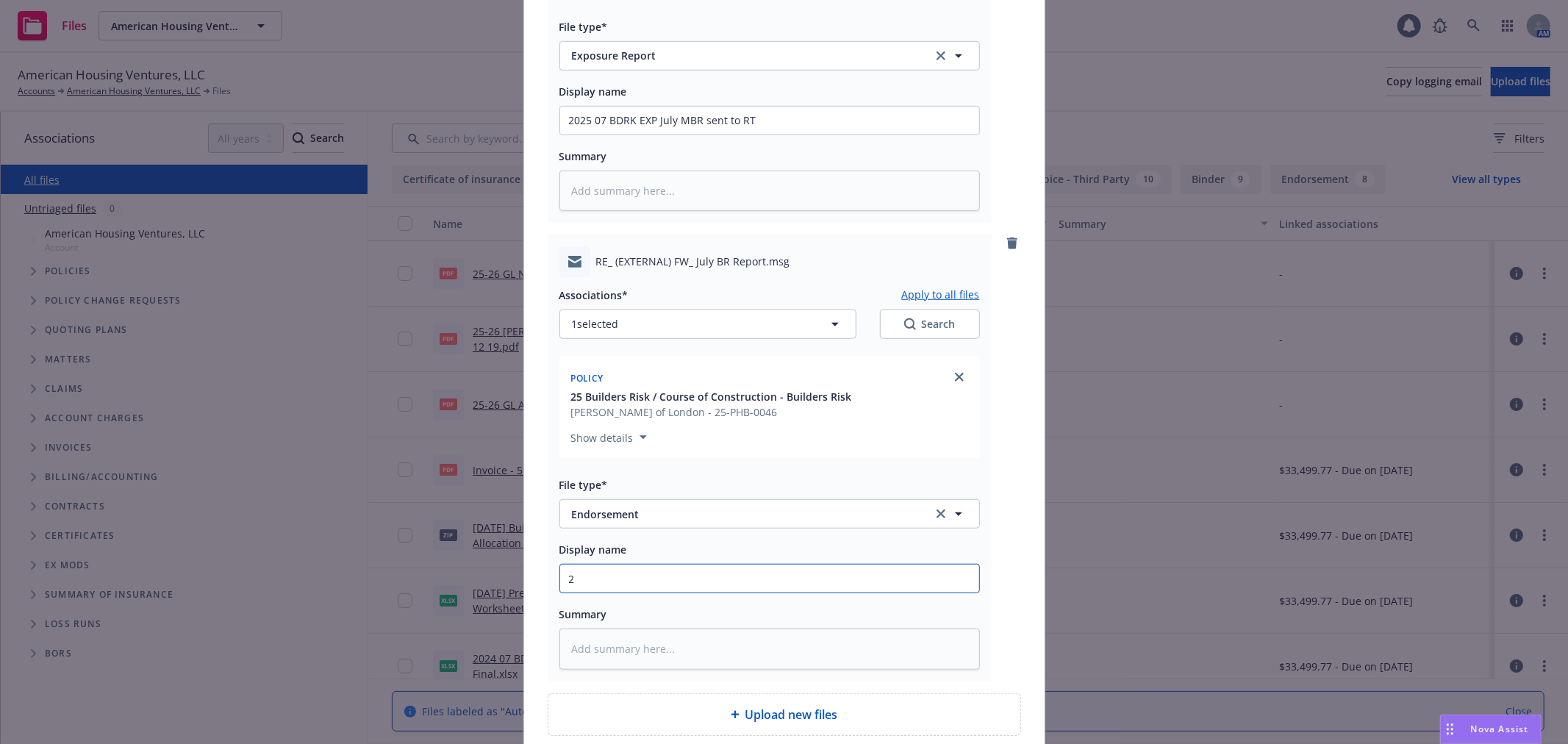
type input "20"
type textarea "x"
type input "202"
type textarea "x"
type input "2025"
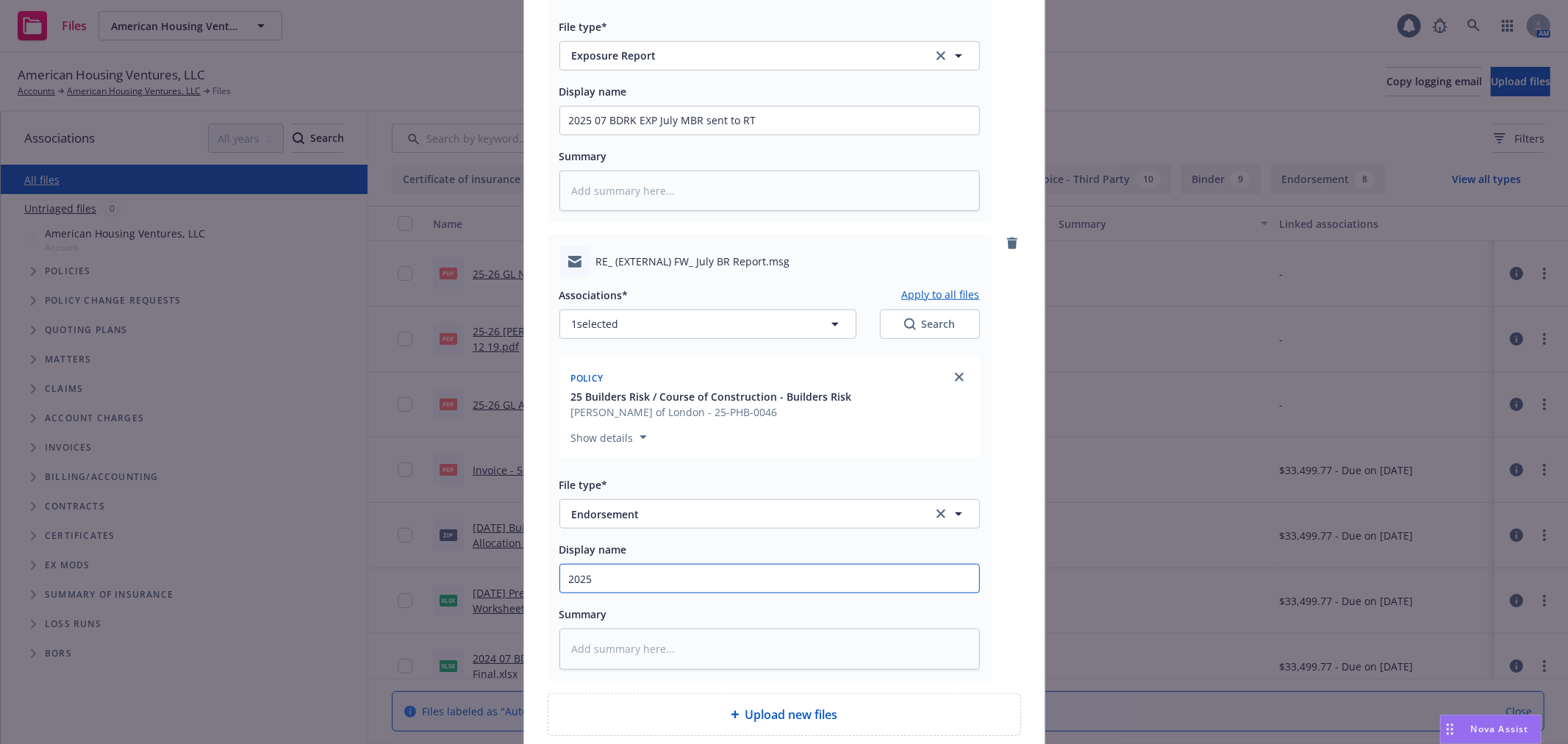
type textarea "x"
type input "2025"
type textarea "x"
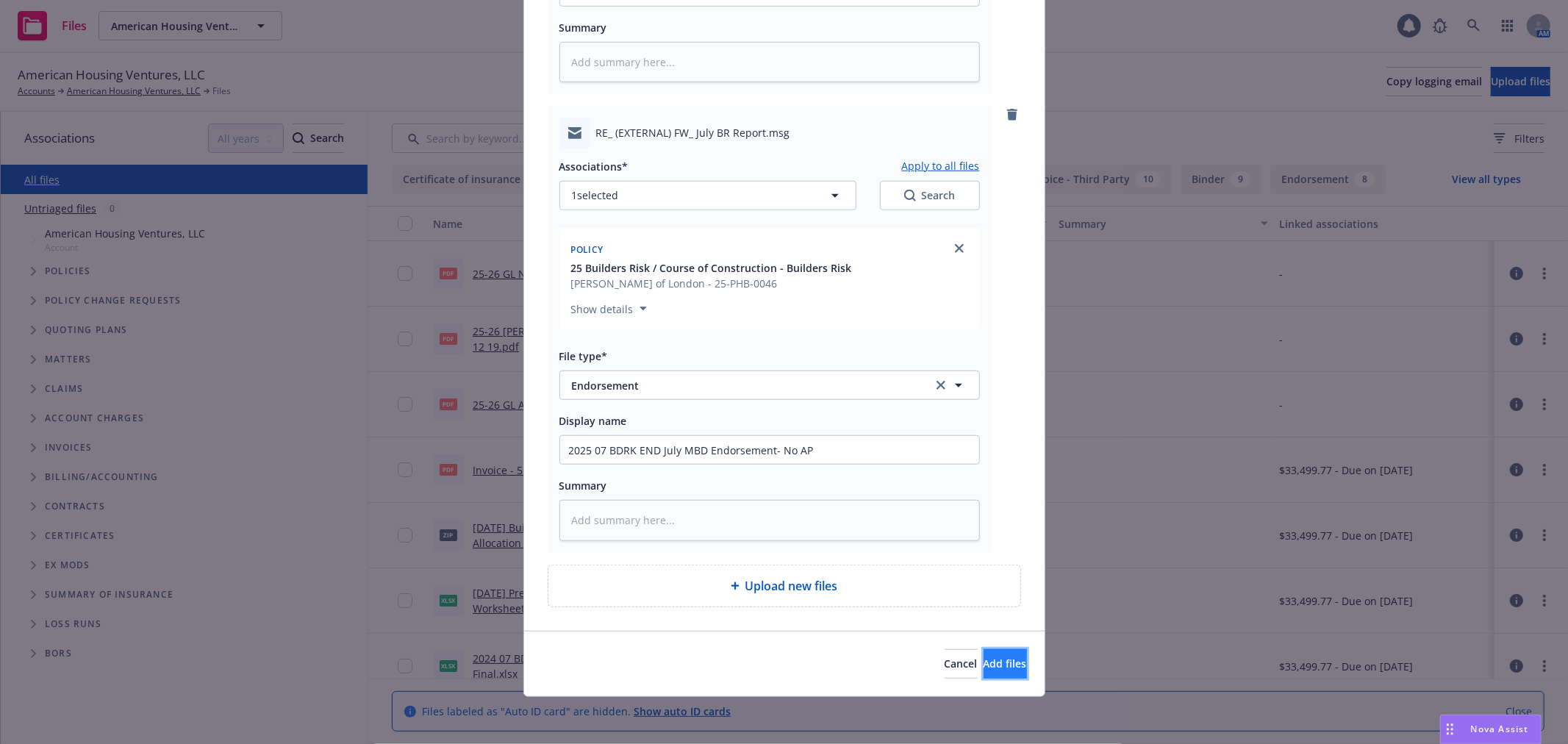
click at [998, 674] on button "Add files" at bounding box center [1005, 663] width 43 height 30
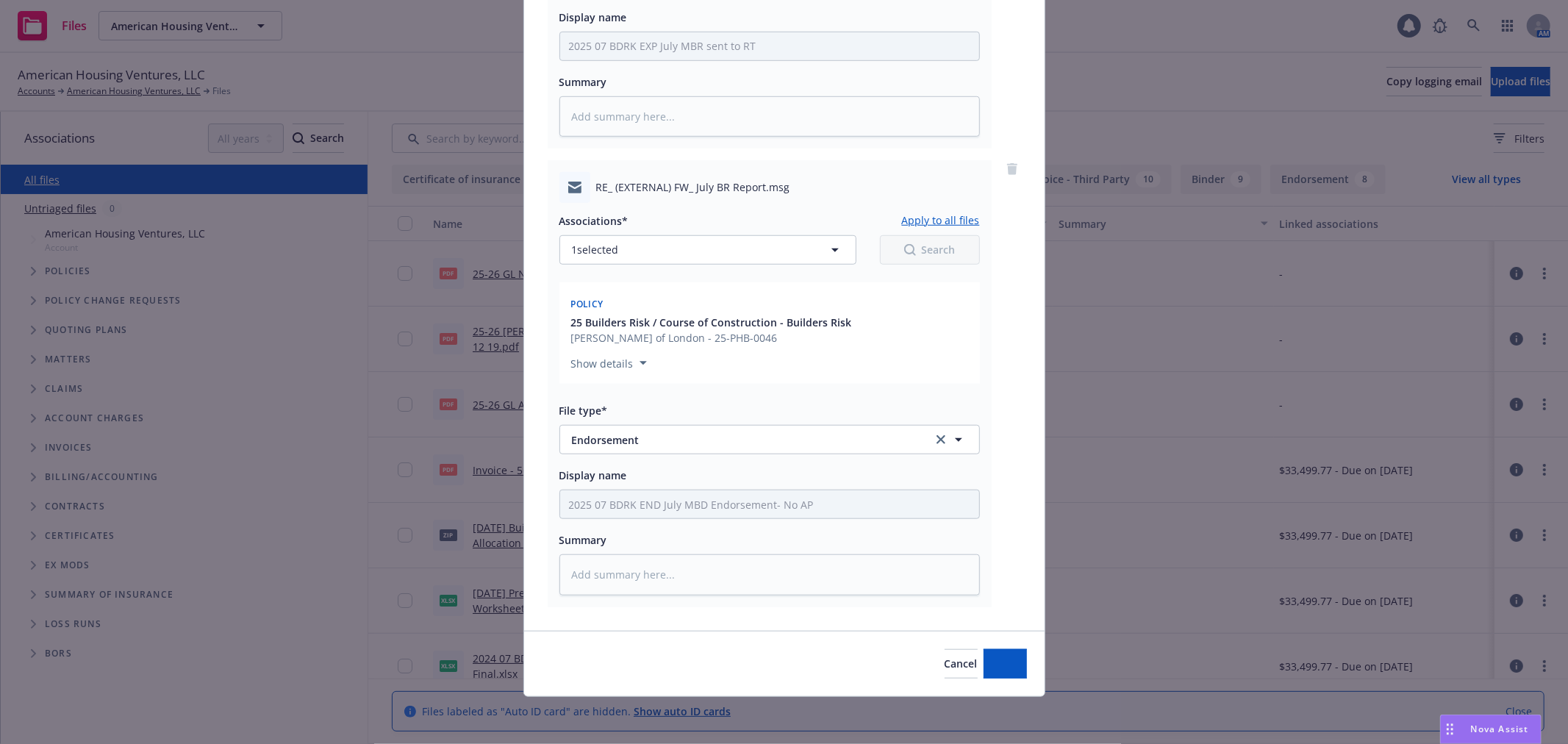
scroll to position [888, 0]
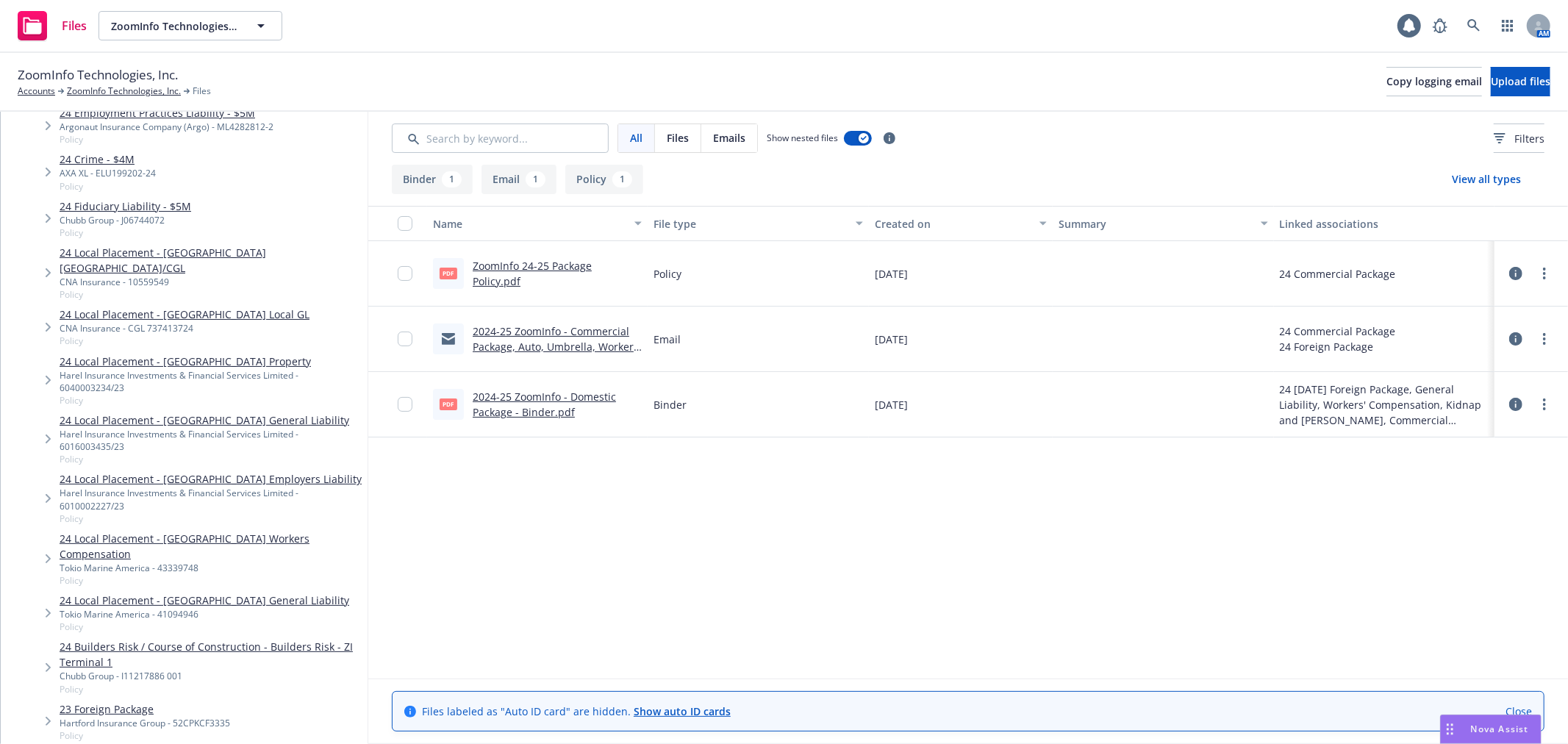
scroll to position [1388, 0]
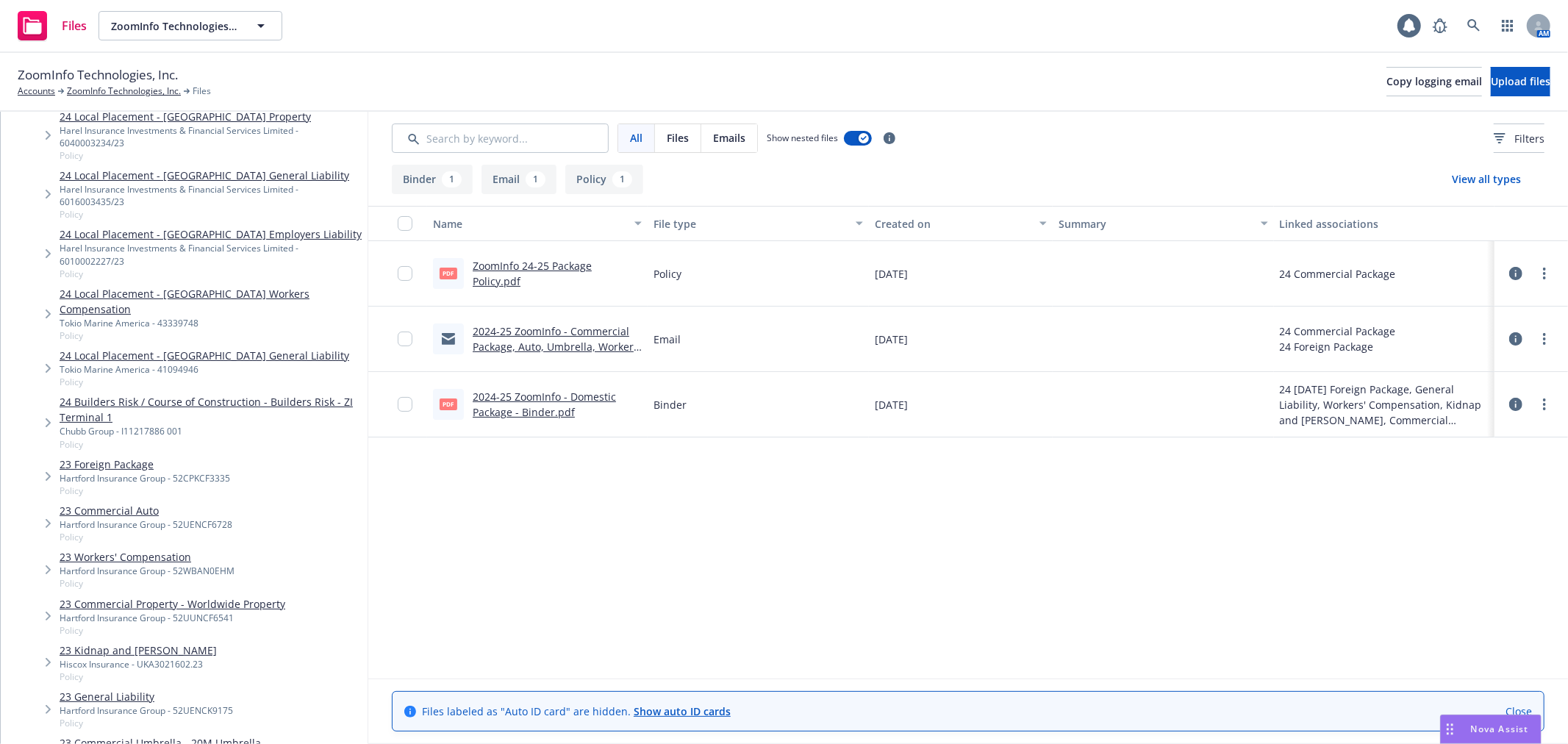
click at [213, 394] on link "24 Builders Risk / Course of Construction - Builders Risk - ZI Terminal 1" at bounding box center [210, 410] width 302 height 31
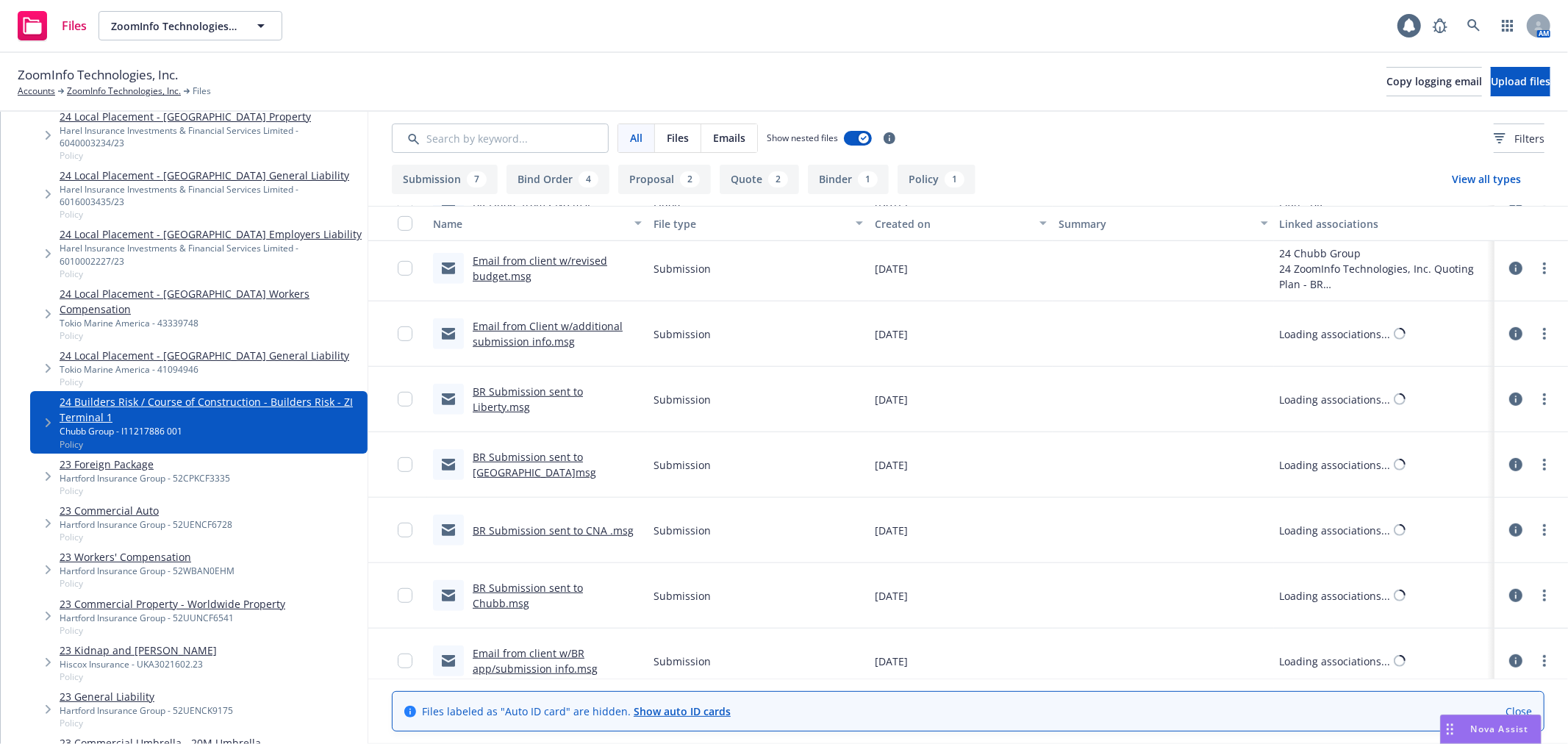
scroll to position [668, 0]
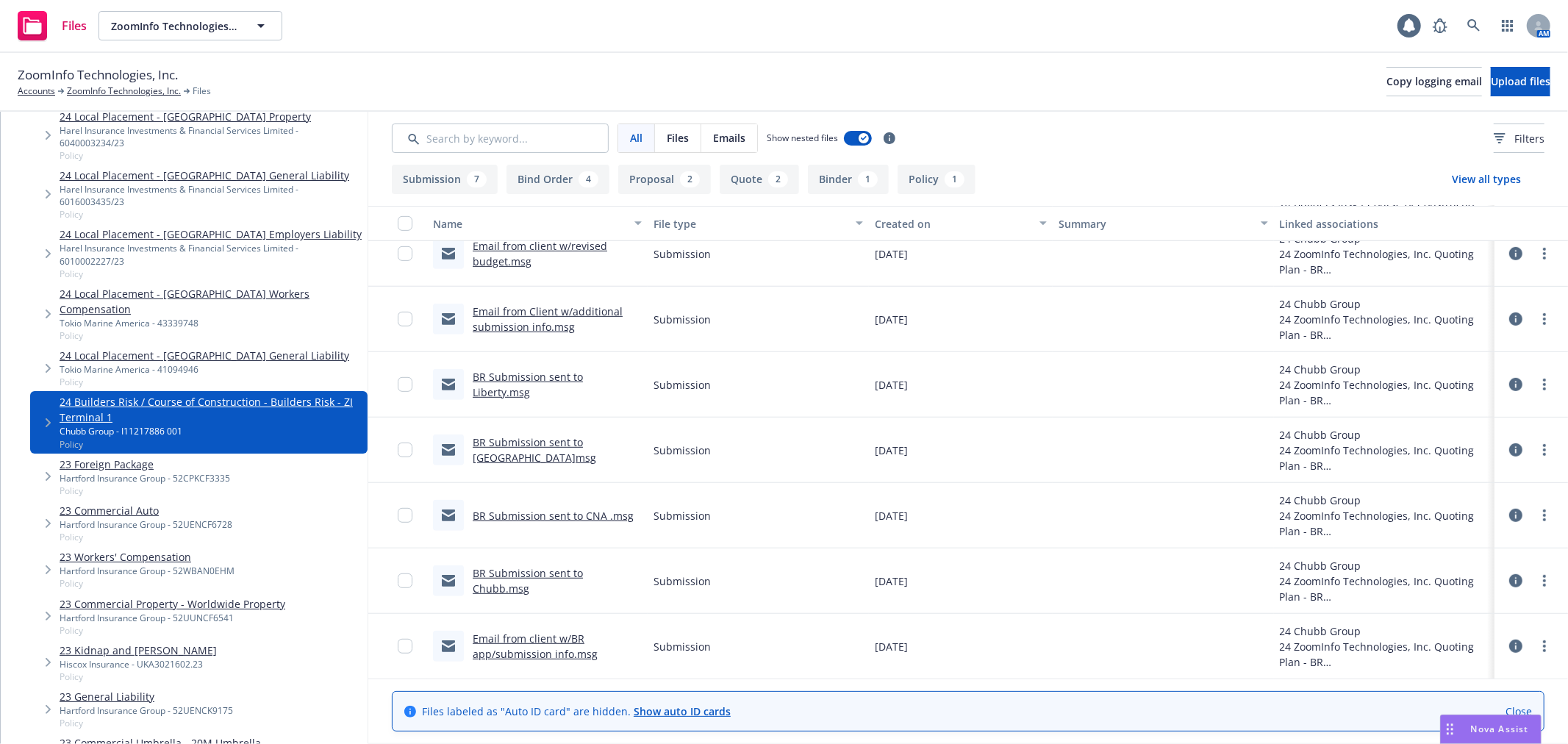
click at [494, 637] on link "Email from client w/BR app/submission info.msg" at bounding box center [534, 646] width 125 height 30
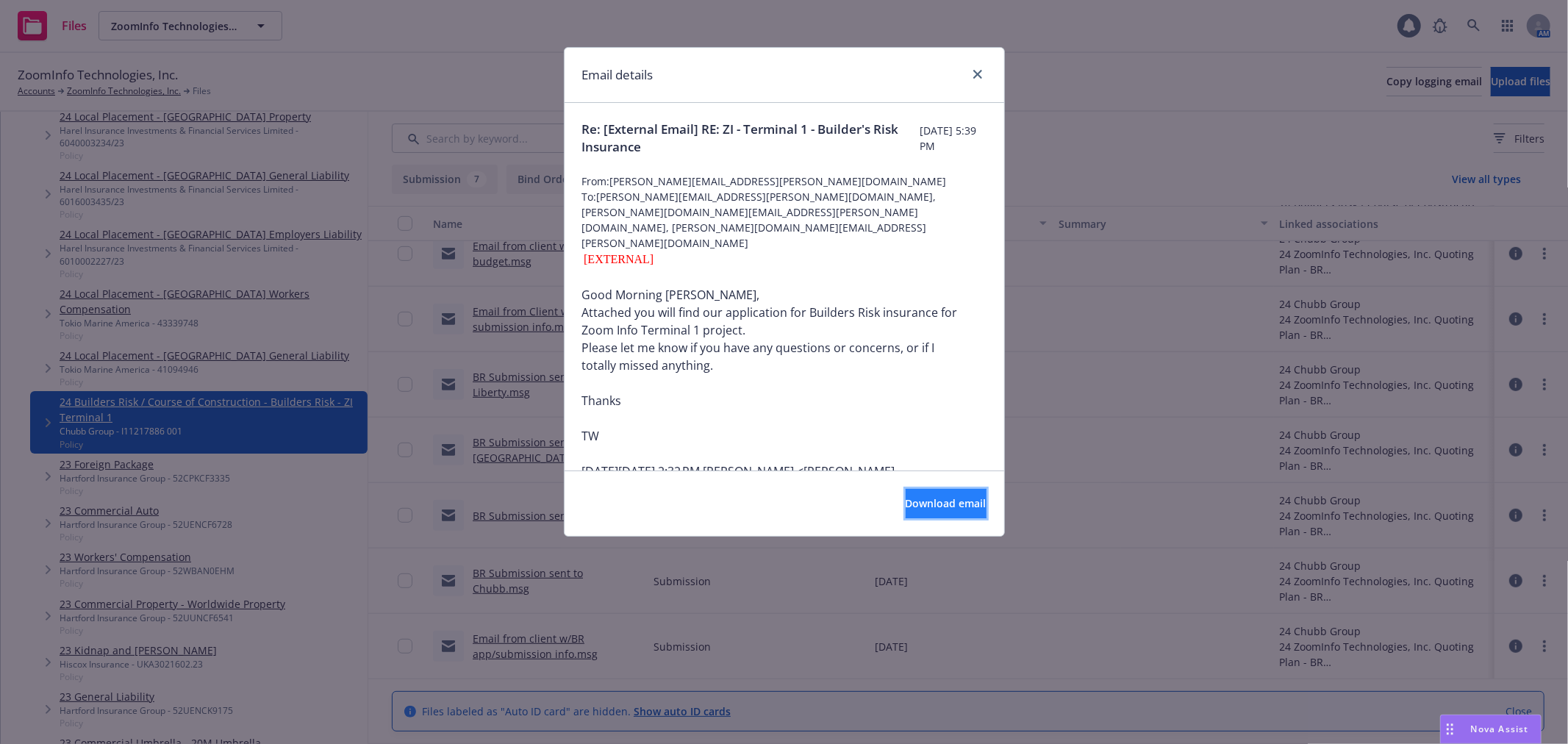
click at [912, 505] on span "Download email" at bounding box center [946, 503] width 81 height 14
click at [982, 70] on link "close" at bounding box center [977, 74] width 18 height 18
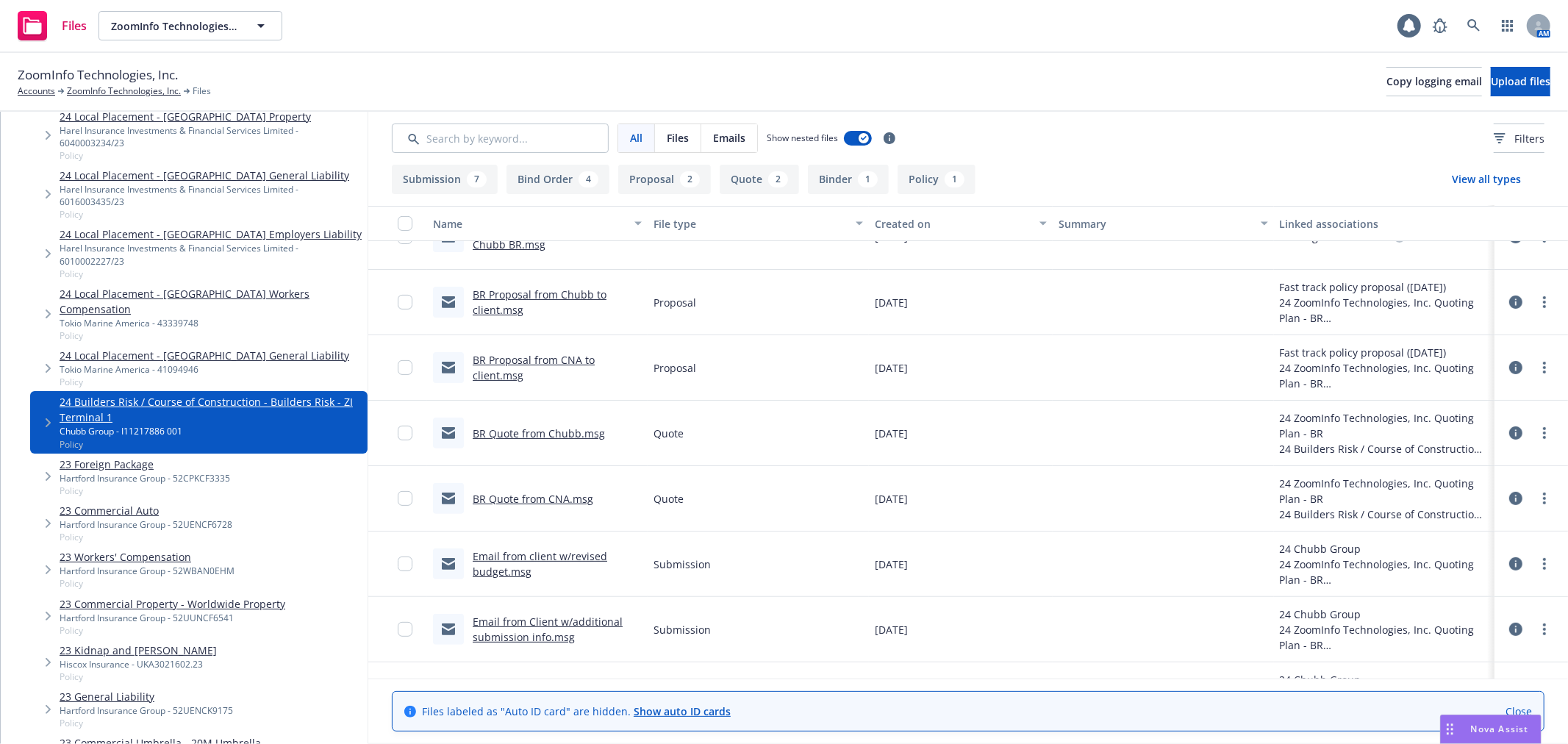
scroll to position [341, 0]
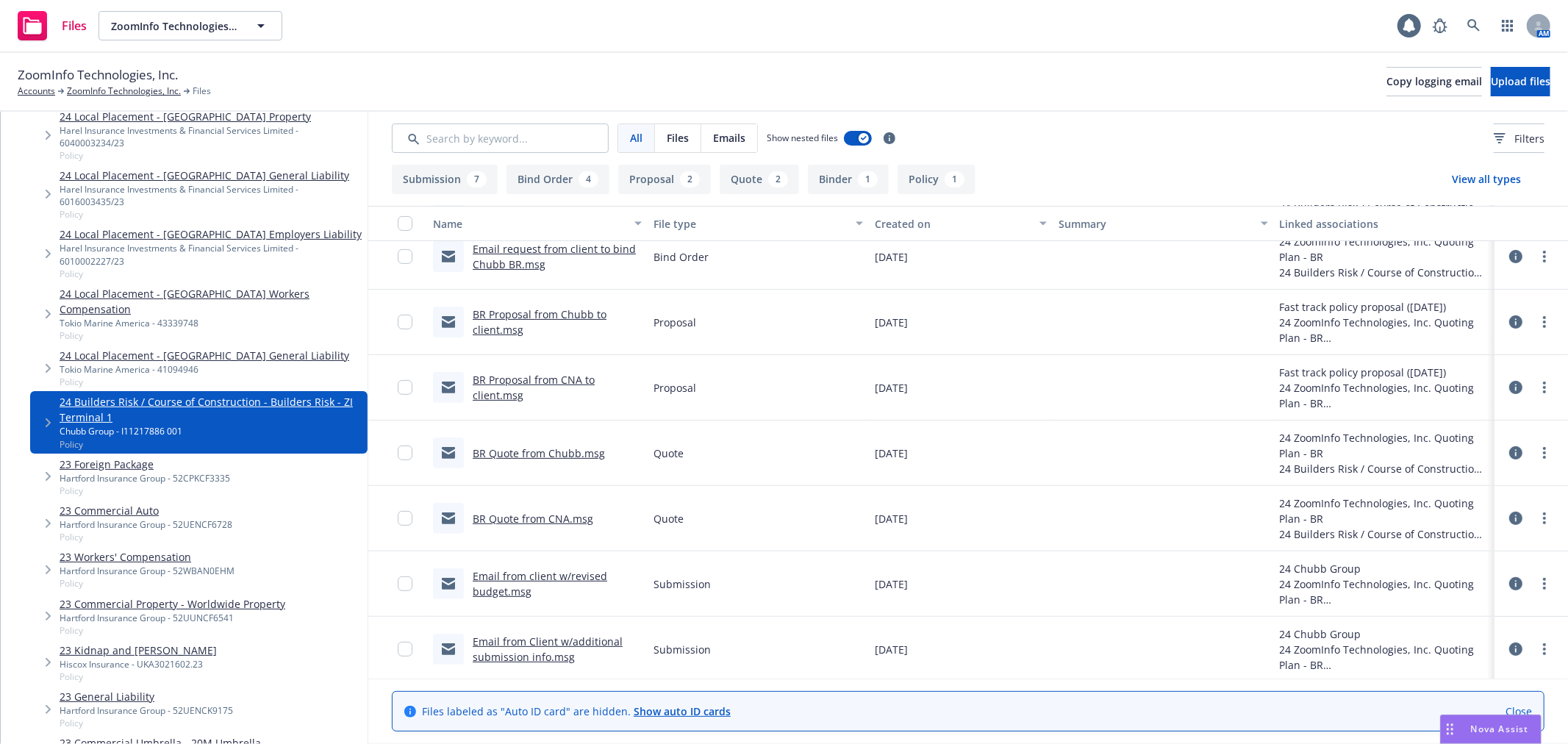
click at [510, 575] on link "Email from client w/revised budget.msg" at bounding box center [539, 584] width 135 height 30
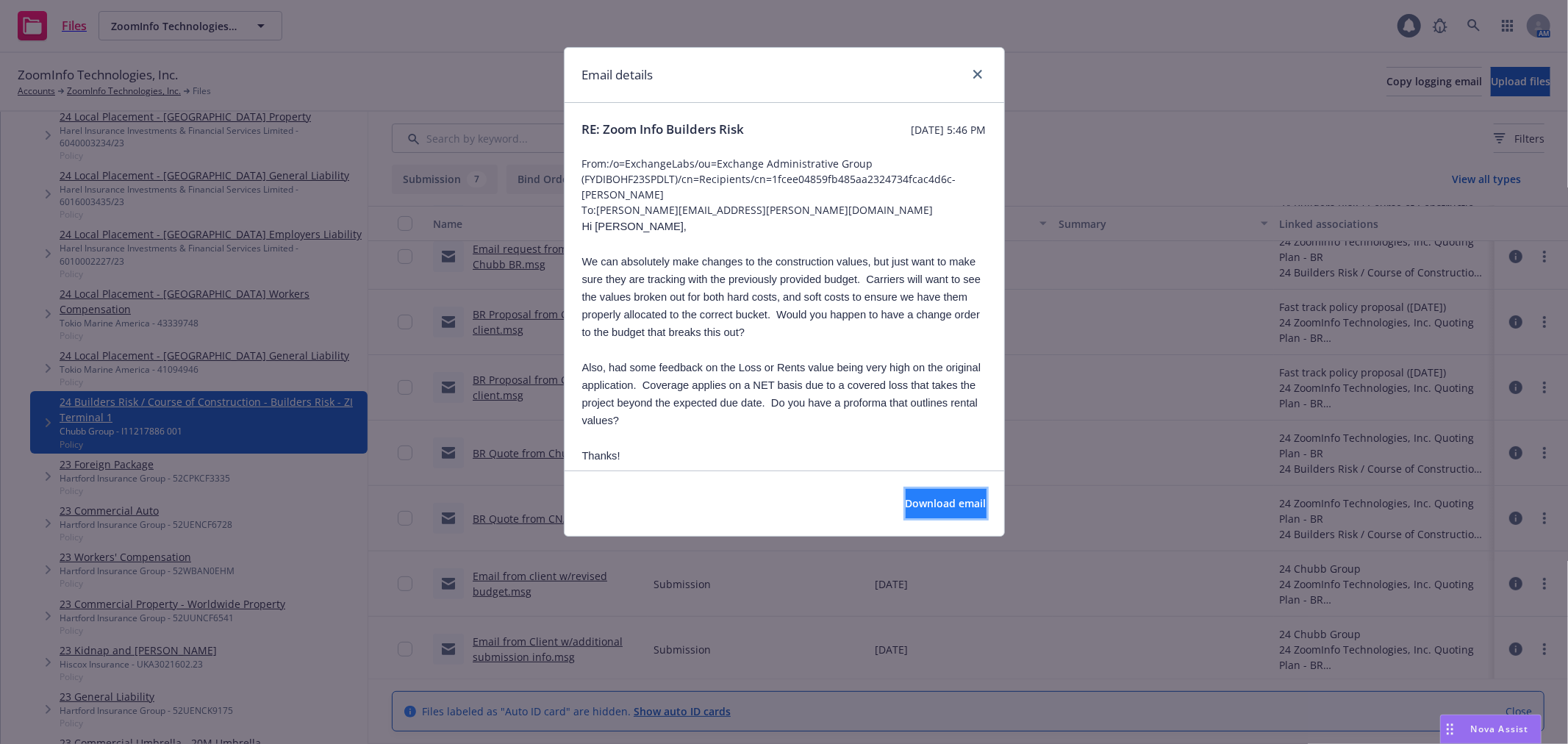
click at [920, 501] on span "Download email" at bounding box center [946, 503] width 81 height 14
click at [985, 66] on div at bounding box center [974, 75] width 24 height 20
drag, startPoint x: 976, startPoint y: 70, endPoint x: 1184, endPoint y: 3, distance: 218.5
click at [989, 69] on div "Email details" at bounding box center [784, 75] width 439 height 55
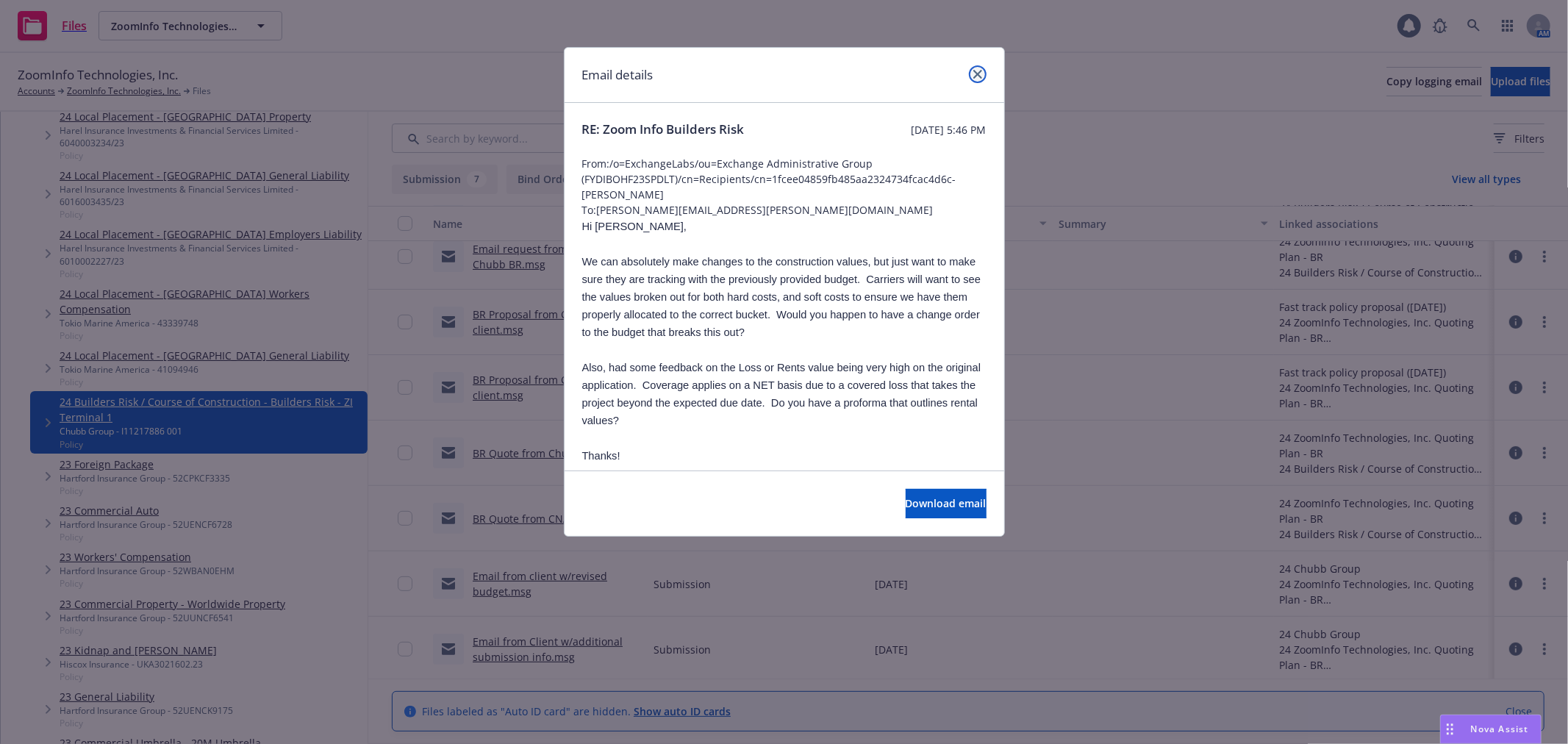
click at [973, 69] on link "close" at bounding box center [977, 74] width 18 height 18
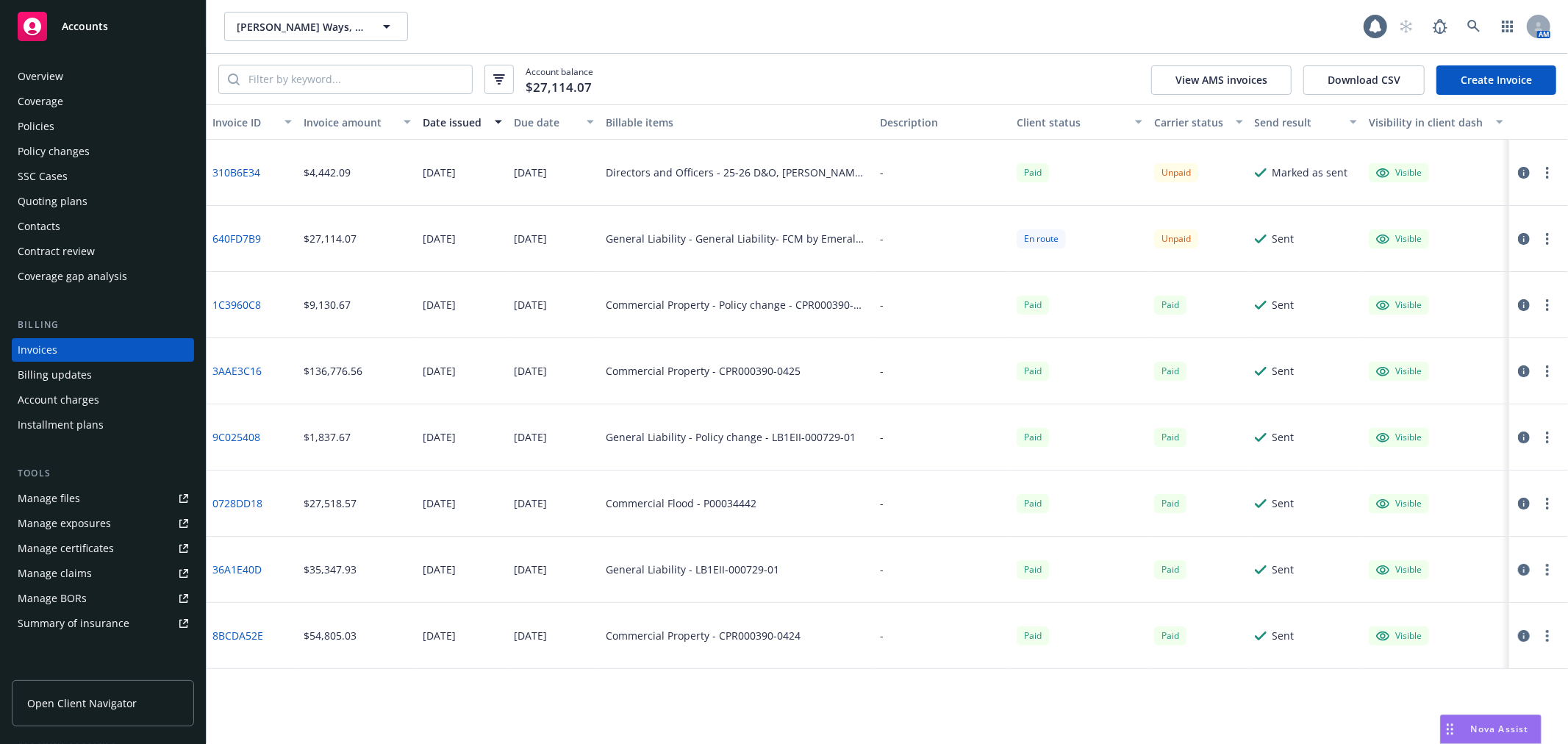
click at [46, 375] on div "Billing updates" at bounding box center [55, 375] width 75 height 24
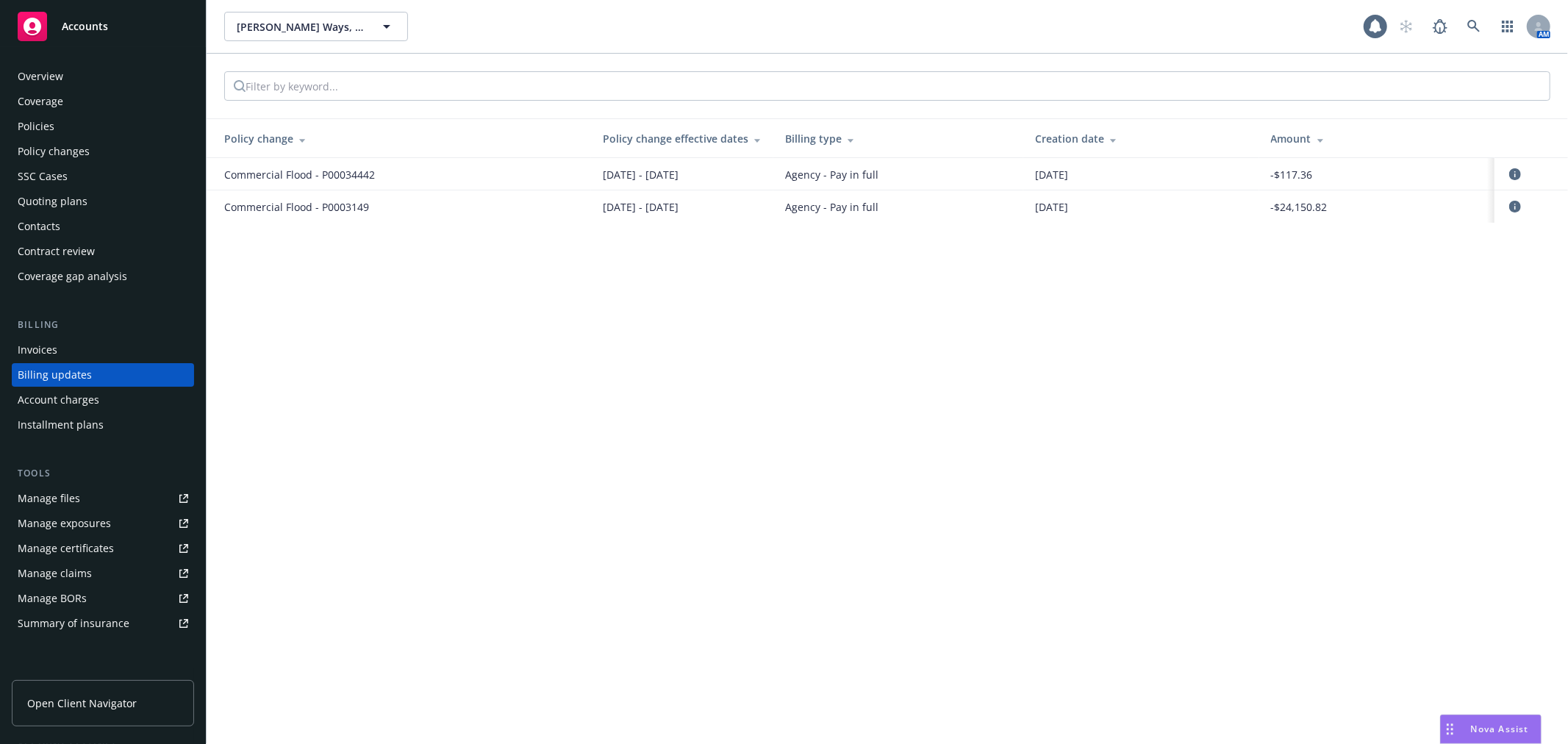
click at [69, 346] on div "Invoices" at bounding box center [103, 350] width 170 height 24
